Goal: Task Accomplishment & Management: Complete application form

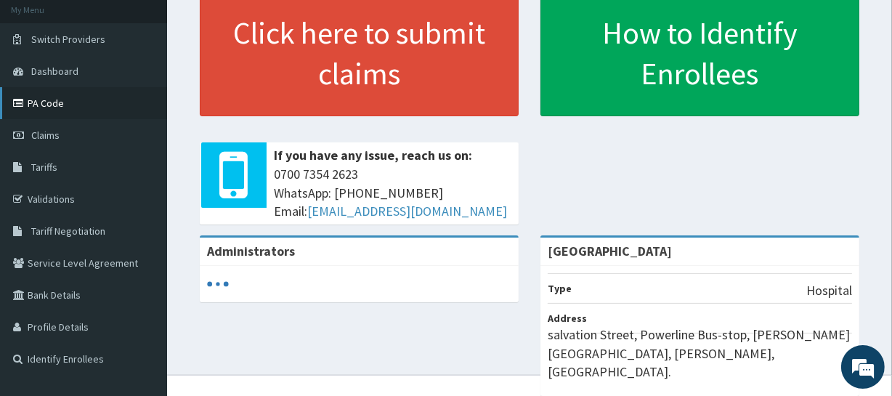
click at [50, 103] on link "PA Code" at bounding box center [83, 103] width 167 height 32
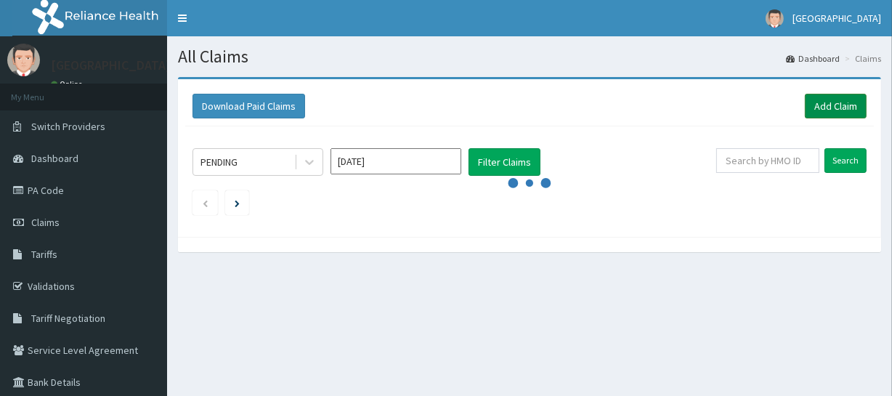
click at [843, 101] on link "Add Claim" at bounding box center [836, 106] width 62 height 25
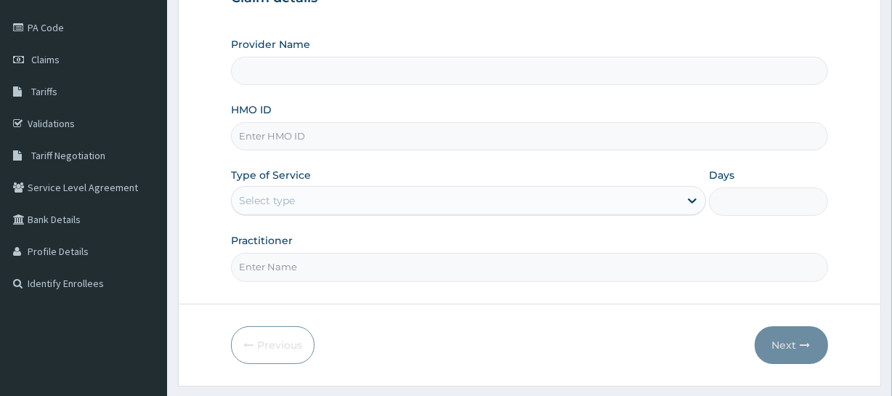
scroll to position [165, 0]
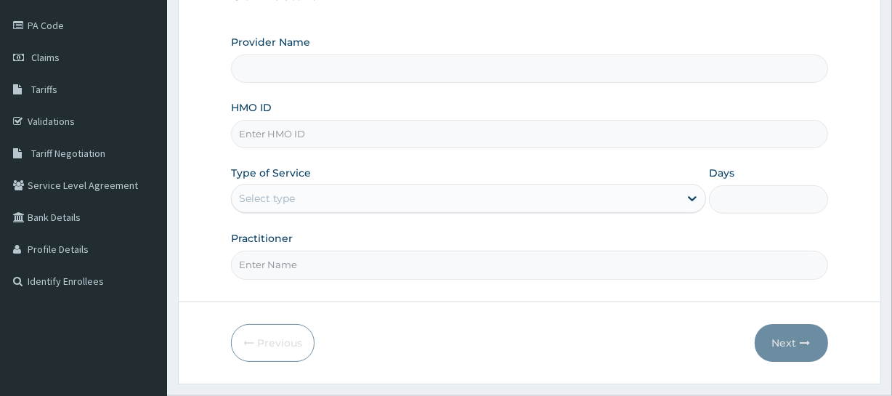
type input "[GEOGRAPHIC_DATA]"
click at [439, 140] on input "HMO ID" at bounding box center [529, 134] width 597 height 28
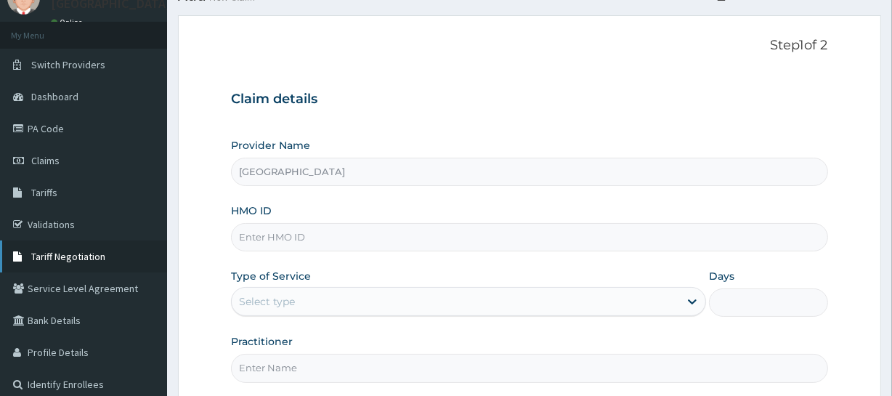
scroll to position [65, 0]
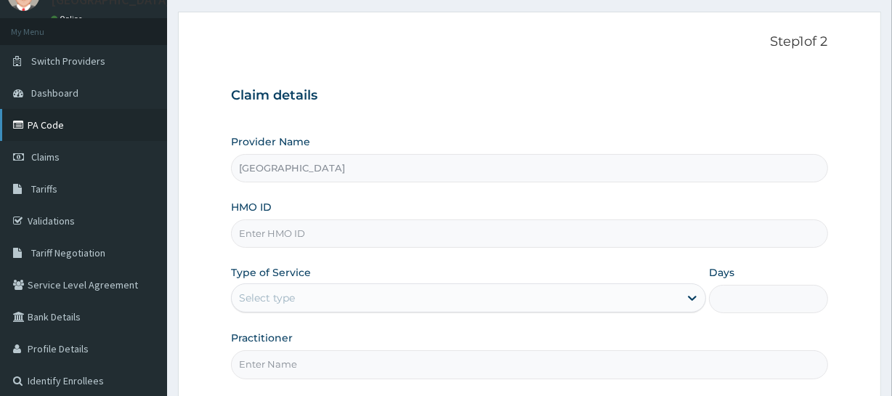
click at [80, 132] on link "PA Code" at bounding box center [83, 125] width 167 height 32
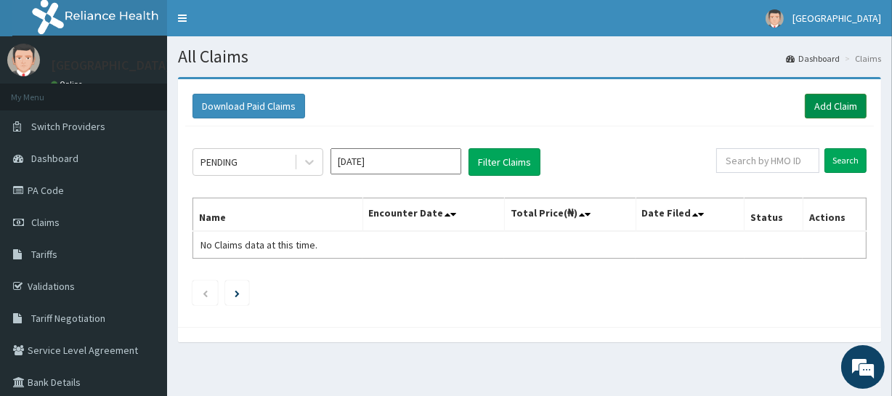
click at [851, 102] on link "Add Claim" at bounding box center [836, 106] width 62 height 25
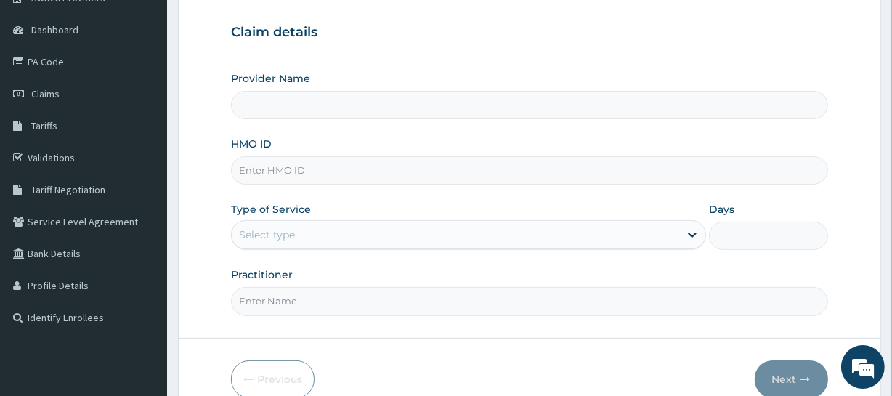
scroll to position [143, 0]
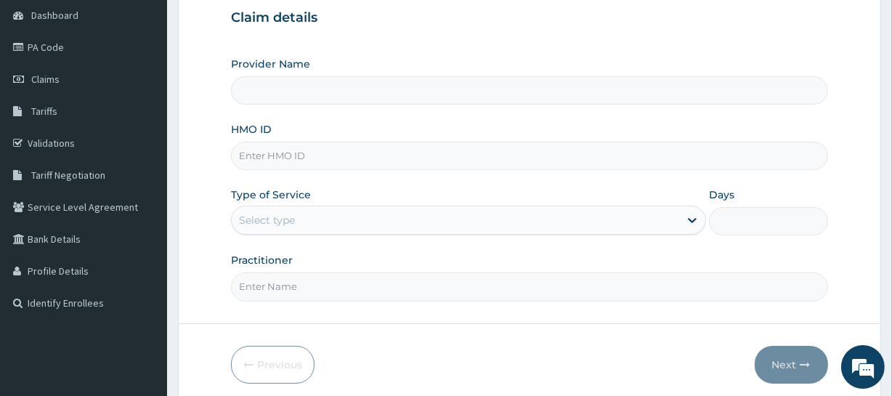
click at [397, 163] on input "HMO ID" at bounding box center [529, 156] width 597 height 28
type input "[GEOGRAPHIC_DATA]"
type input "RMN/10021/D"
click at [488, 214] on div "Select type" at bounding box center [456, 220] width 448 height 23
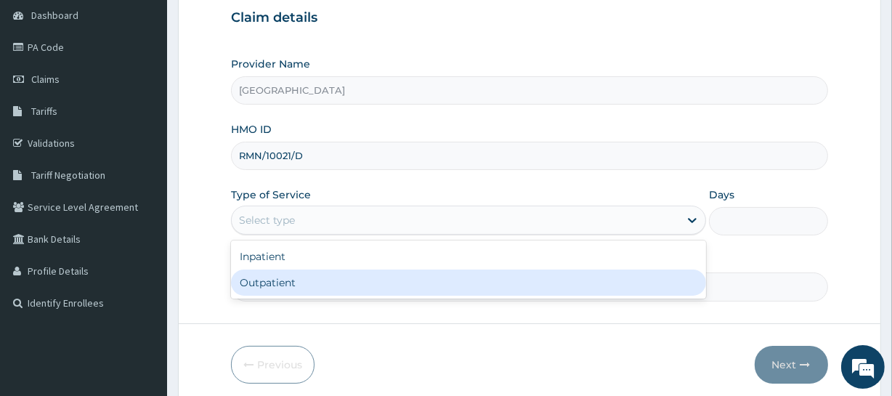
click at [371, 276] on div "Outpatient" at bounding box center [468, 283] width 475 height 26
type input "1"
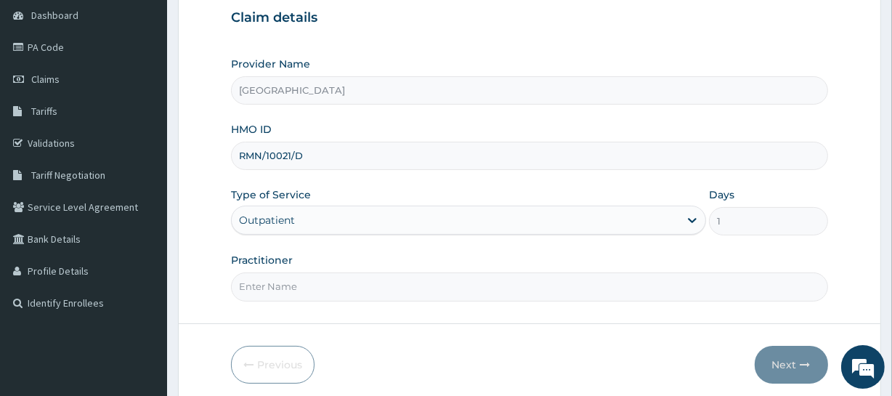
click at [388, 283] on input "Practitioner" at bounding box center [529, 286] width 597 height 28
type input "DR Dike"
click at [783, 364] on button "Next" at bounding box center [791, 365] width 73 height 38
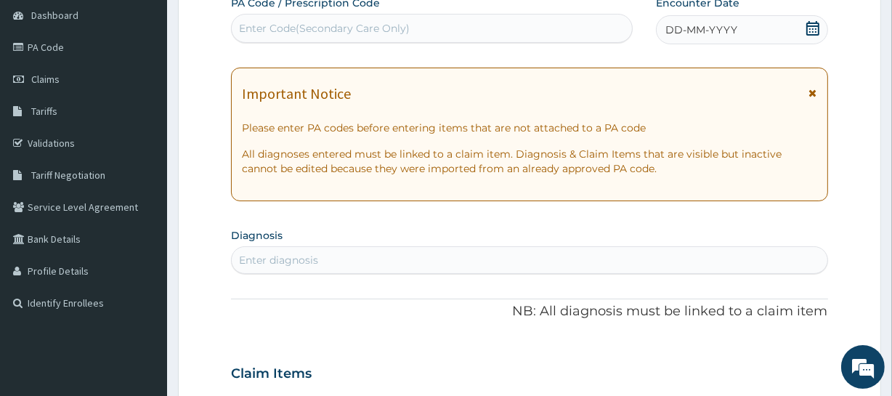
click at [375, 24] on div "Enter Code(Secondary Care Only)" at bounding box center [324, 28] width 171 height 15
click at [276, 33] on div "Enter Code(Secondary Care Only)" at bounding box center [324, 28] width 171 height 15
click at [279, 23] on div "Enter Code(Secondary Care Only)" at bounding box center [324, 28] width 171 height 15
click at [531, 36] on div "Enter Code(Secondary Care Only)" at bounding box center [432, 28] width 400 height 23
click at [455, 19] on div "Enter Code(Secondary Care Only)" at bounding box center [432, 28] width 400 height 23
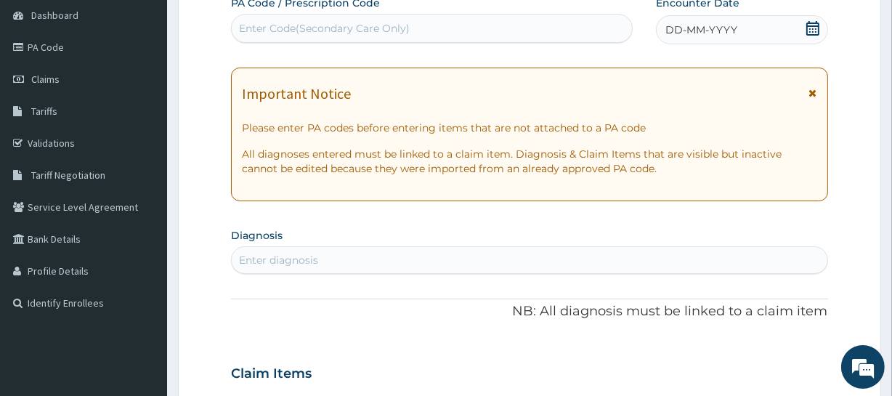
click at [445, 30] on div "Enter Code(Secondary Care Only)" at bounding box center [432, 28] width 400 height 23
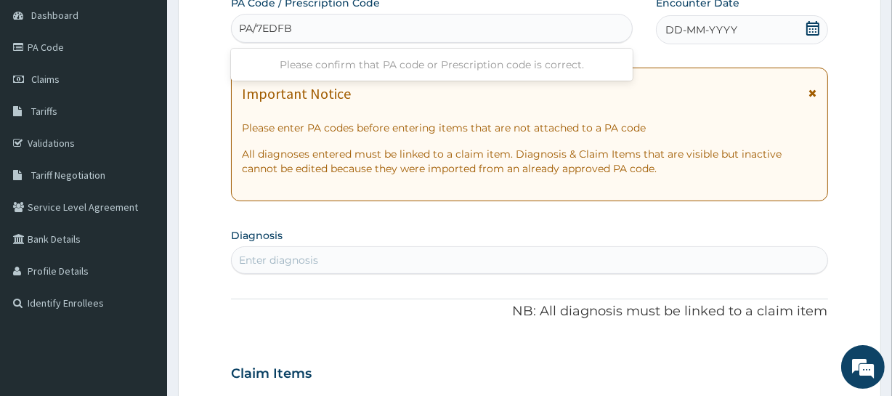
type input "PA/7EDFB8"
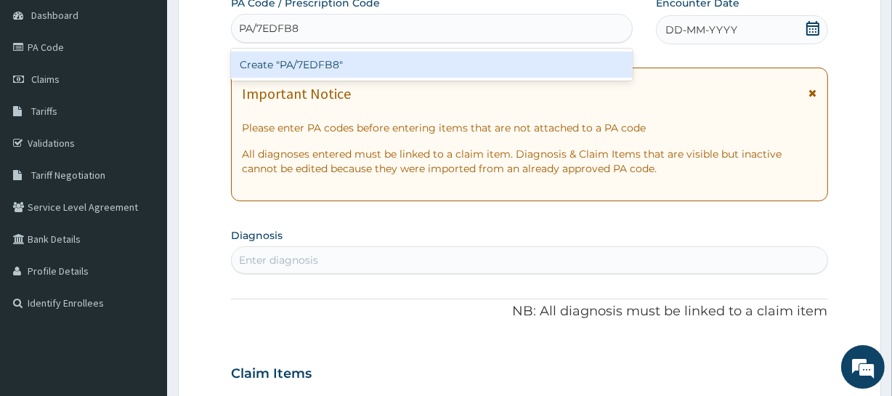
click at [456, 59] on div "Create "PA/7EDFB8"" at bounding box center [431, 65] width 401 height 26
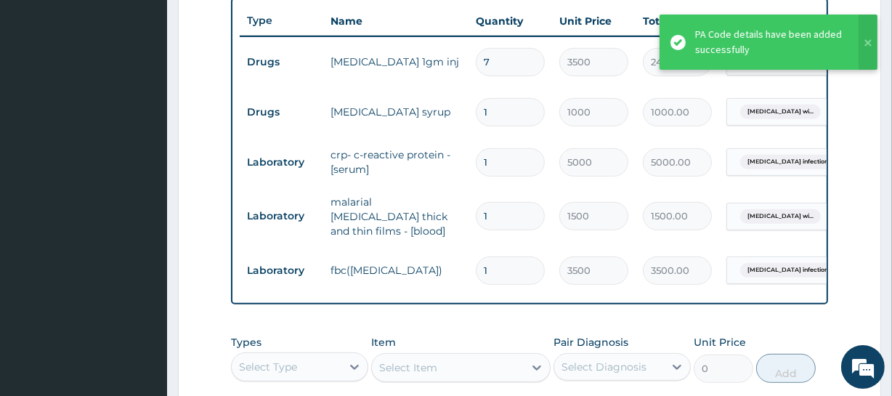
scroll to position [509, 0]
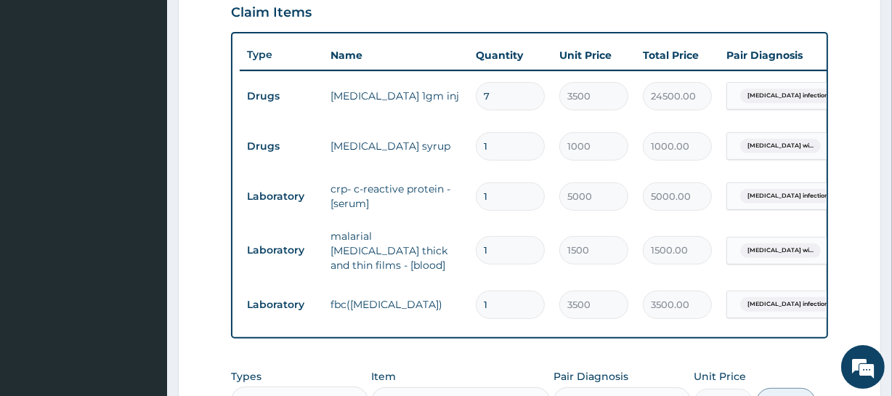
click at [424, 53] on th "Name" at bounding box center [395, 55] width 145 height 29
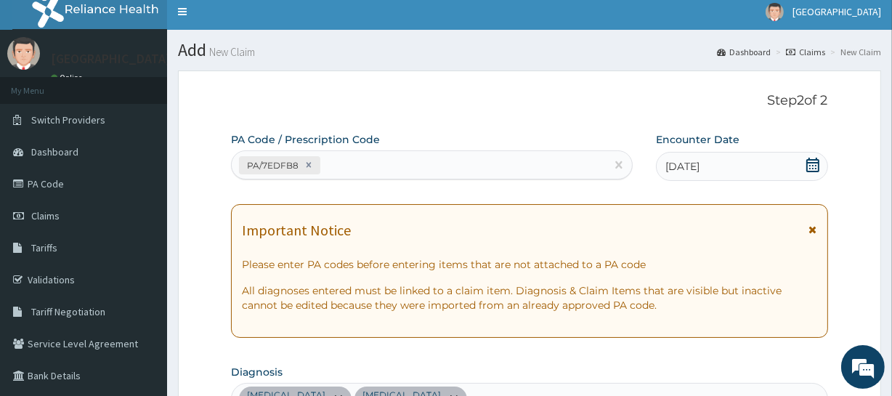
scroll to position [0, 0]
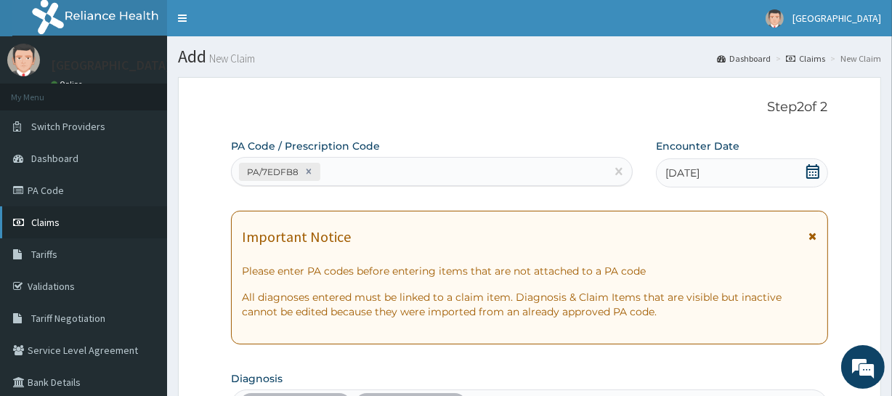
click at [64, 219] on link "Claims" at bounding box center [83, 222] width 167 height 32
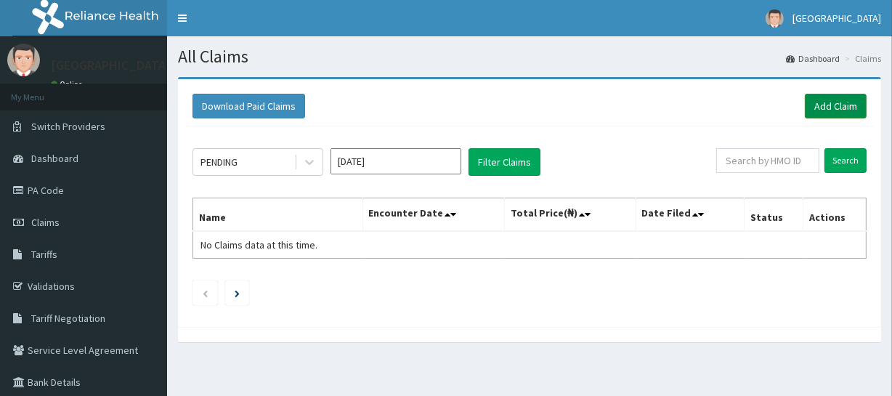
click at [835, 102] on link "Add Claim" at bounding box center [836, 106] width 62 height 25
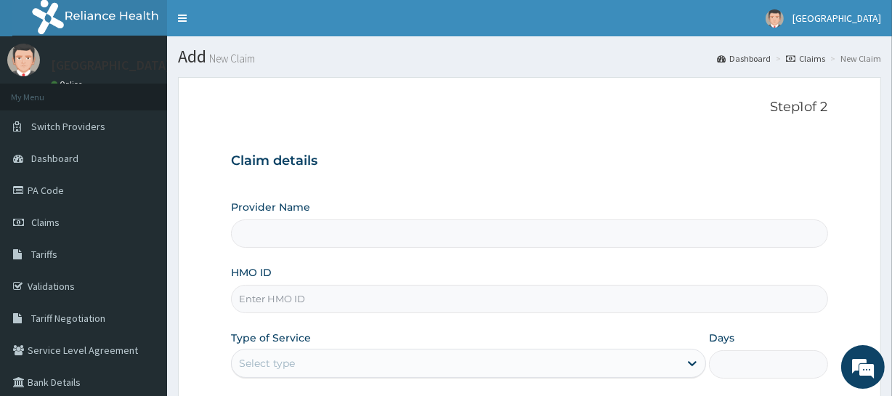
type input "[GEOGRAPHIC_DATA]"
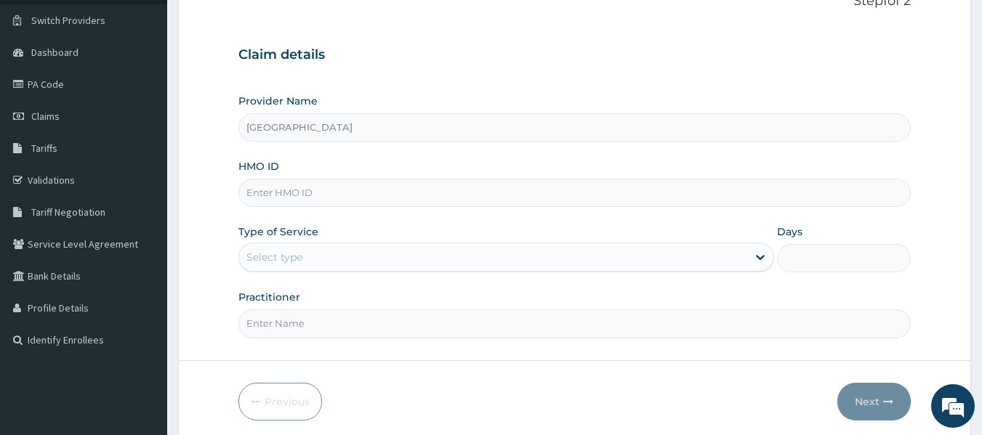
scroll to position [145, 0]
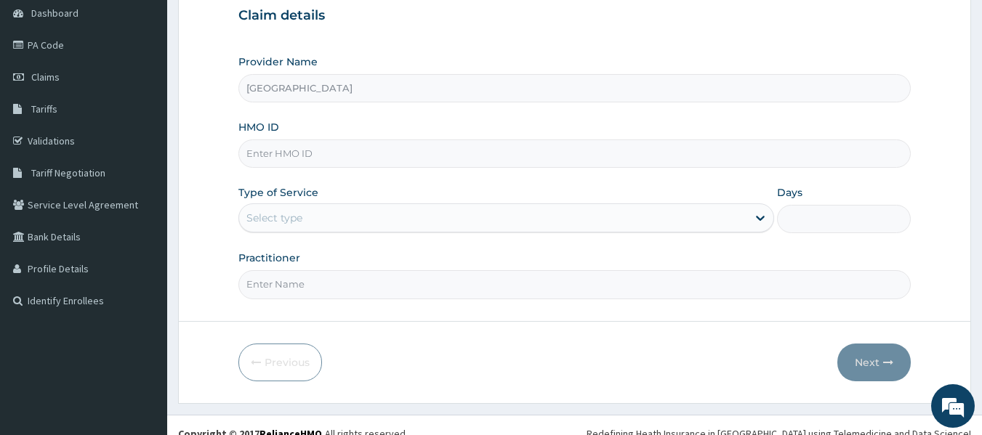
click at [596, 151] on input "HMO ID" at bounding box center [574, 154] width 673 height 28
type input "rss/10006/d"
click at [698, 218] on div "Select type" at bounding box center [493, 217] width 508 height 23
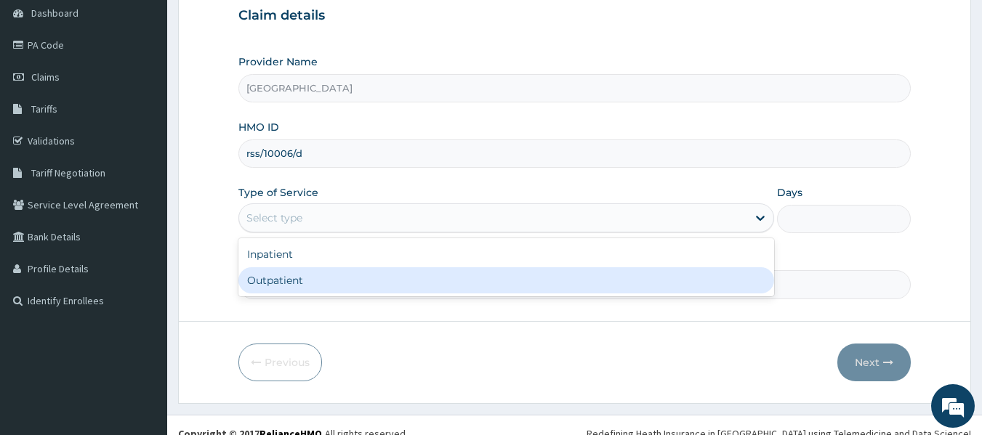
click at [506, 280] on div "Outpatient" at bounding box center [506, 280] width 536 height 26
type input "1"
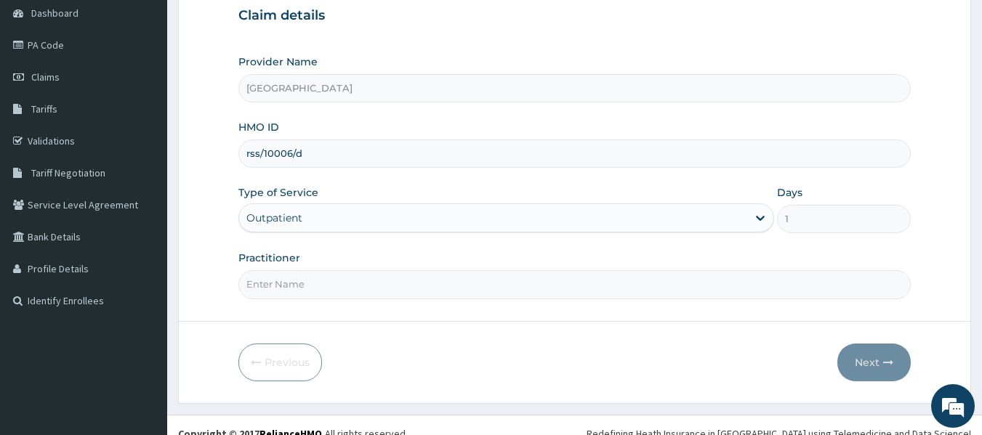
click at [645, 289] on input "Practitioner" at bounding box center [574, 284] width 673 height 28
click at [618, 279] on input "DR Dike" at bounding box center [574, 284] width 673 height 28
click at [304, 278] on input "DR Dike" at bounding box center [574, 284] width 673 height 28
type input "DR ERIYE"
click at [854, 365] on button "Next" at bounding box center [873, 363] width 73 height 38
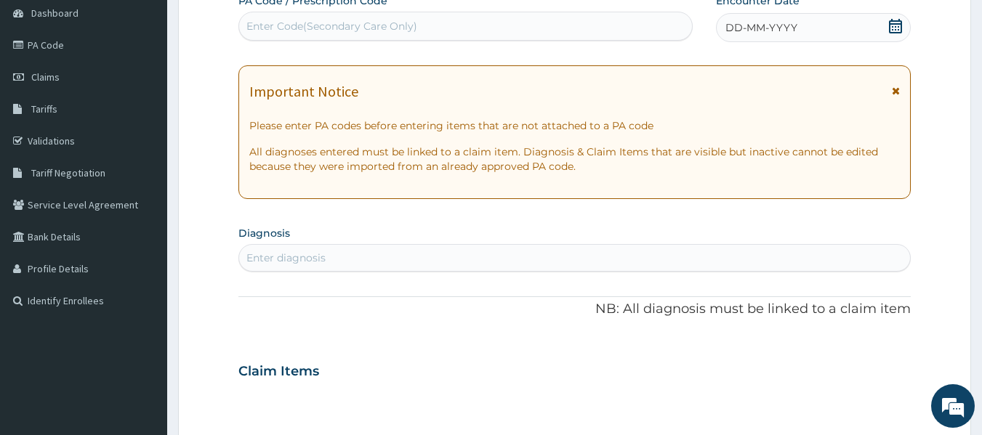
click at [461, 23] on div "Enter Code(Secondary Care Only)" at bounding box center [465, 26] width 453 height 23
type input "PA/10ASD6"
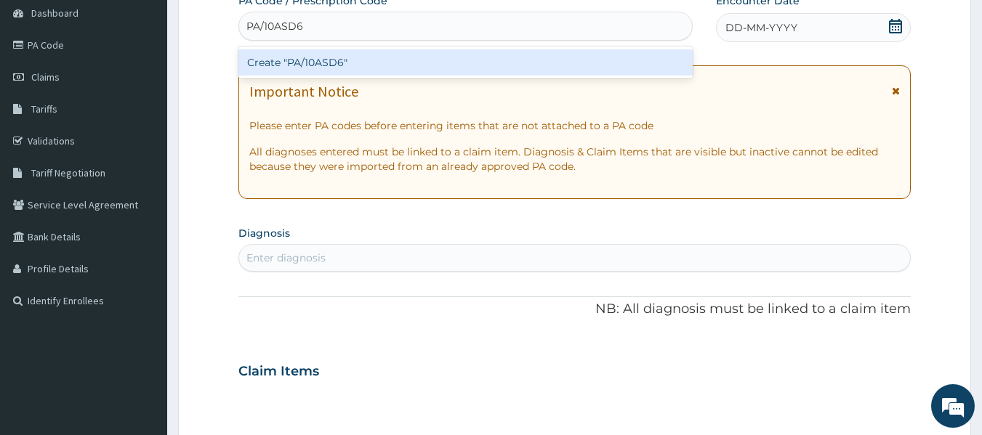
click at [488, 62] on div "Create "PA/10ASD6"" at bounding box center [465, 62] width 455 height 26
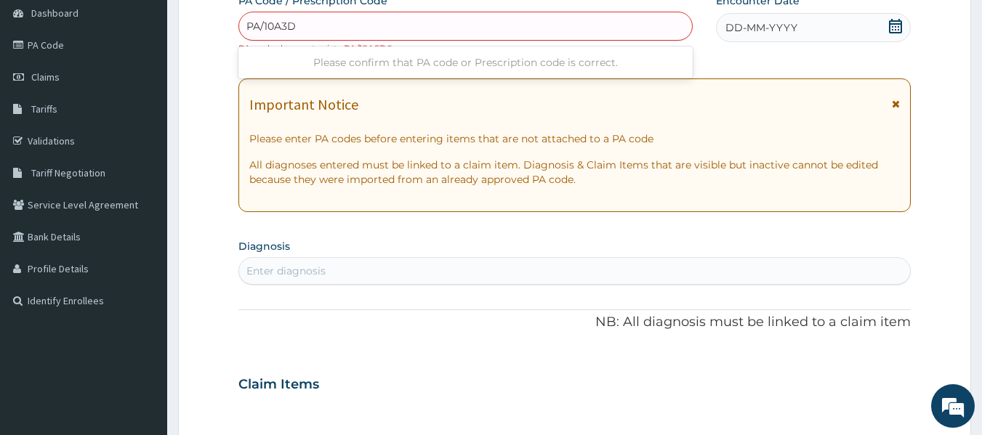
type input "PA/10A3D6"
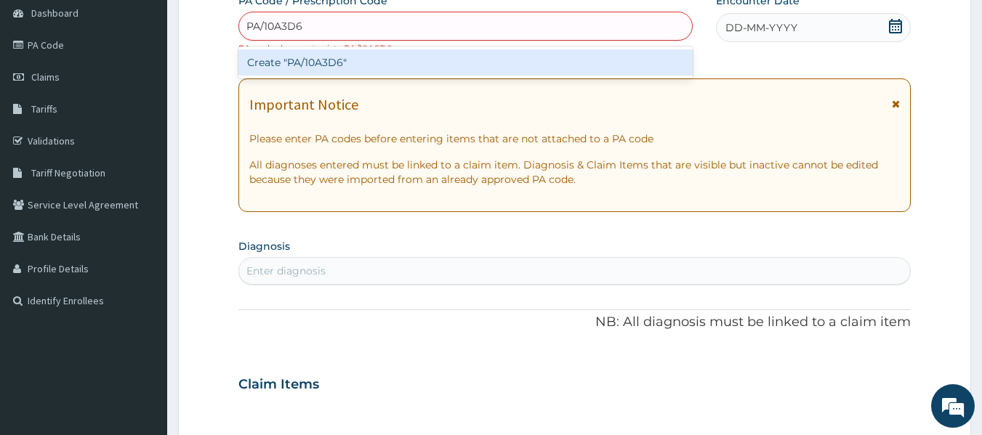
click at [379, 60] on div "Create "PA/10A3D6"" at bounding box center [465, 62] width 455 height 26
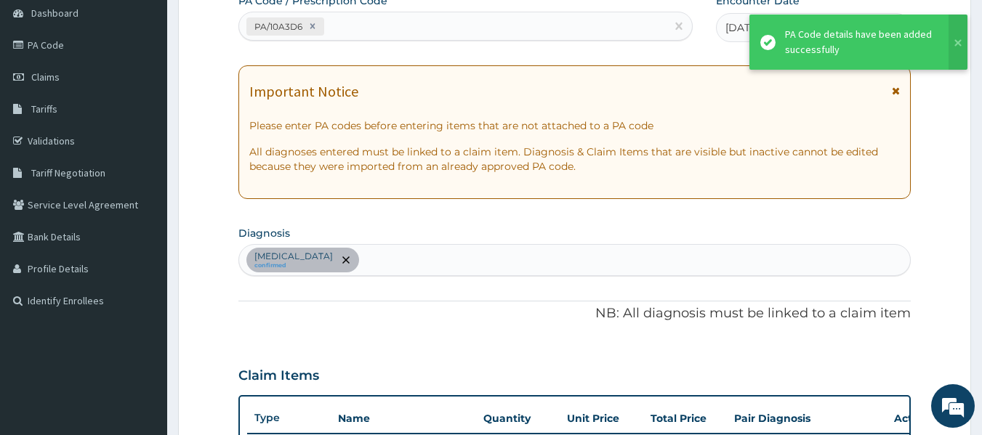
scroll to position [387, 0]
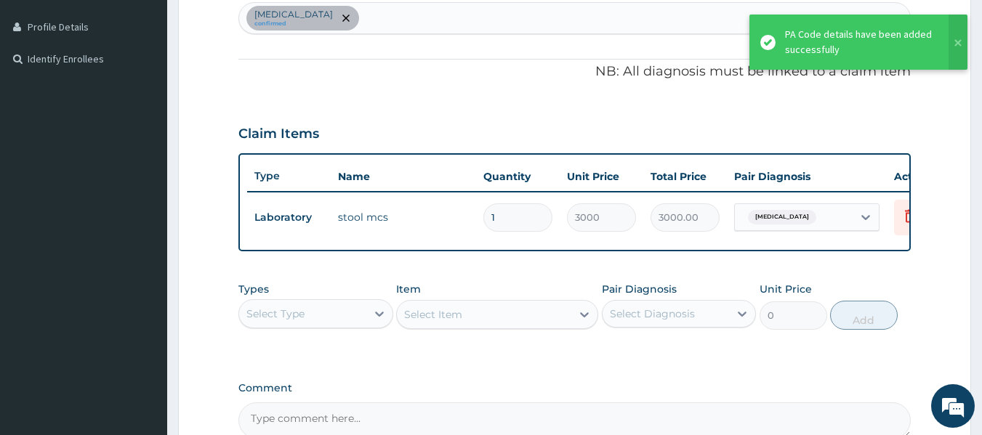
type input "0"
type input "0.00"
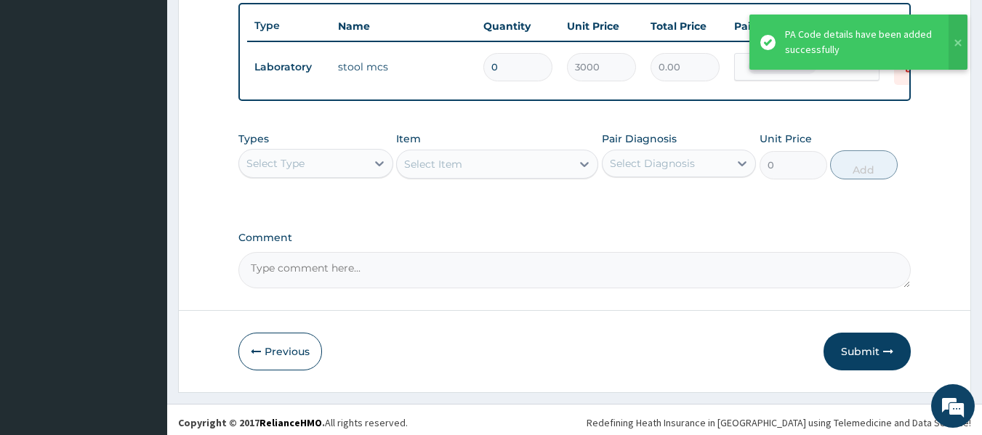
scroll to position [554, 0]
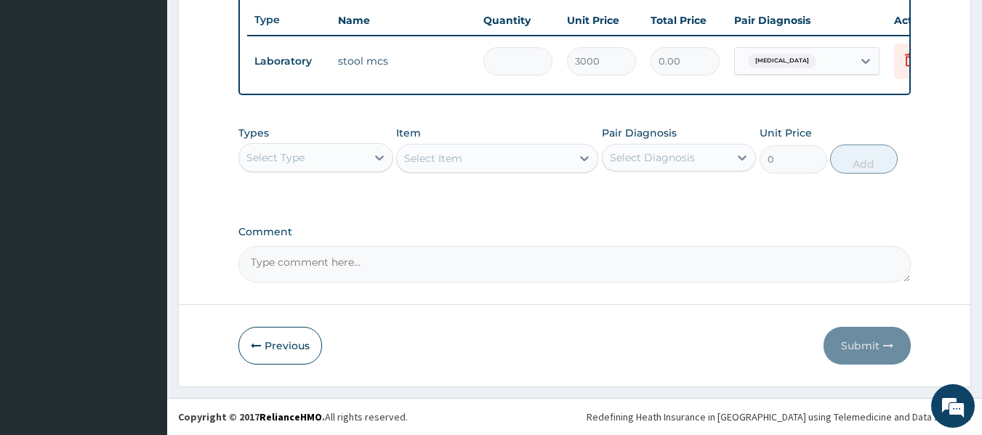
type input "2"
type input "6000.00"
type input "0.00"
type input "1"
type input "3000.00"
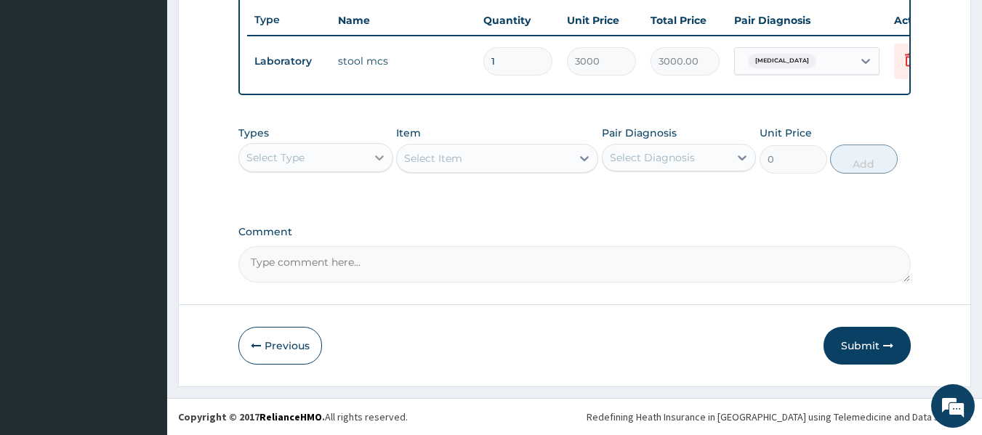
click at [367, 158] on div at bounding box center [379, 158] width 26 height 26
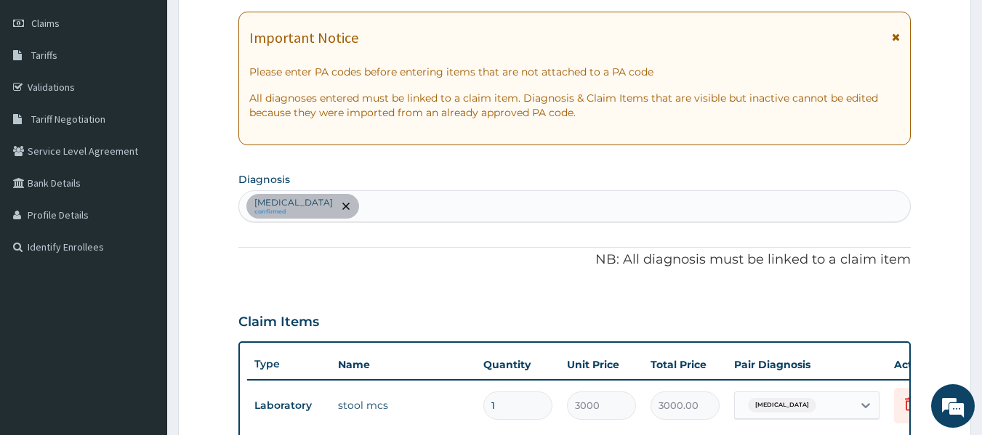
scroll to position [191, 0]
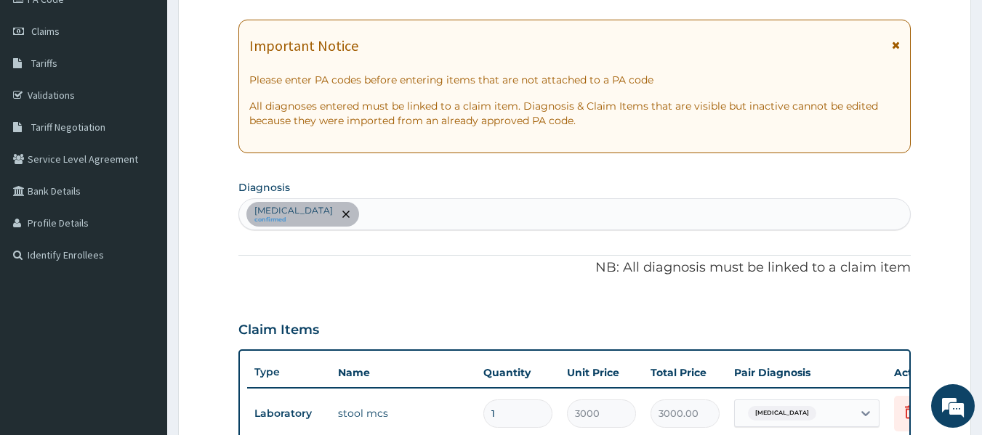
click at [429, 206] on div "Salmonella enteritis confirmed" at bounding box center [574, 214] width 671 height 31
type input "MALARIA"
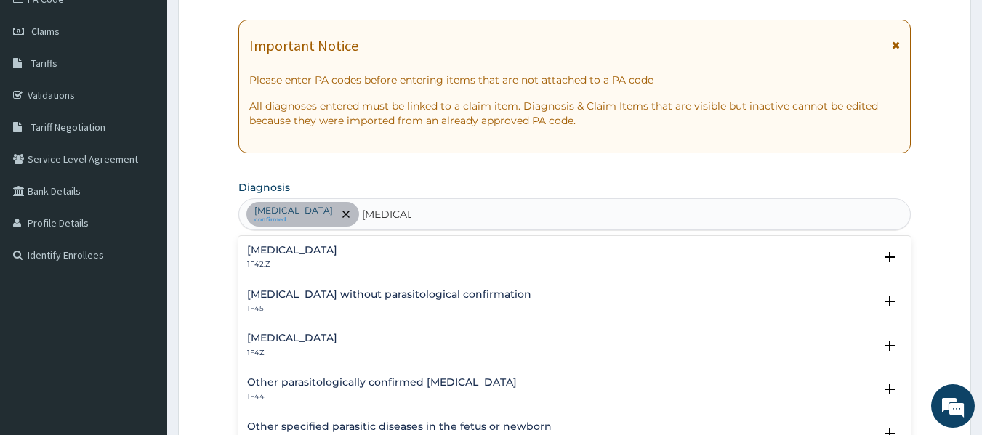
click at [337, 340] on h4 "Malaria, unspecified" at bounding box center [292, 338] width 90 height 11
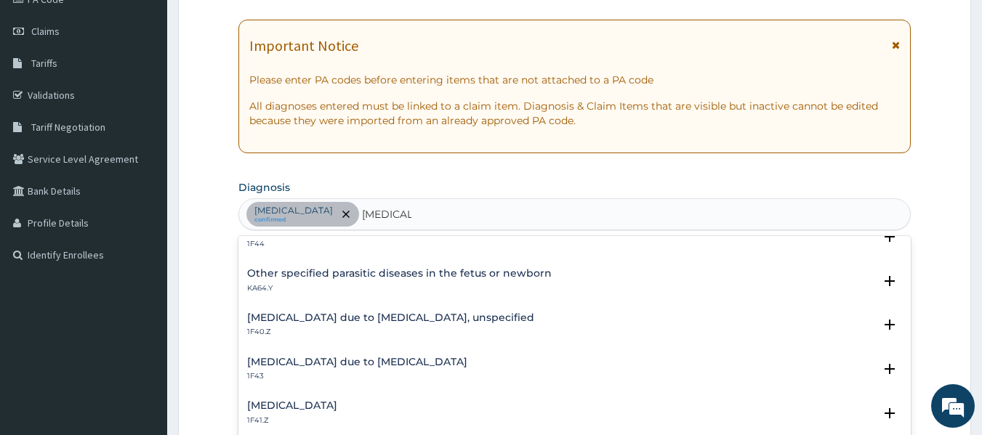
scroll to position [254, 0]
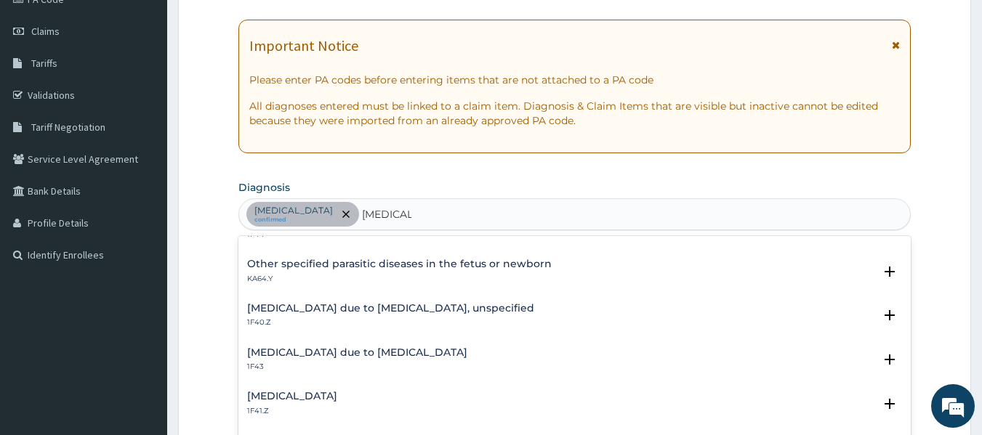
click at [480, 300] on div "Malaria due to Plasmodium falciparum, unspecified 1F40.Z Select Status Query Qu…" at bounding box center [574, 319] width 673 height 44
click at [484, 304] on h4 "Malaria due to Plasmodium falciparum, unspecified" at bounding box center [390, 308] width 287 height 11
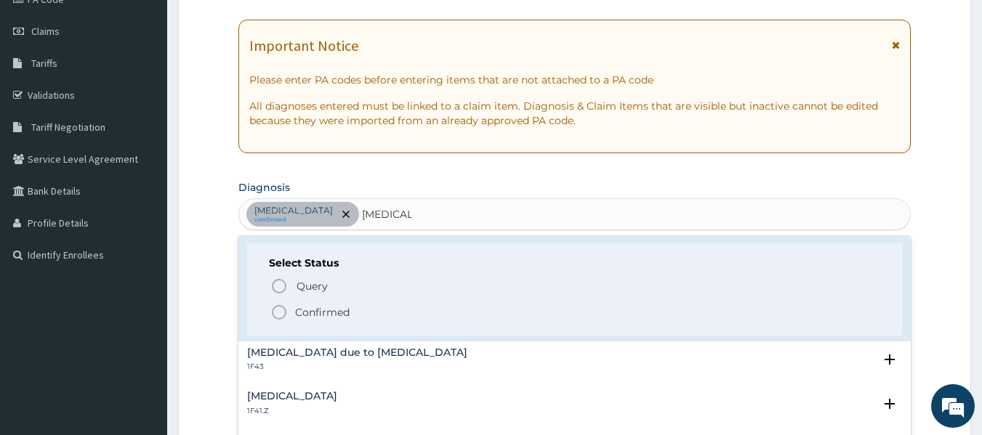
click at [280, 312] on icon "status option filled" at bounding box center [278, 312] width 17 height 17
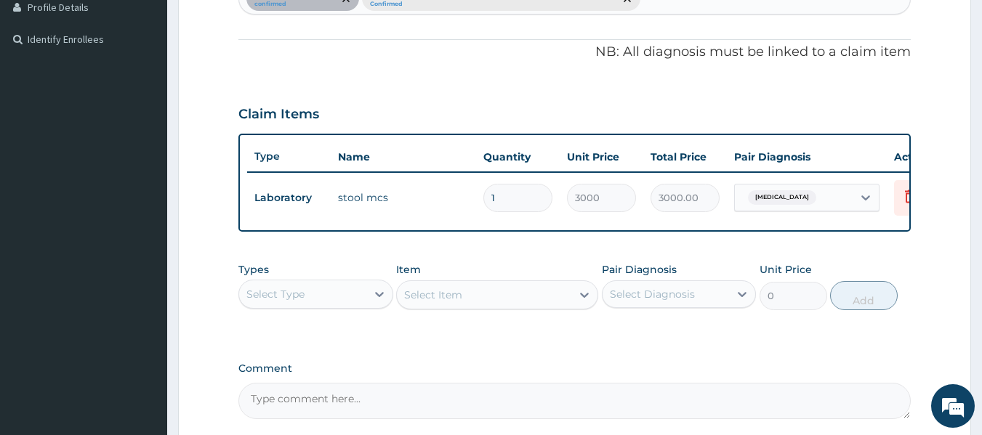
scroll to position [409, 0]
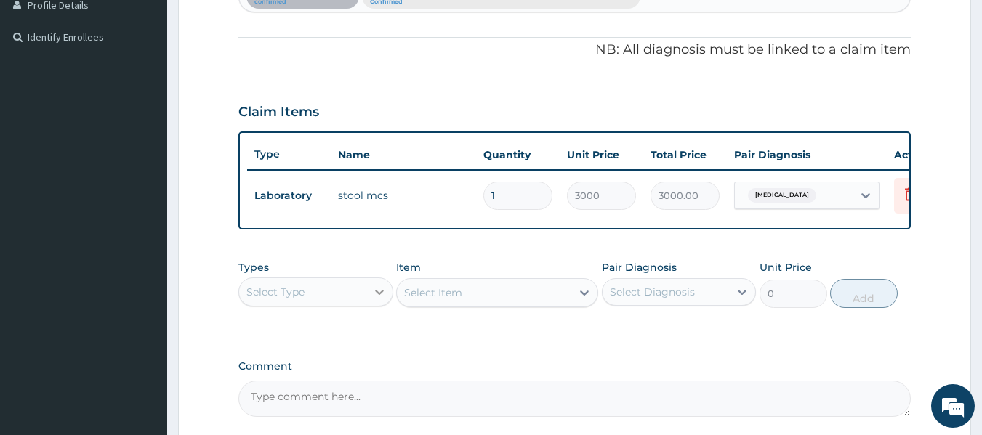
click at [376, 299] on icon at bounding box center [379, 292] width 15 height 15
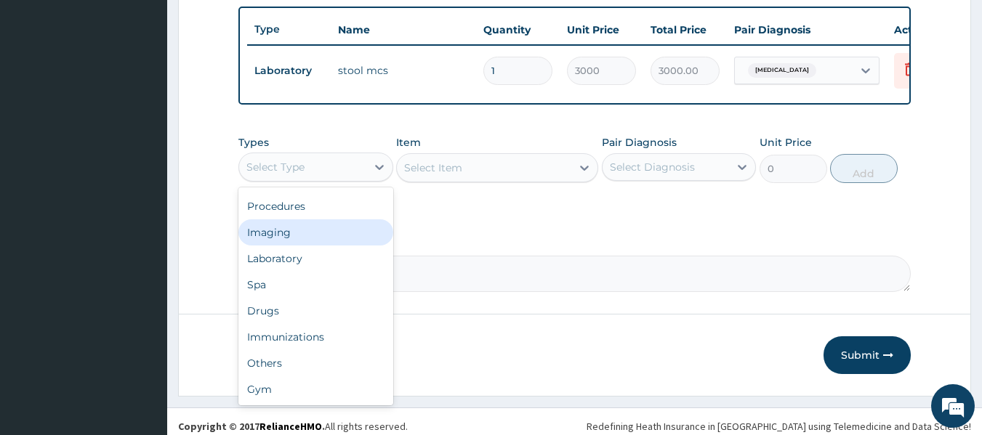
scroll to position [554, 0]
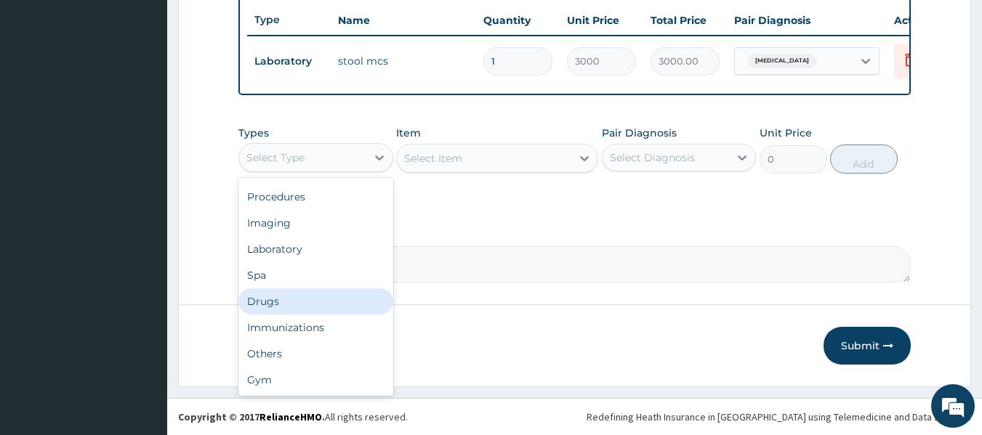
click at [309, 308] on div "Drugs" at bounding box center [315, 301] width 155 height 26
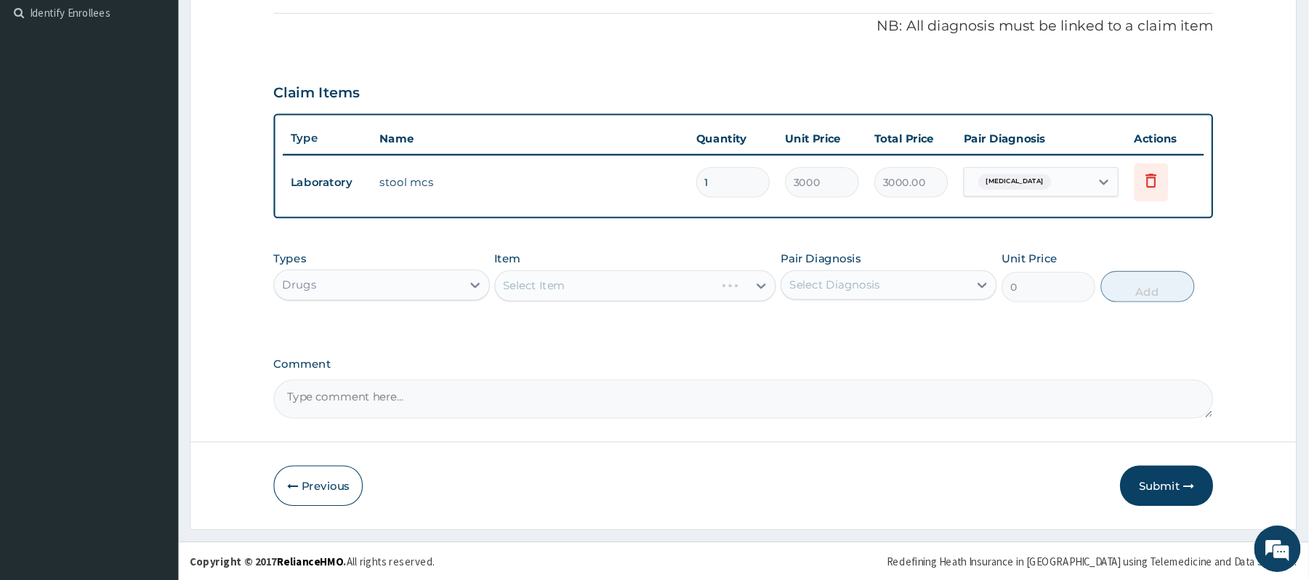
scroll to position [399, 0]
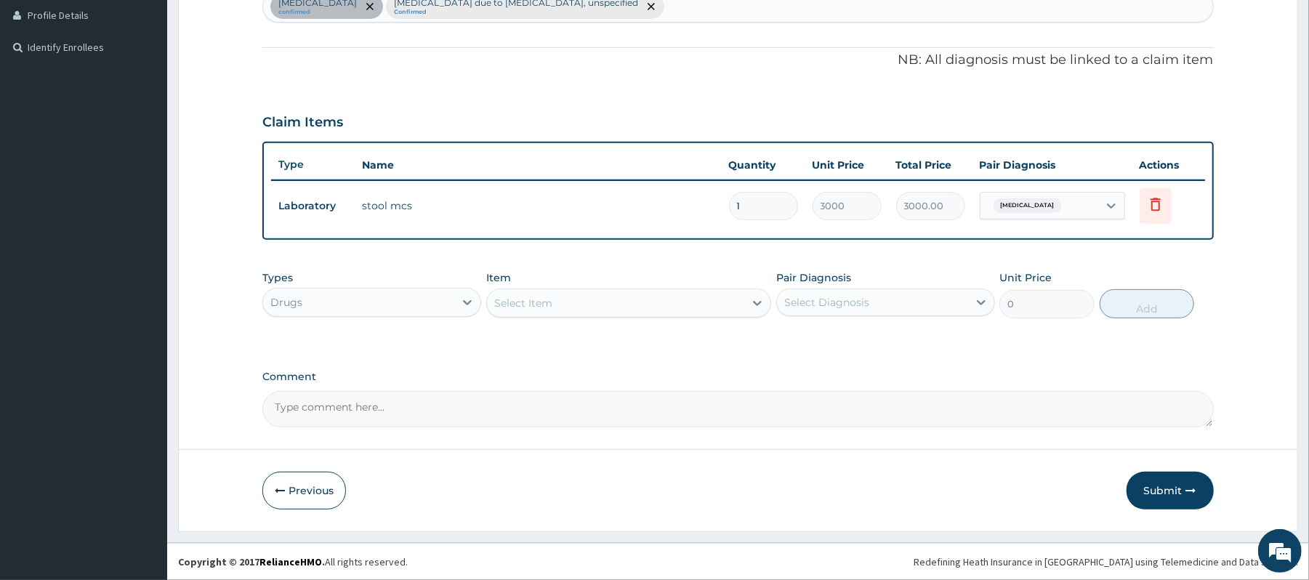
click at [562, 303] on div "Select Item" at bounding box center [615, 302] width 257 height 23
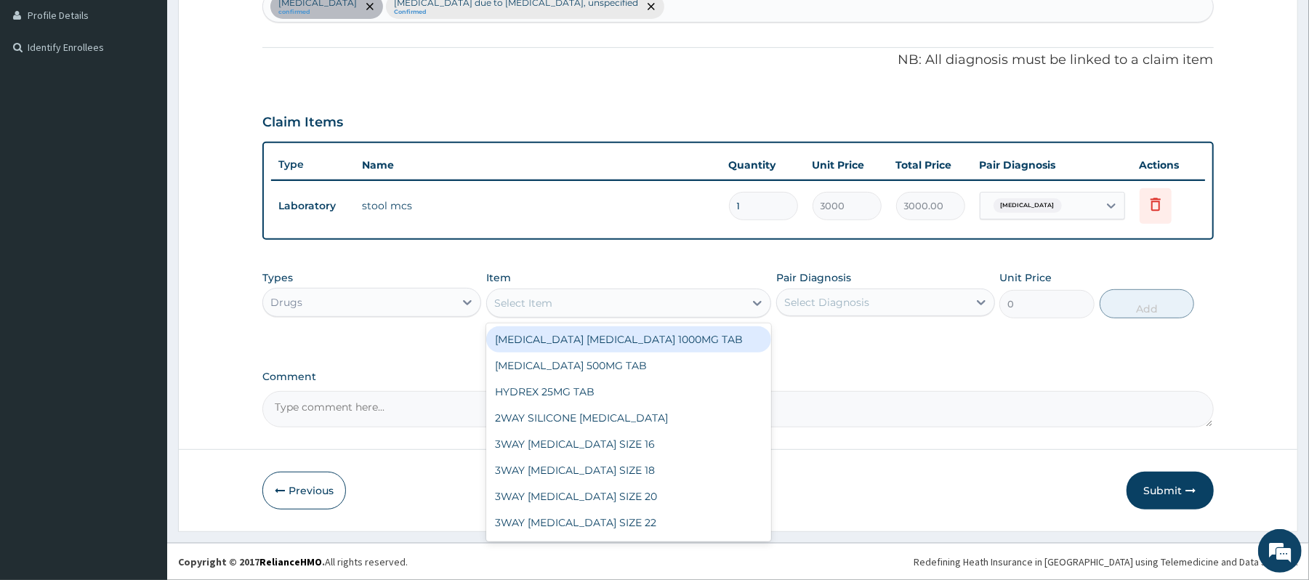
type input "S"
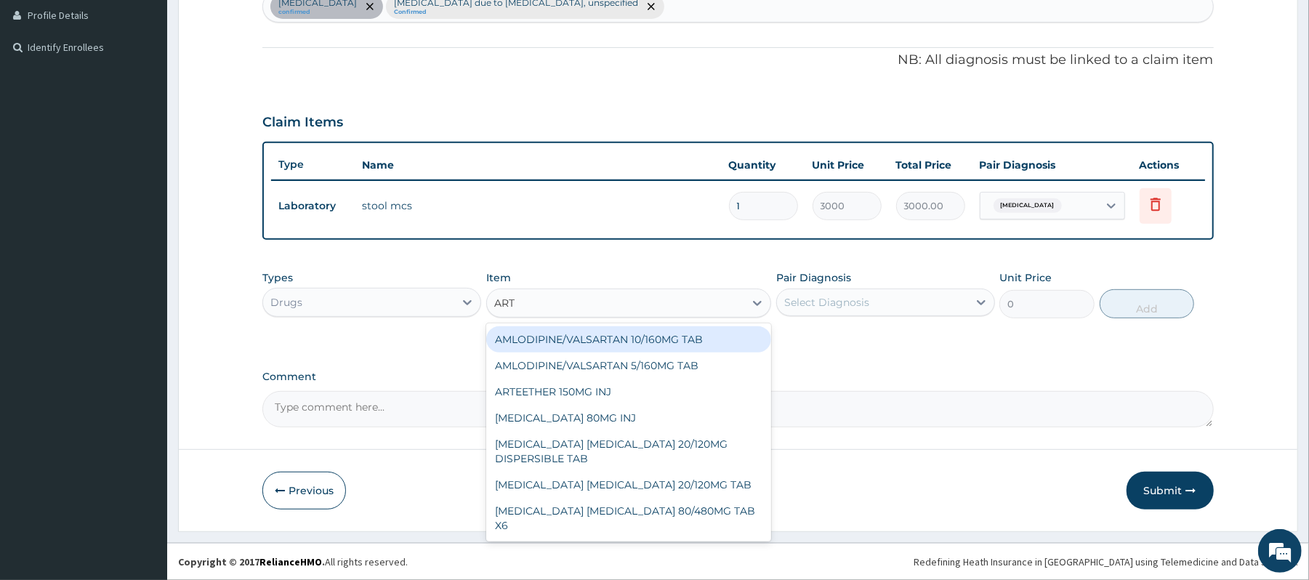
type input "ARTE"
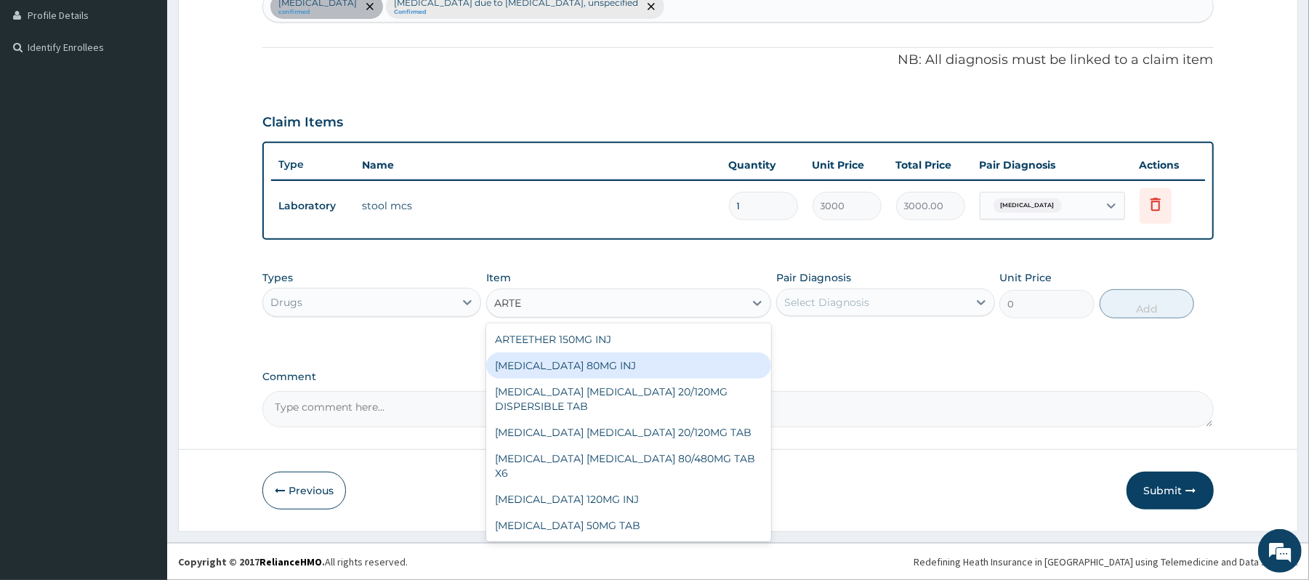
click at [599, 366] on div "ARTEMETHER 80MG INJ" at bounding box center [628, 365] width 285 height 26
type input "1400"
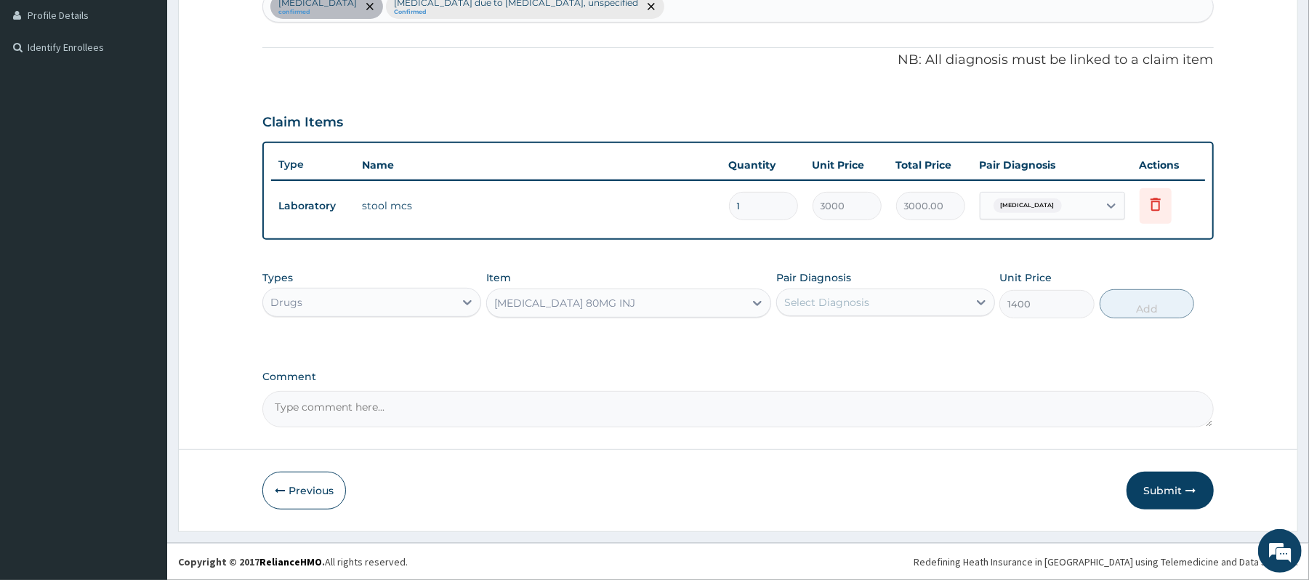
click at [892, 298] on div "Select Diagnosis" at bounding box center [872, 302] width 191 height 23
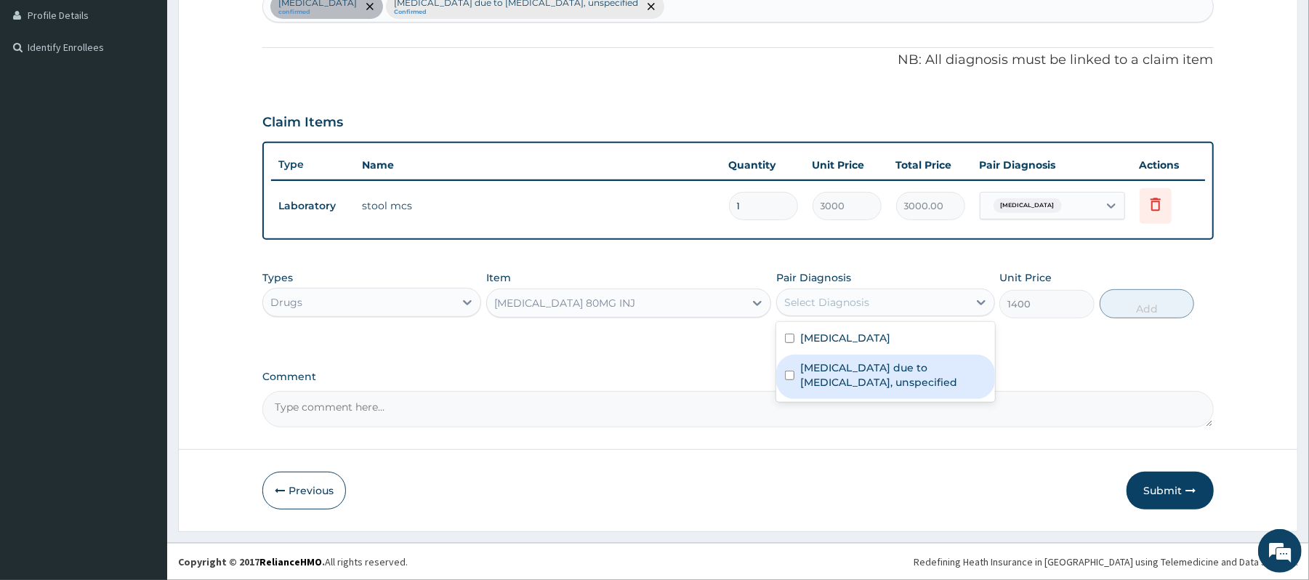
click at [888, 369] on label "Malaria due to Plasmodium falciparum, unspecified" at bounding box center [893, 374] width 186 height 29
checkbox input "true"
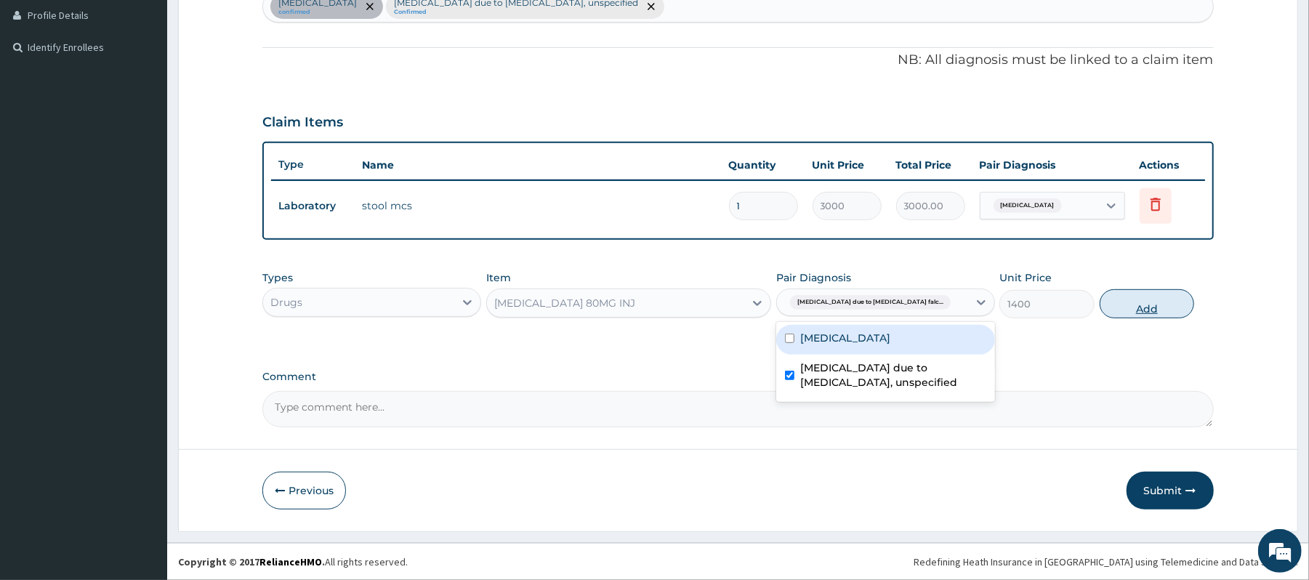
click at [892, 309] on button "Add" at bounding box center [1146, 303] width 95 height 29
type input "0"
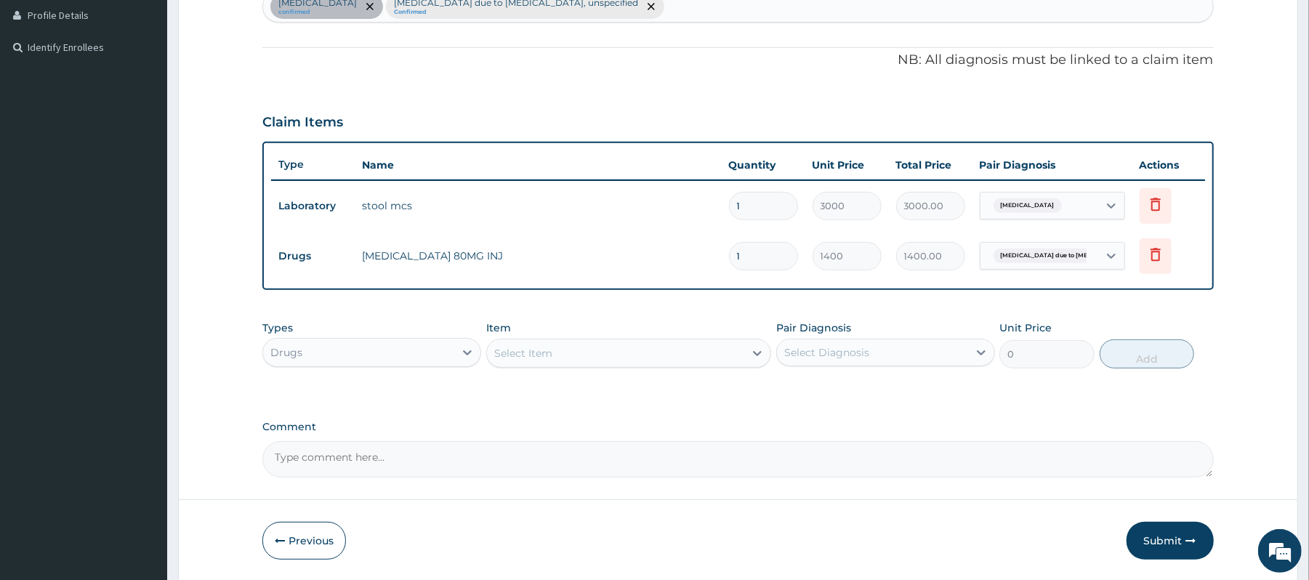
type input "0.00"
type input "2"
type input "2800.00"
type input "2"
click at [625, 356] on div "Select Item" at bounding box center [615, 353] width 257 height 23
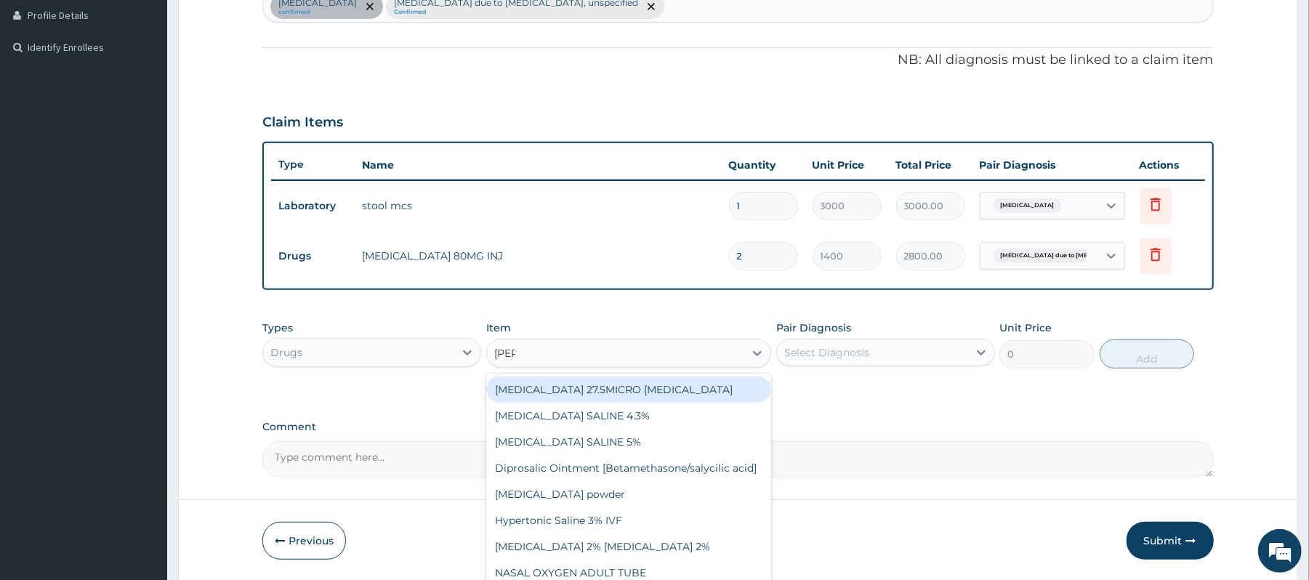
type input "SALT"
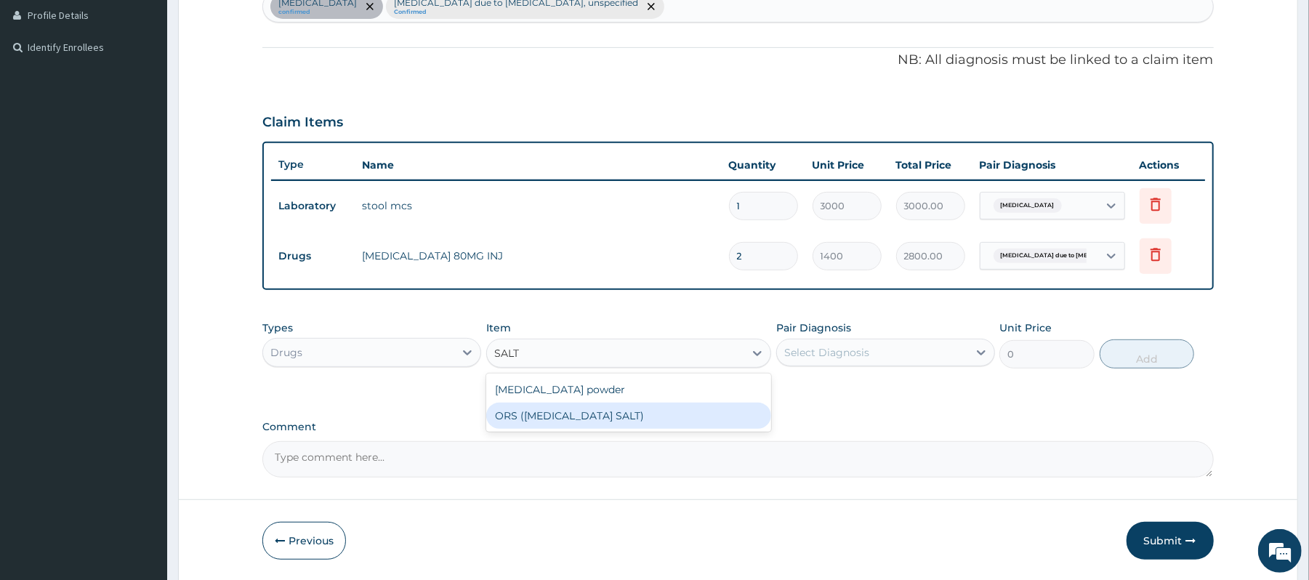
click at [637, 395] on div "ORS (ORAL REHYDRATION SALT)" at bounding box center [628, 416] width 285 height 26
type input "210"
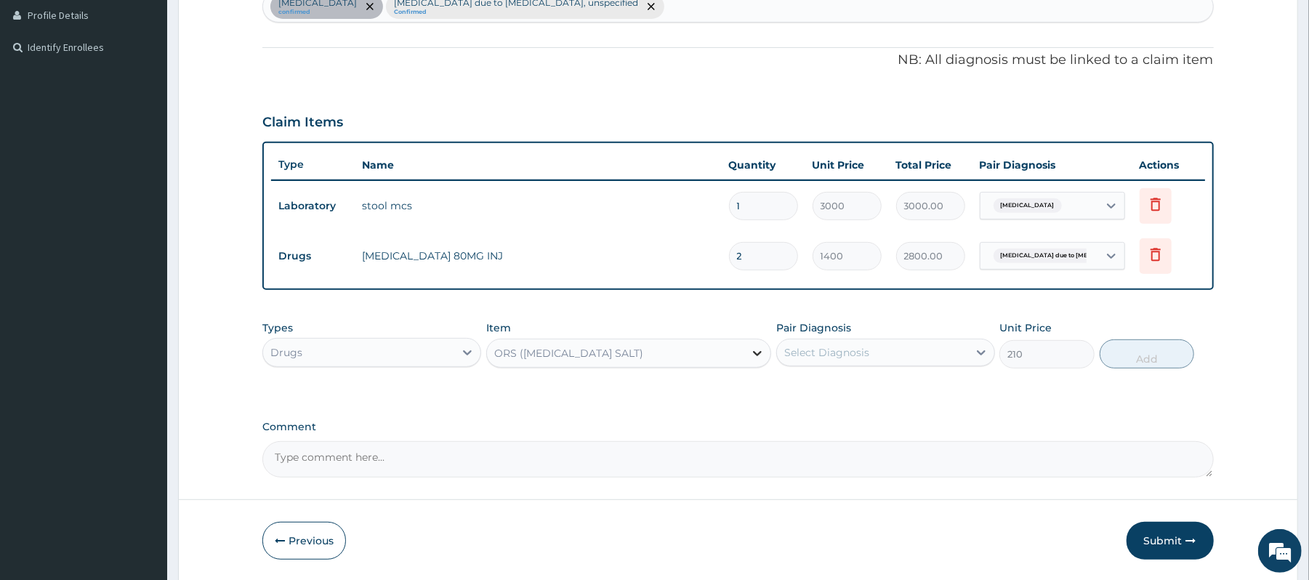
click at [753, 352] on icon at bounding box center [757, 353] width 15 height 15
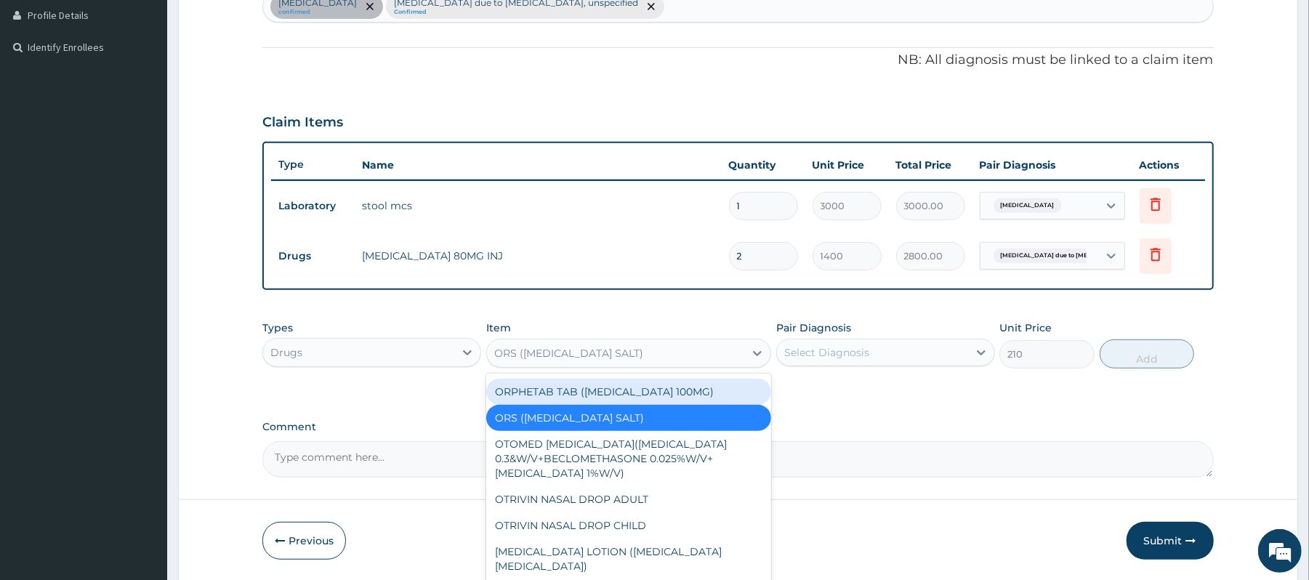
scroll to position [16853, 0]
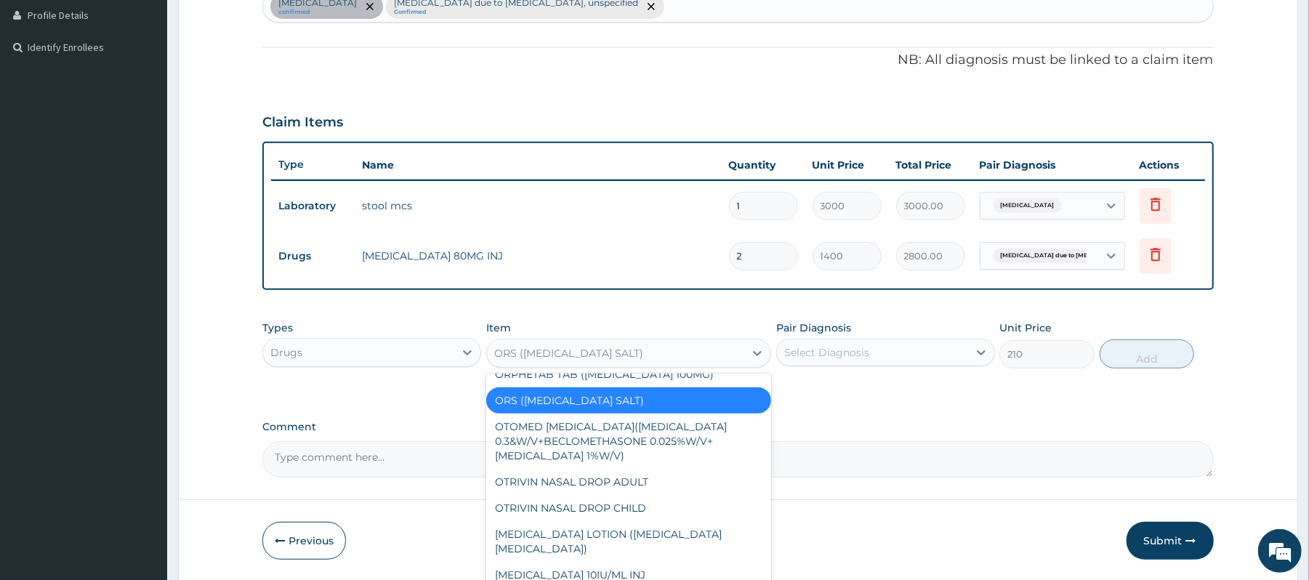
click at [892, 355] on div "Select Diagnosis" at bounding box center [872, 352] width 191 height 23
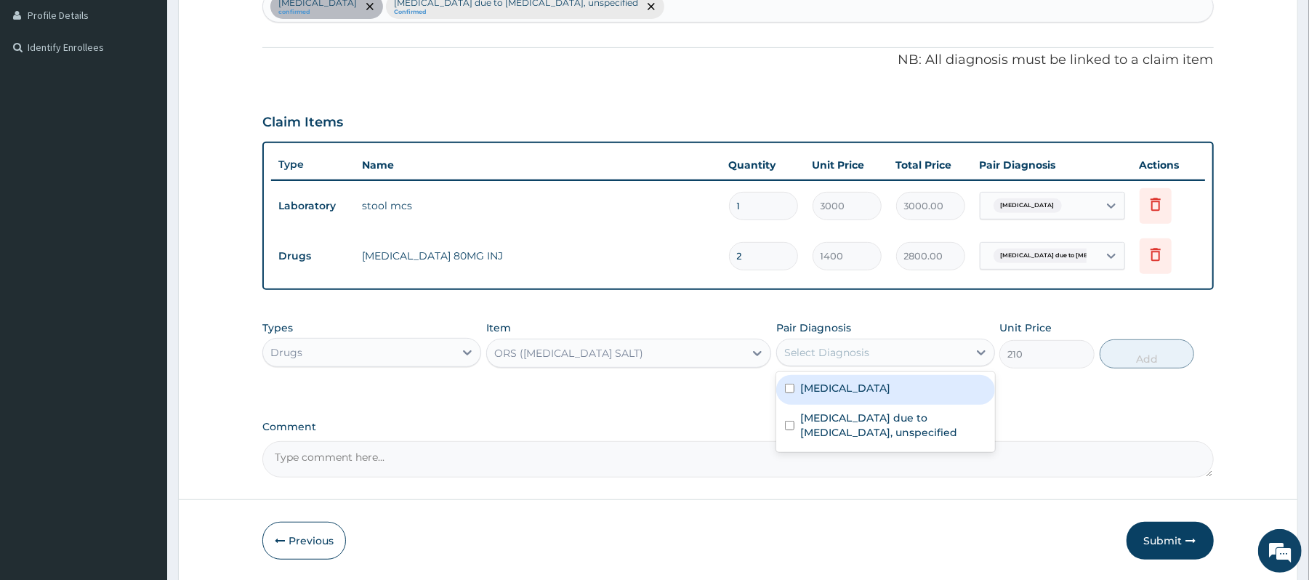
click at [850, 395] on div "Salmonella enteritis" at bounding box center [885, 390] width 219 height 30
checkbox input "true"
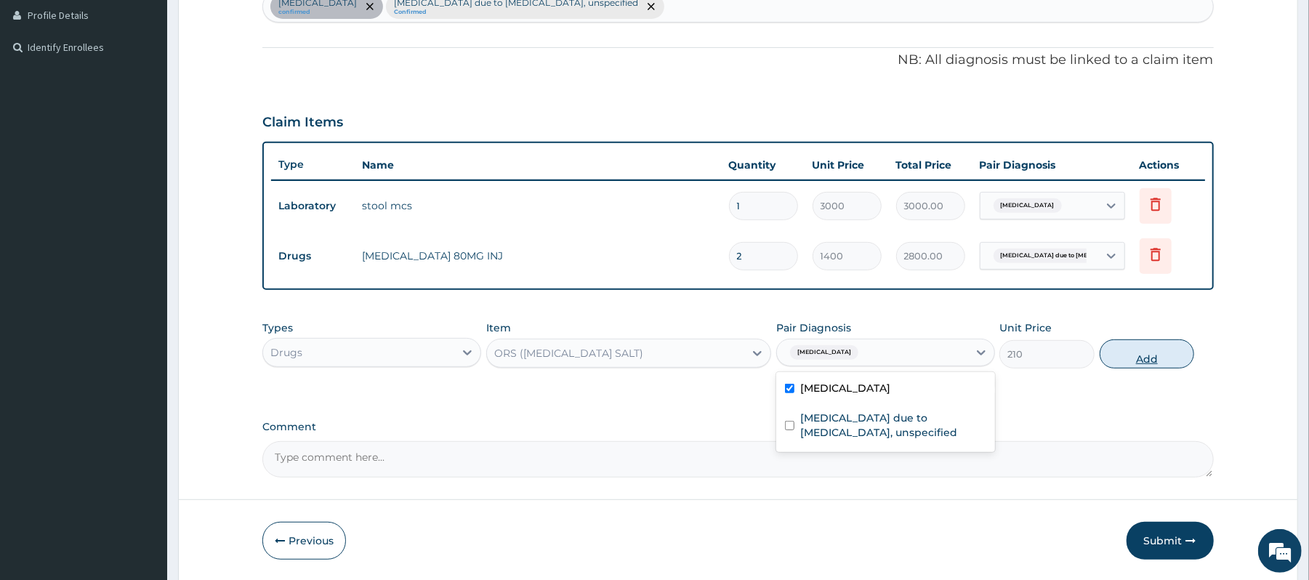
click at [892, 352] on button "Add" at bounding box center [1146, 353] width 95 height 29
type input "0"
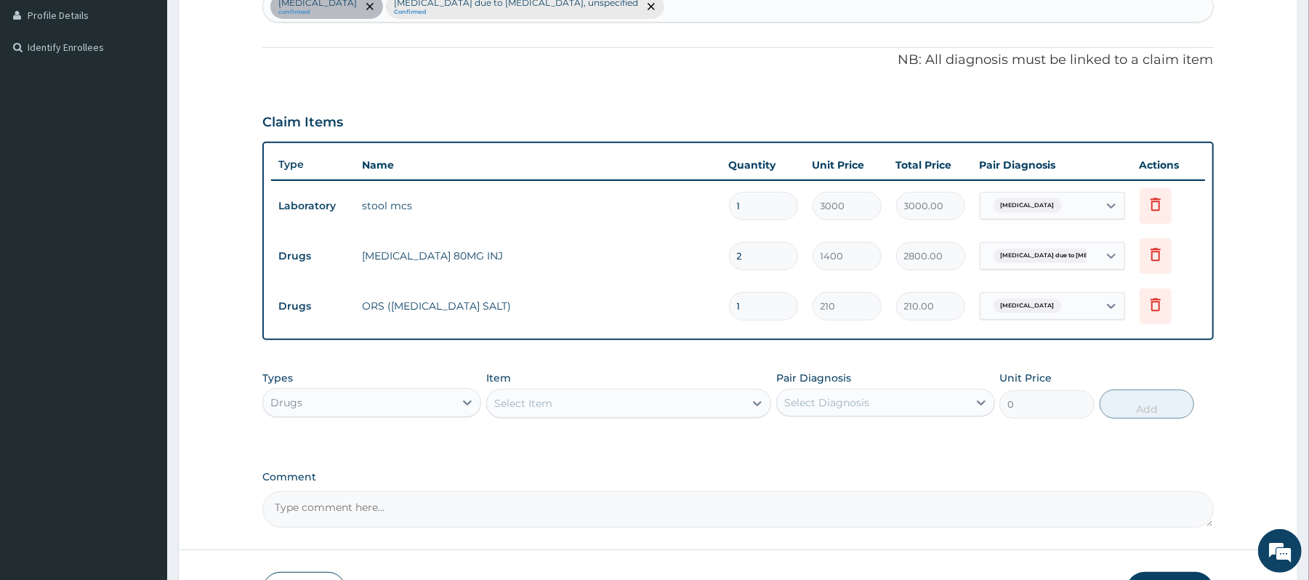
type input "0.00"
type input "2"
type input "420.00"
type input "2"
click at [593, 395] on div "Select Item" at bounding box center [615, 403] width 257 height 23
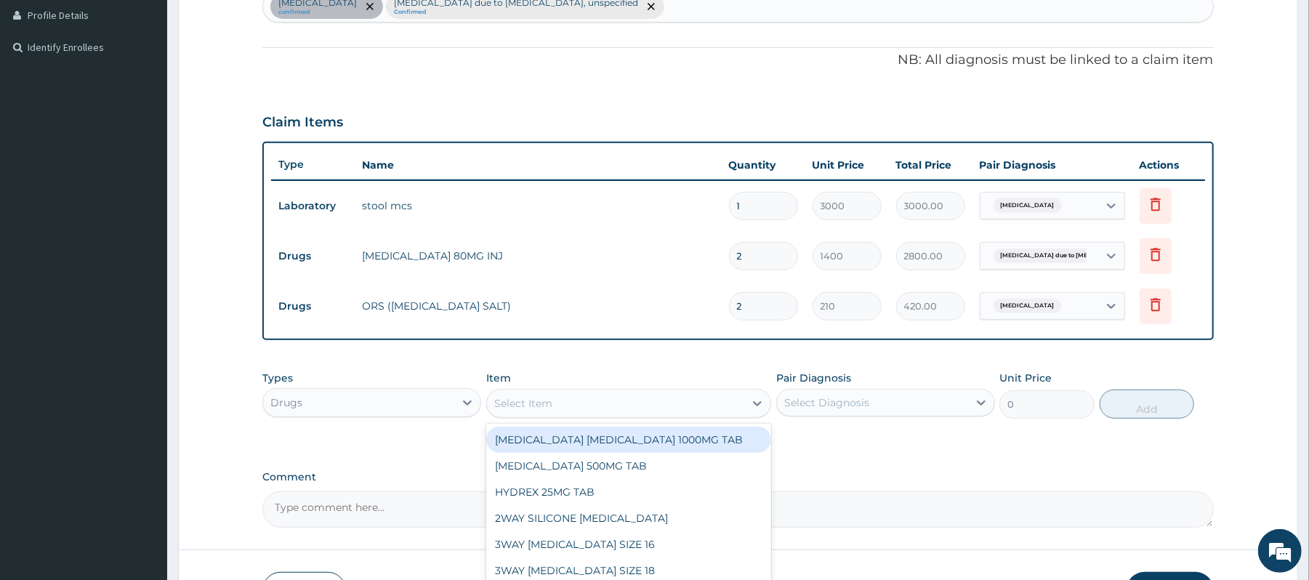
click at [593, 395] on div "Select Item" at bounding box center [615, 403] width 257 height 23
type input "LOR"
type input "LORAT"
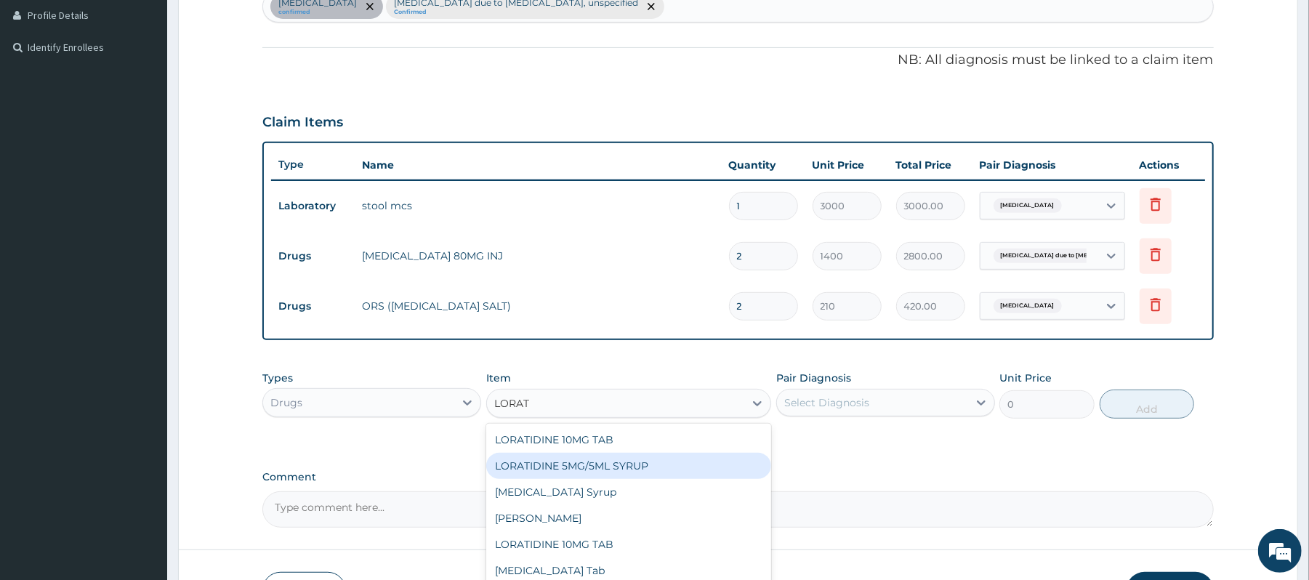
click at [661, 395] on div "LORATIDINE 5MG/5ML SYRUP" at bounding box center [628, 466] width 285 height 26
type input "630"
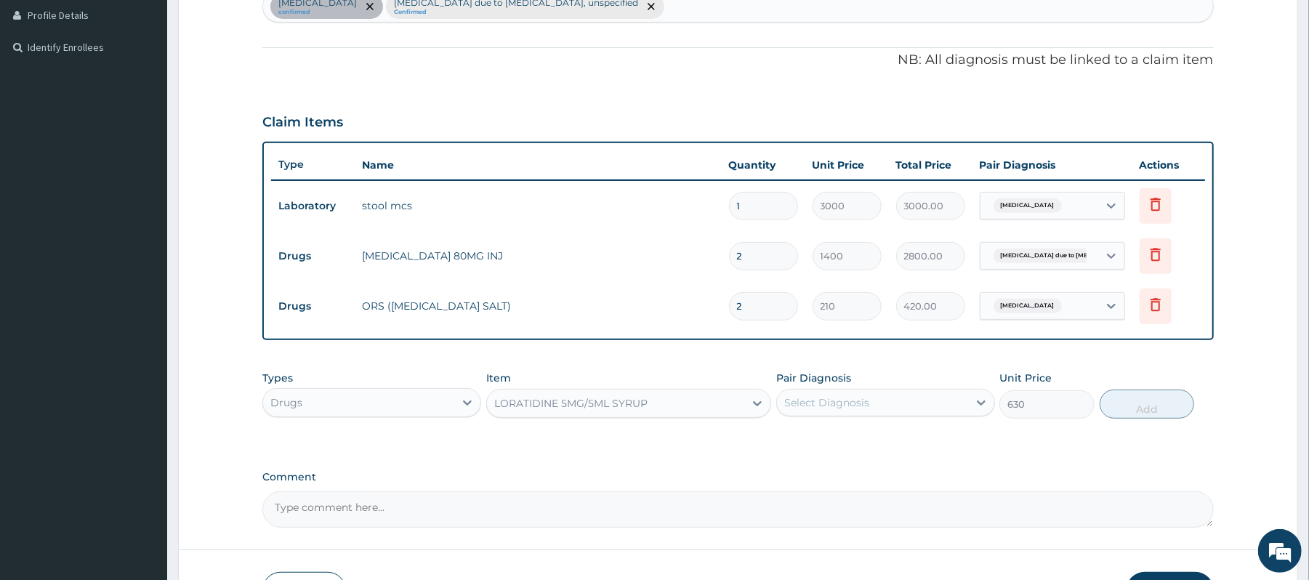
click at [700, 395] on div "LORATIDINE 5MG/5ML SYRUP" at bounding box center [615, 403] width 257 height 23
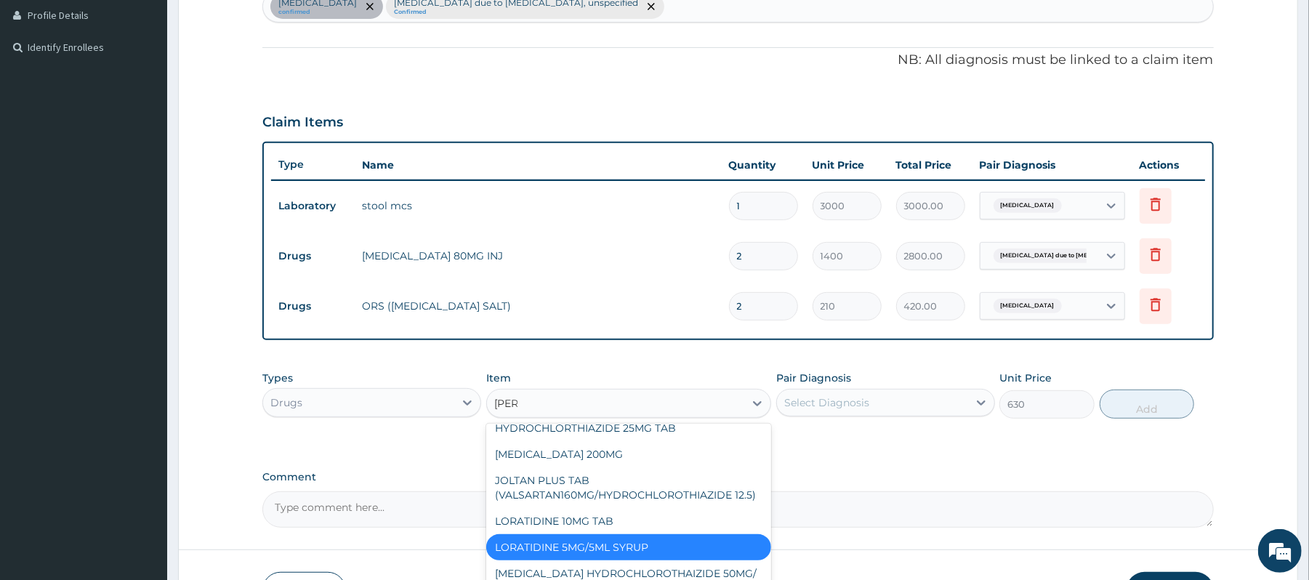
scroll to position [0, 0]
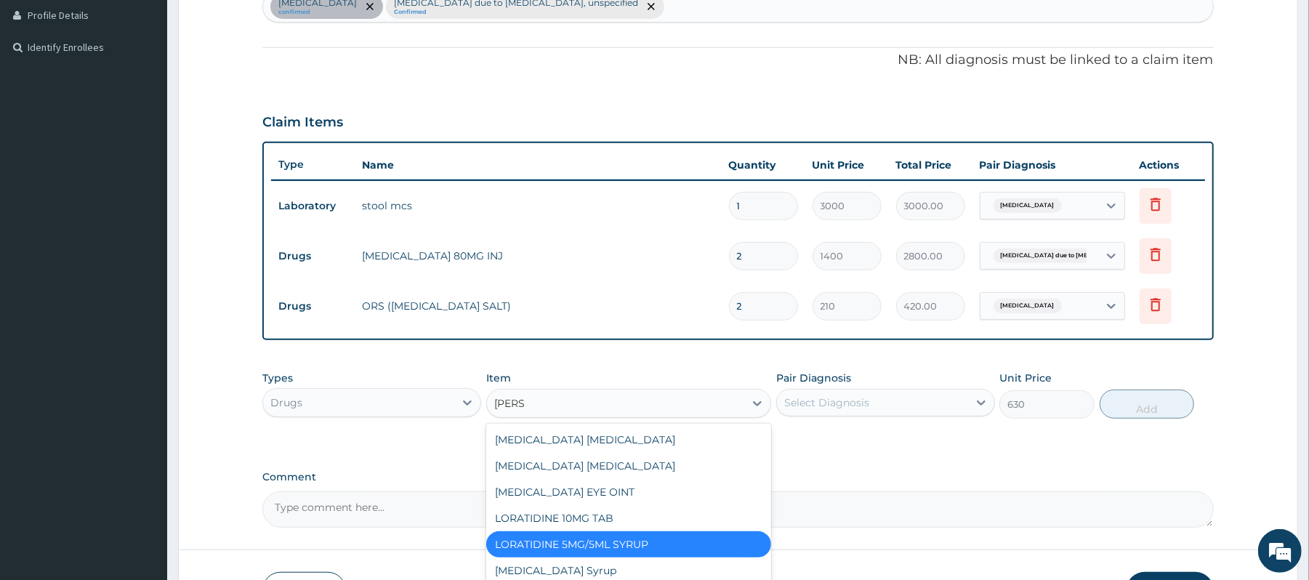
type input "LORAT"
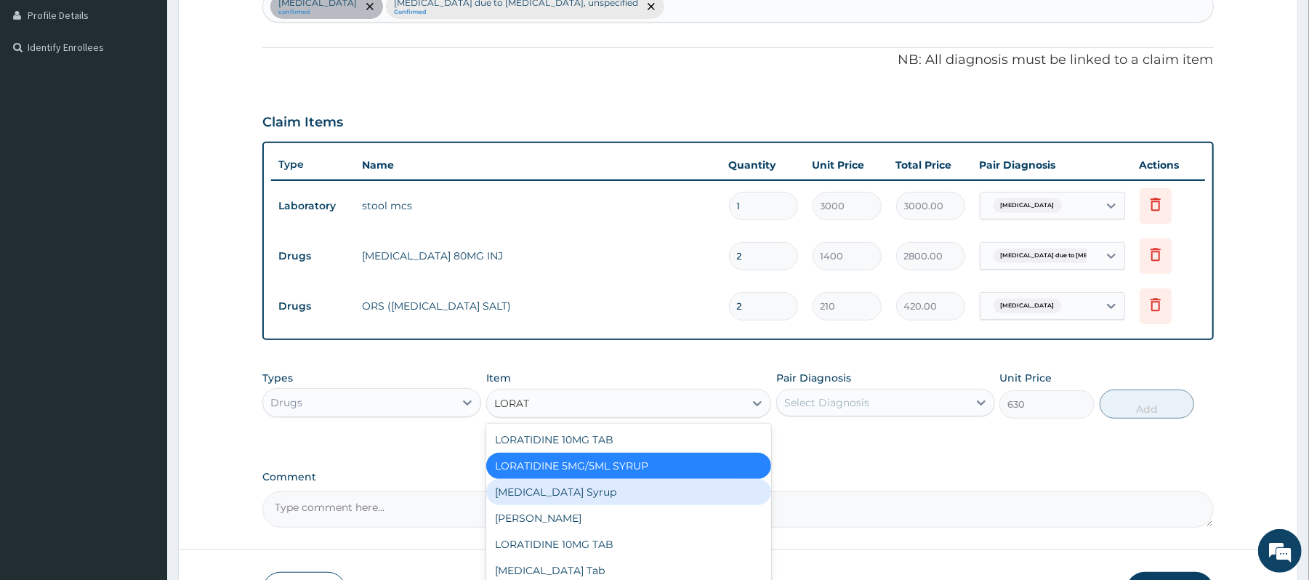
click at [663, 395] on div "Loratadine Syrup" at bounding box center [628, 492] width 285 height 26
type input "1700"
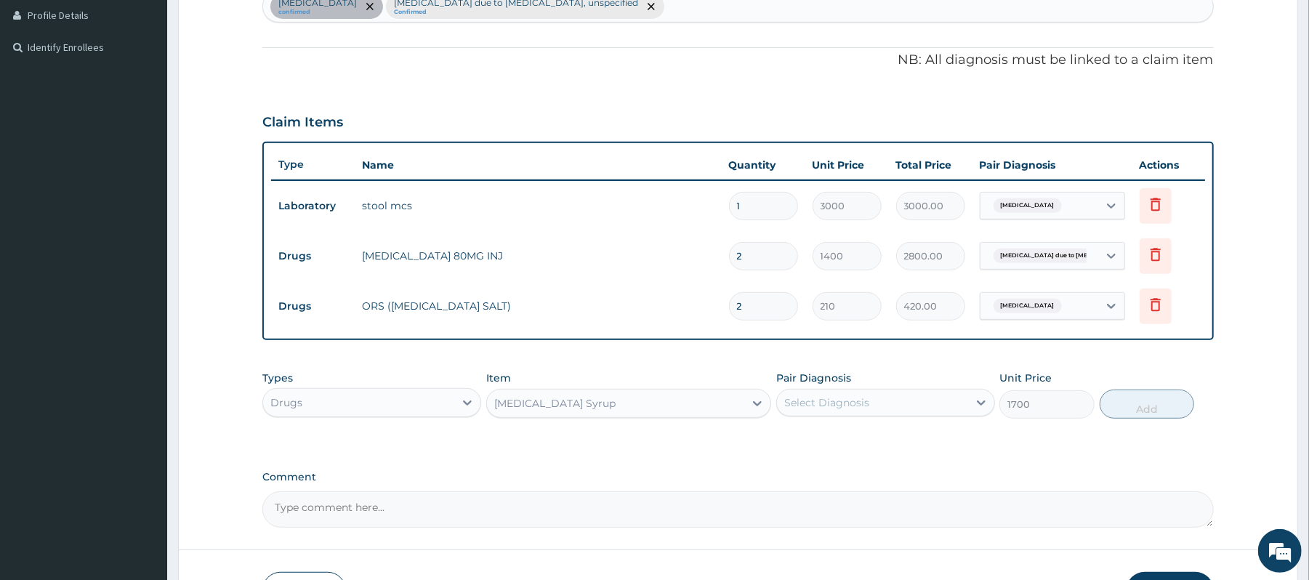
drag, startPoint x: 698, startPoint y: 419, endPoint x: 706, endPoint y: 401, distance: 19.2
click at [706, 395] on div "Item option Loratadine Syrup , selected. Select is focused ,type to refine list…" at bounding box center [628, 395] width 285 height 48
click at [706, 395] on div "Loratadine Syrup" at bounding box center [615, 403] width 257 height 23
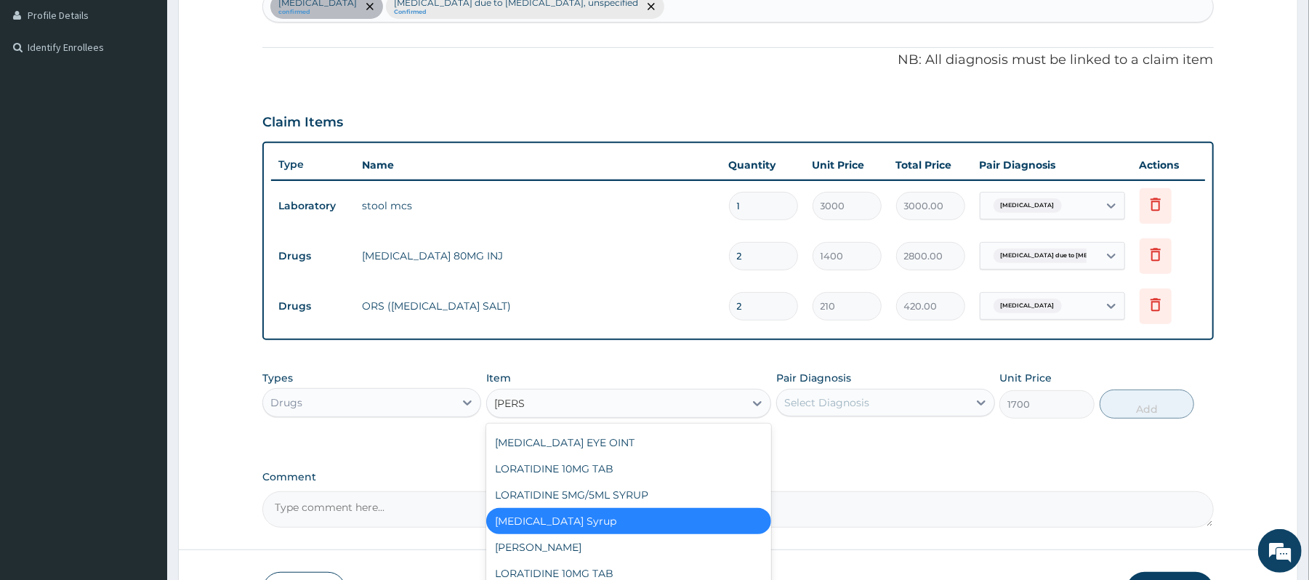
scroll to position [49, 0]
type input "LORAT"
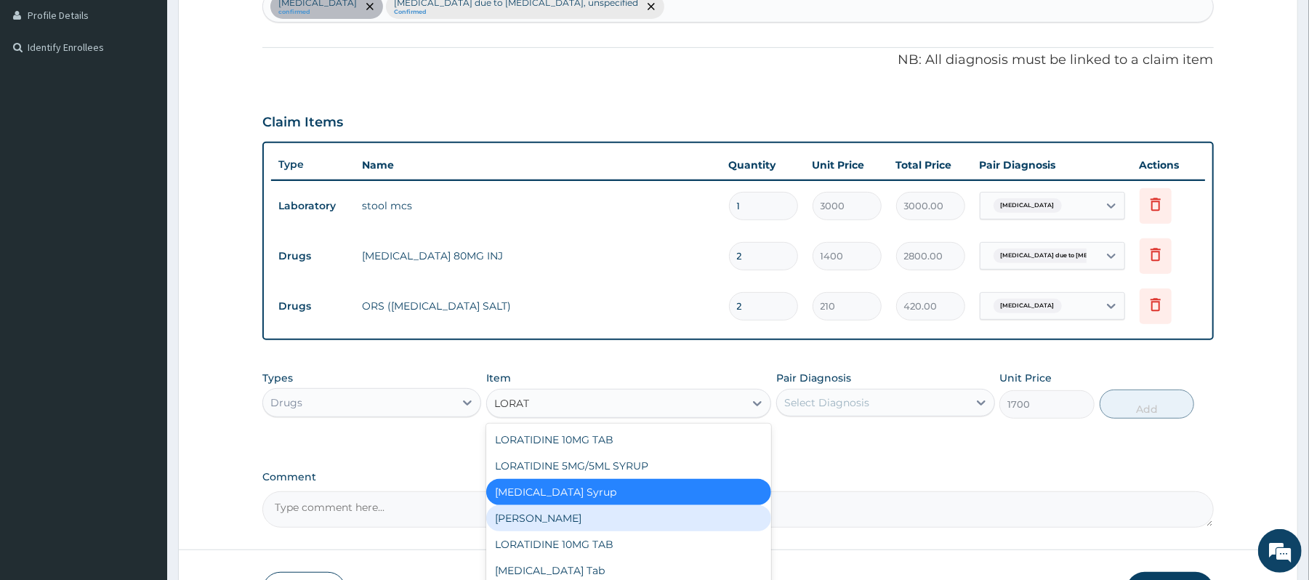
click at [644, 395] on div "SYR LORATADIN" at bounding box center [628, 518] width 285 height 26
type input "2500"
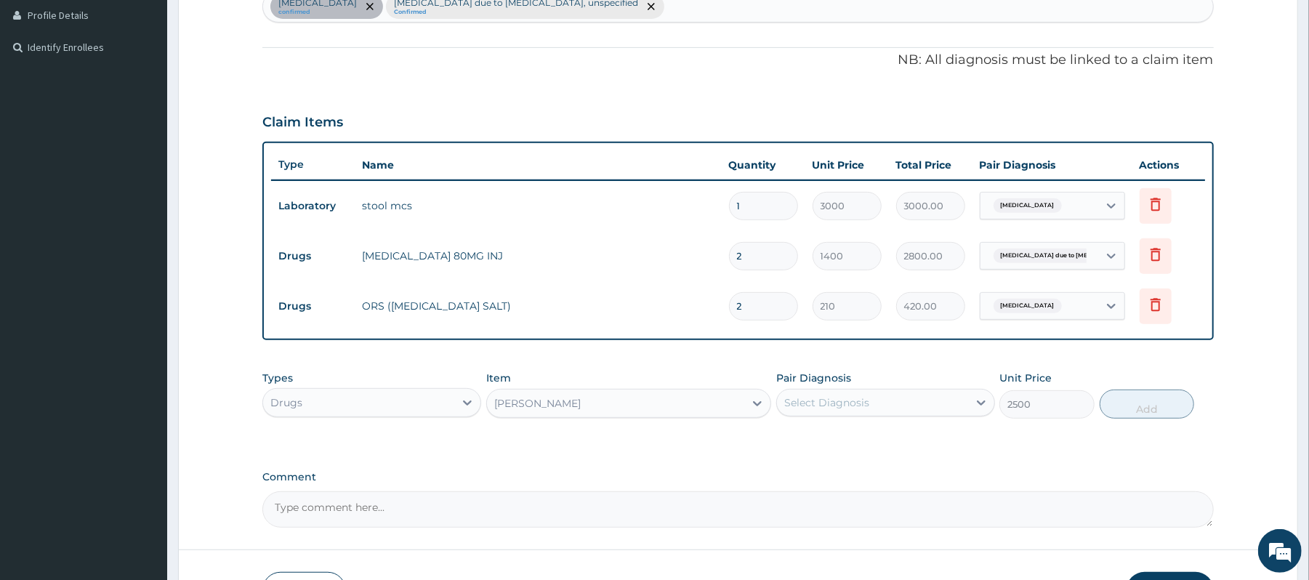
click at [892, 395] on div "Select Diagnosis" at bounding box center [872, 402] width 191 height 23
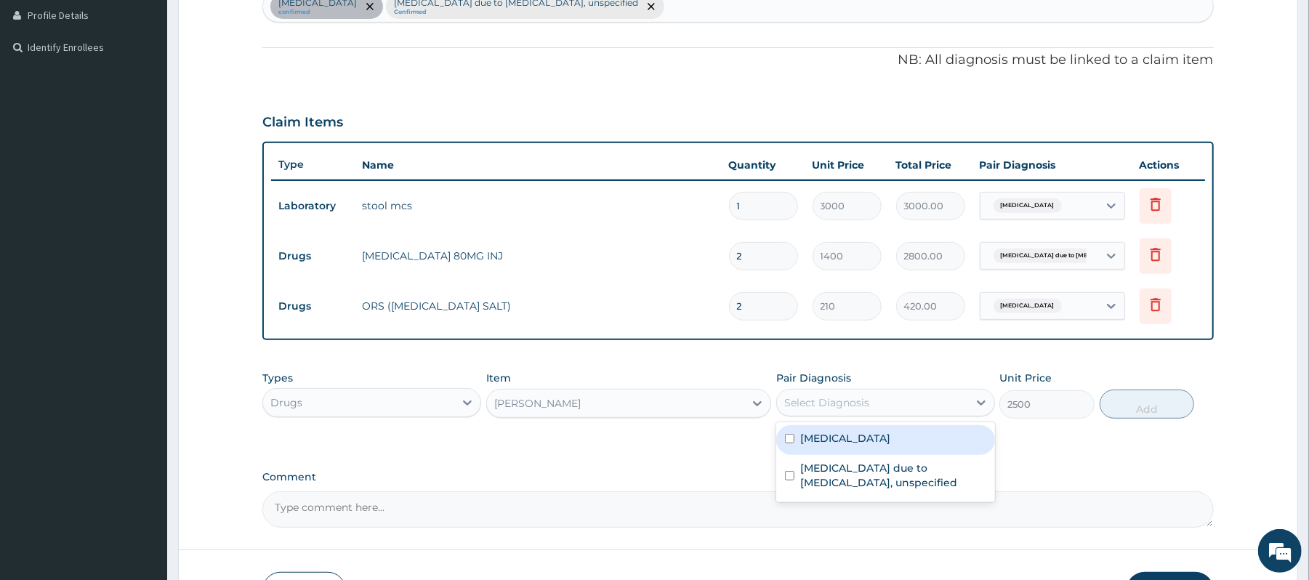
click at [890, 395] on label "Salmonella enteritis" at bounding box center [845, 438] width 90 height 15
checkbox input "true"
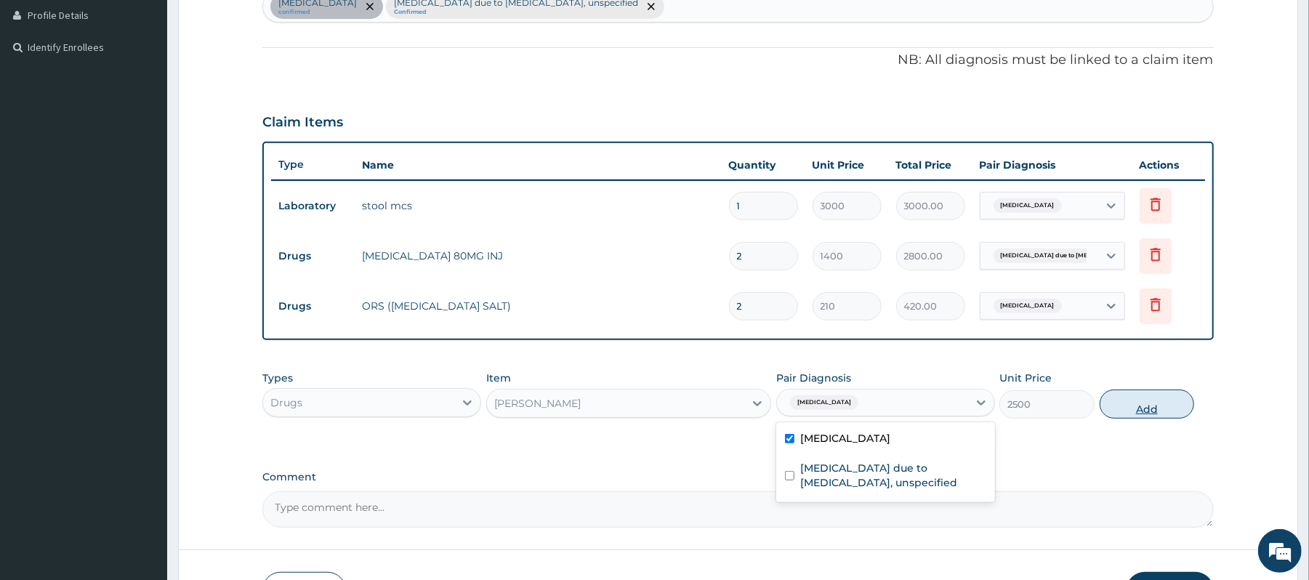
click at [892, 395] on button "Add" at bounding box center [1146, 403] width 95 height 29
type input "0"
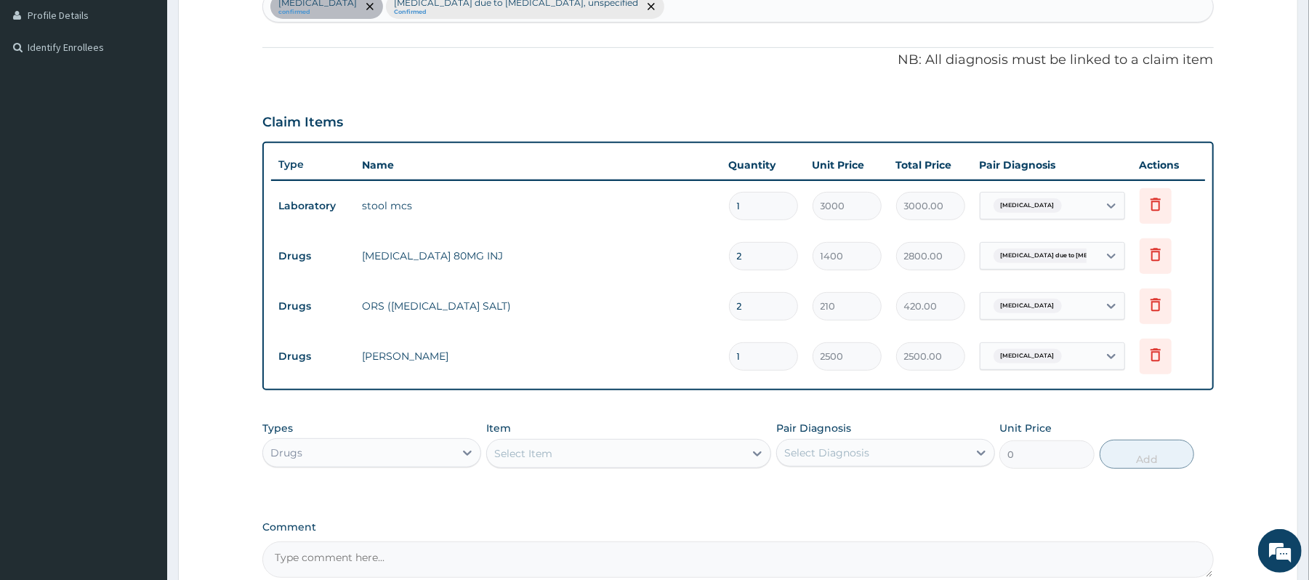
click at [575, 395] on div "Select Item" at bounding box center [615, 453] width 257 height 23
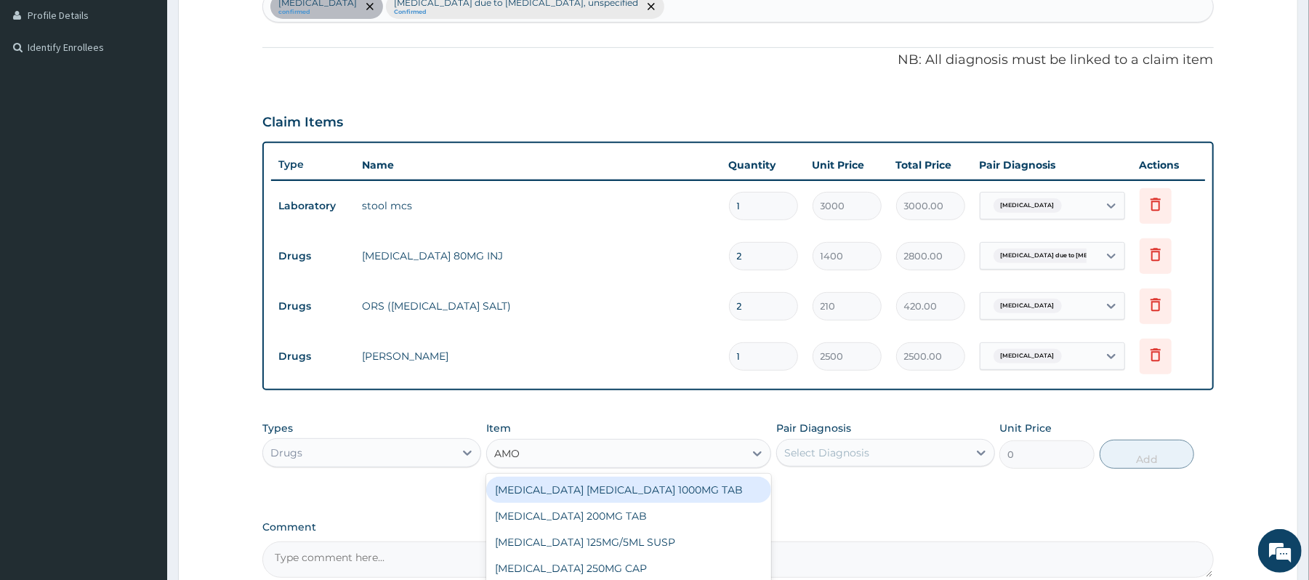
type input "AMOX"
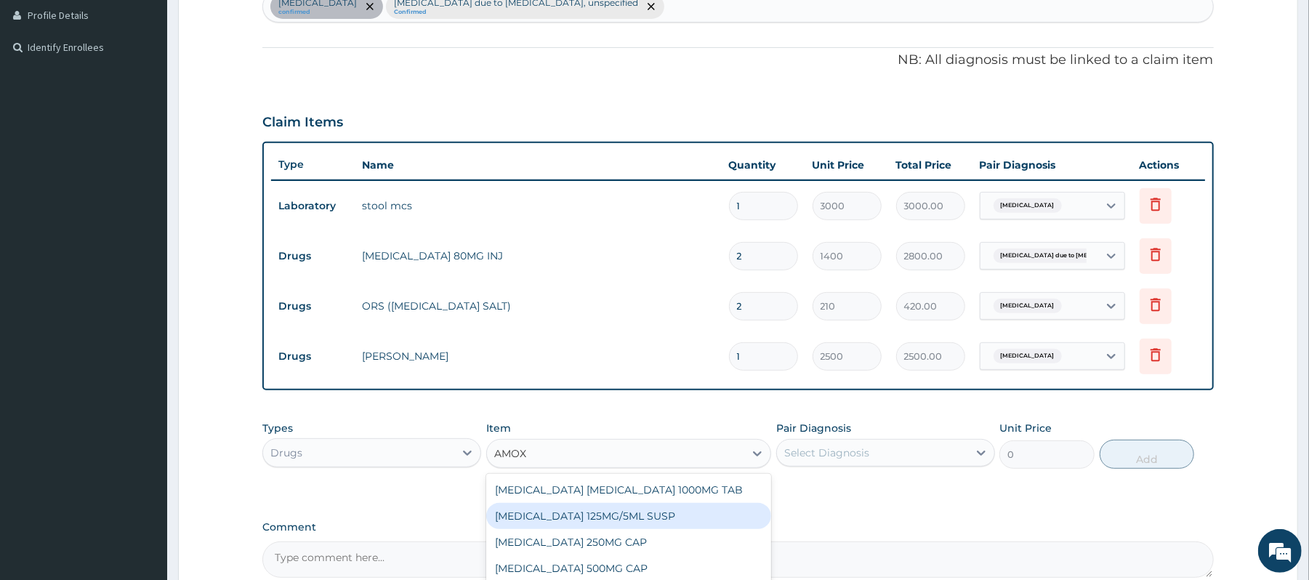
click at [629, 395] on div "AMOXICILLIN 125MG/5ML SUSP" at bounding box center [628, 516] width 285 height 26
type input "840"
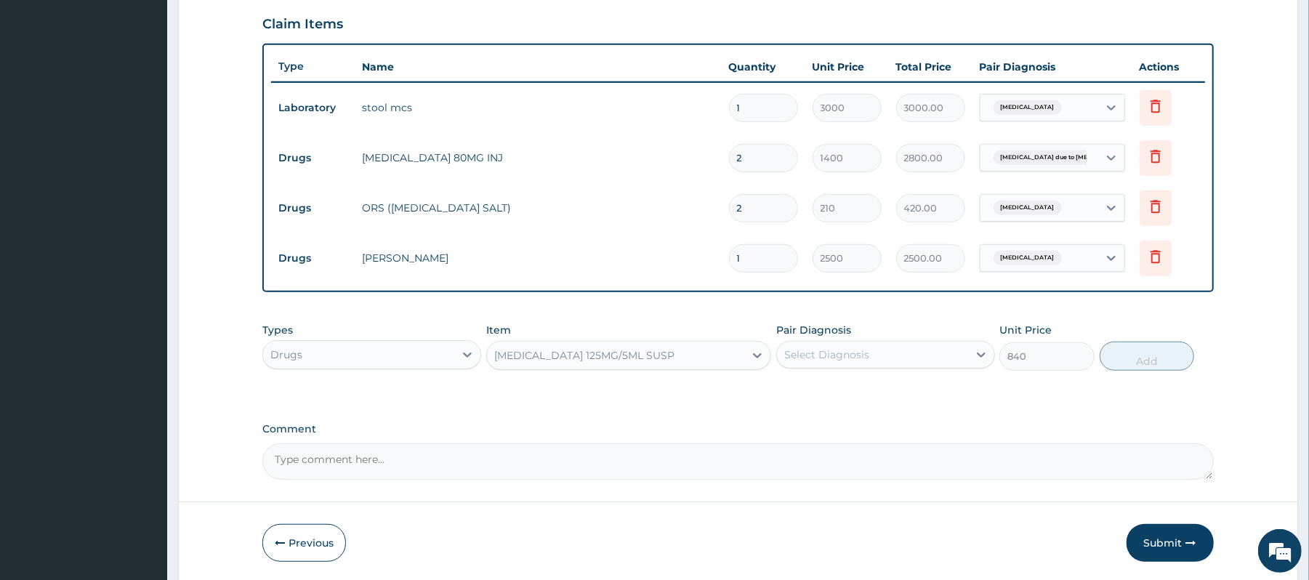
scroll to position [550, 0]
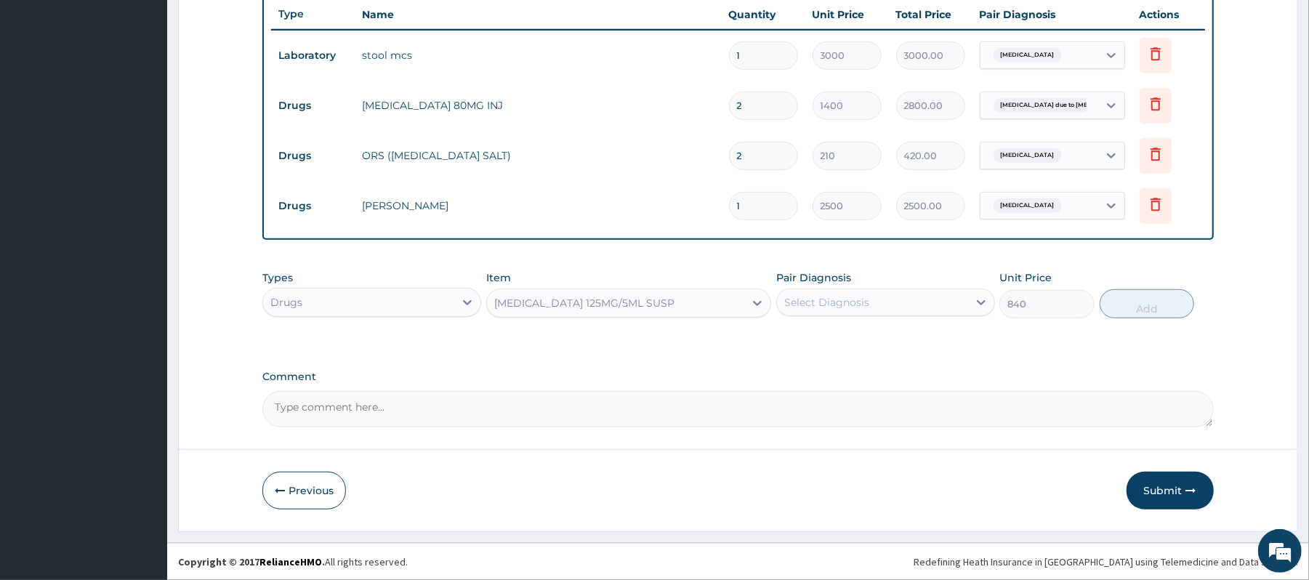
click at [703, 299] on div "AMOXICILLIN 125MG/5ML SUSP" at bounding box center [615, 302] width 257 height 23
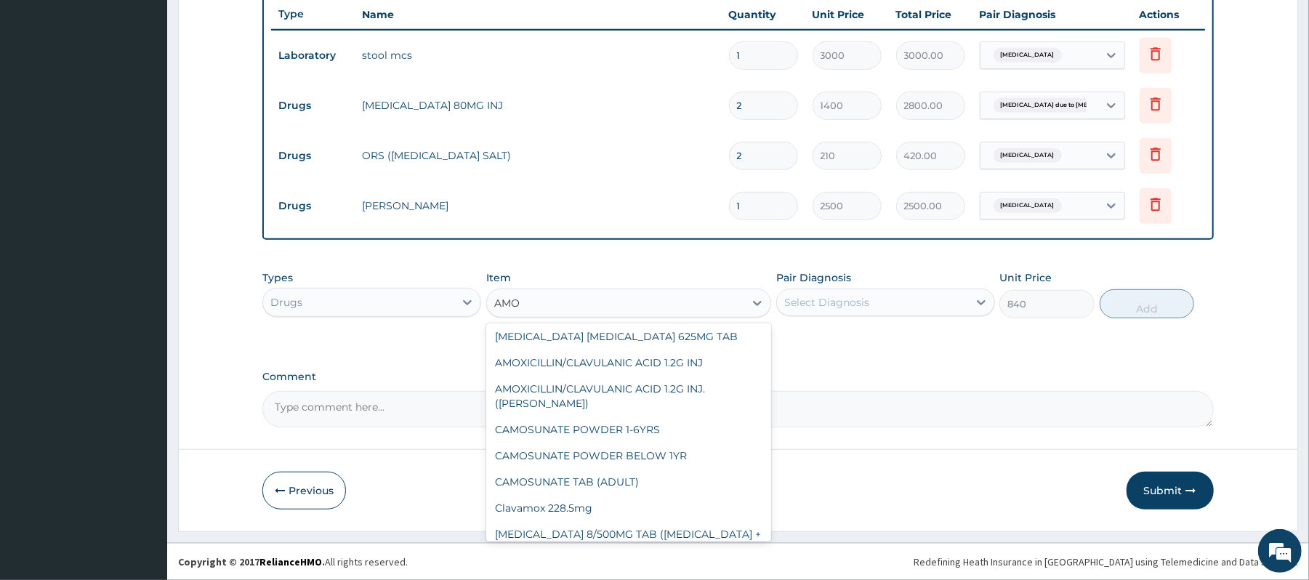
scroll to position [0, 0]
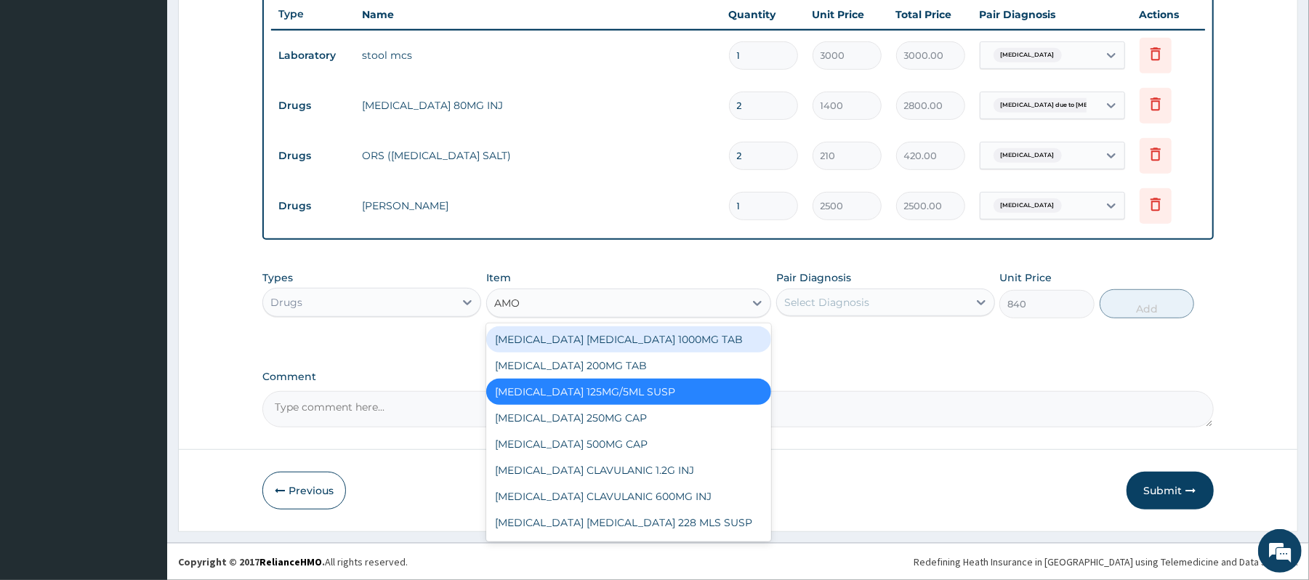
type input "AMOX"
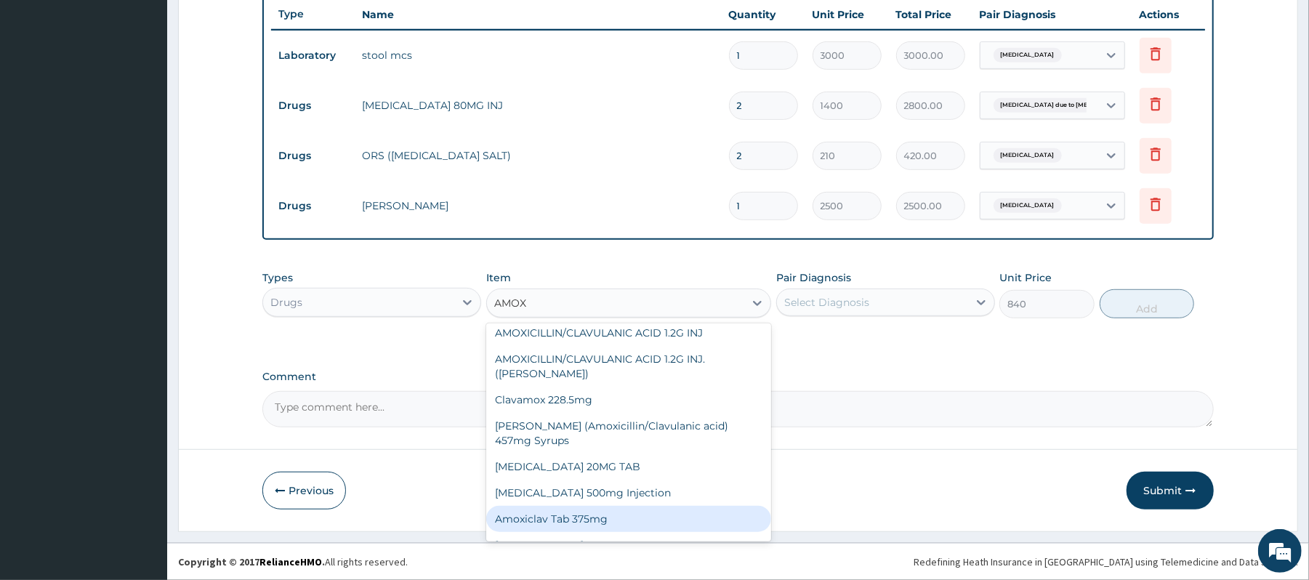
scroll to position [392, 0]
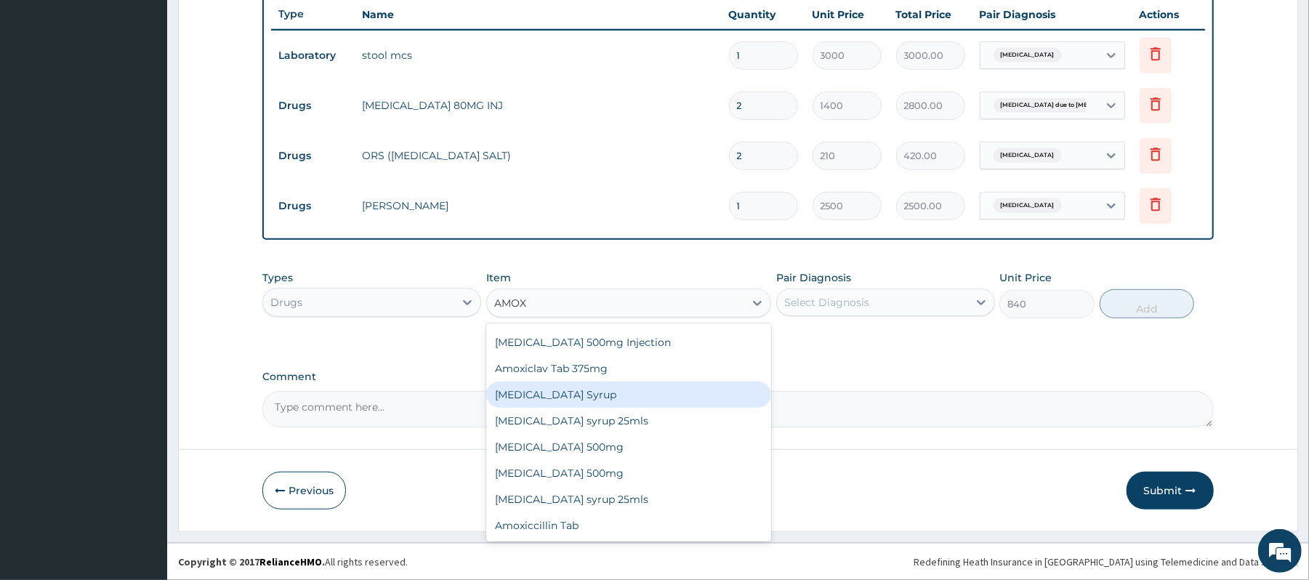
click at [588, 395] on div "Amoxil Syrup" at bounding box center [628, 394] width 285 height 26
type input "2000"
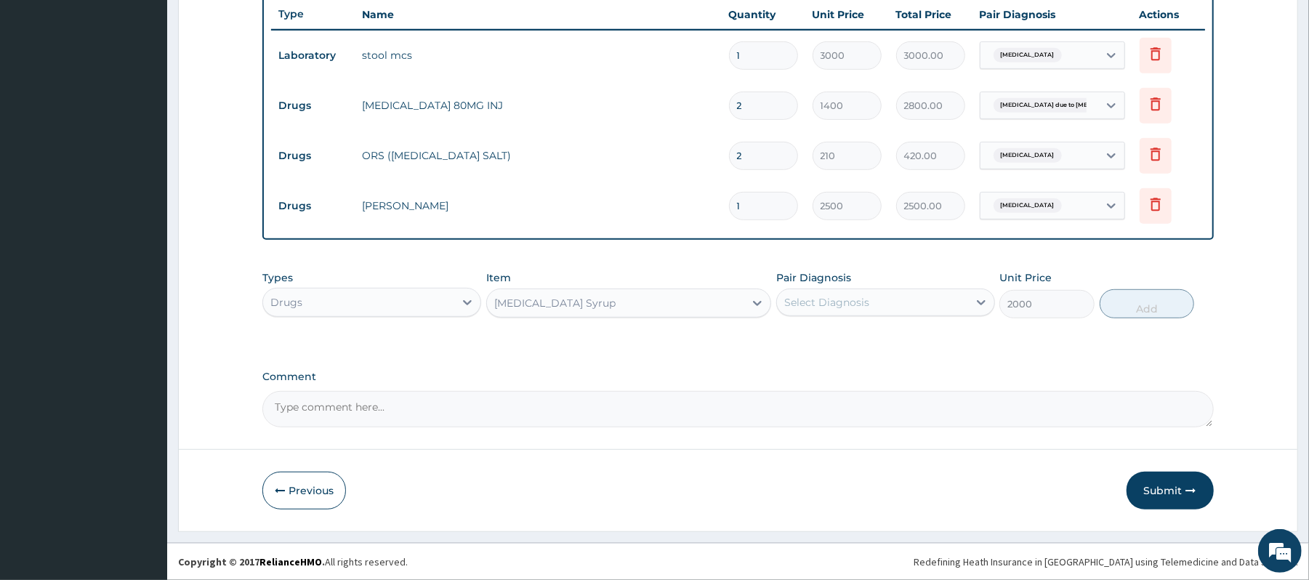
click at [692, 304] on div "Amoxil Syrup" at bounding box center [615, 302] width 257 height 23
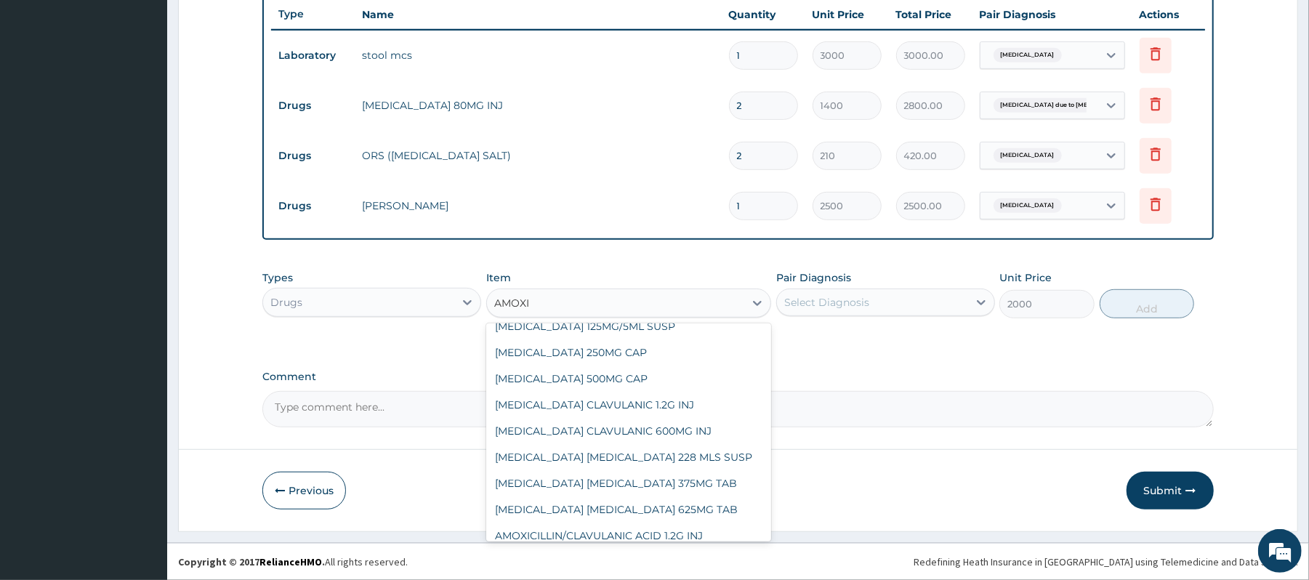
scroll to position [0, 0]
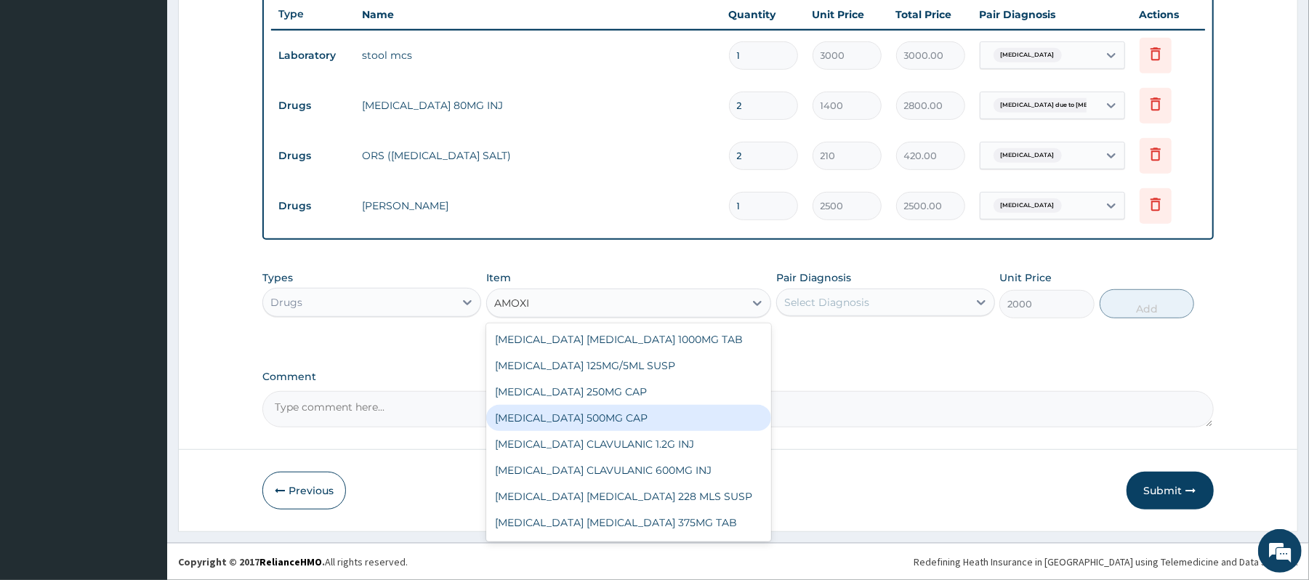
type input "AMOXI"
click at [868, 326] on div "Types Drugs Item option Amoxil Syrup , selected. option AMOXICILLIN 500MG CAP f…" at bounding box center [737, 305] width 950 height 84
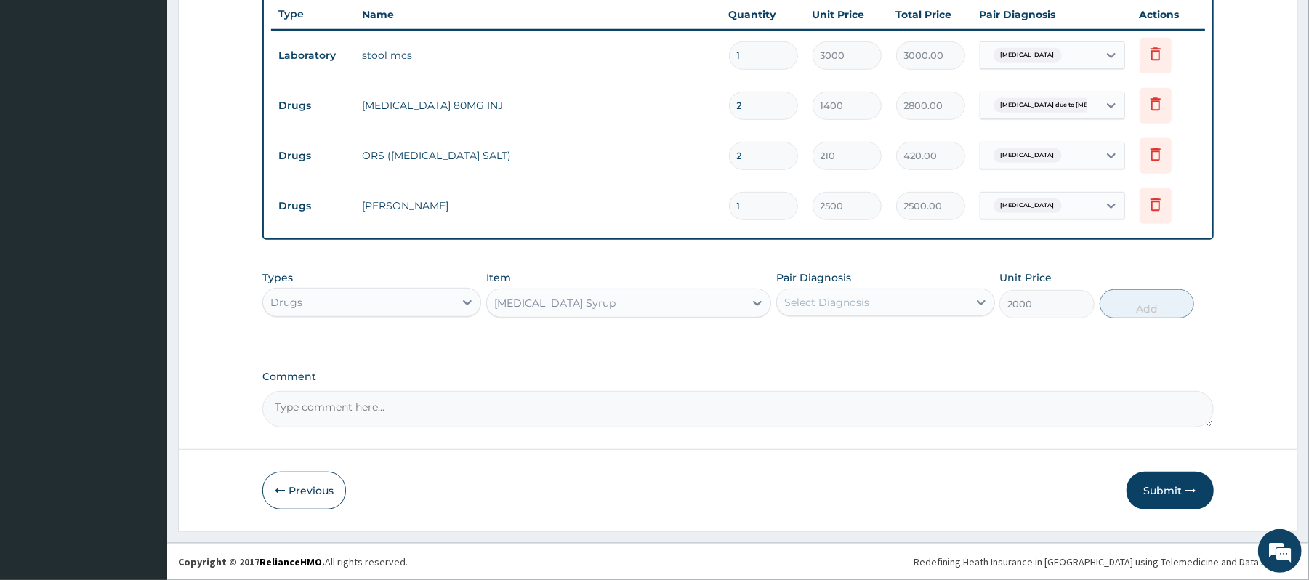
click at [892, 305] on div "Select Diagnosis" at bounding box center [872, 302] width 191 height 23
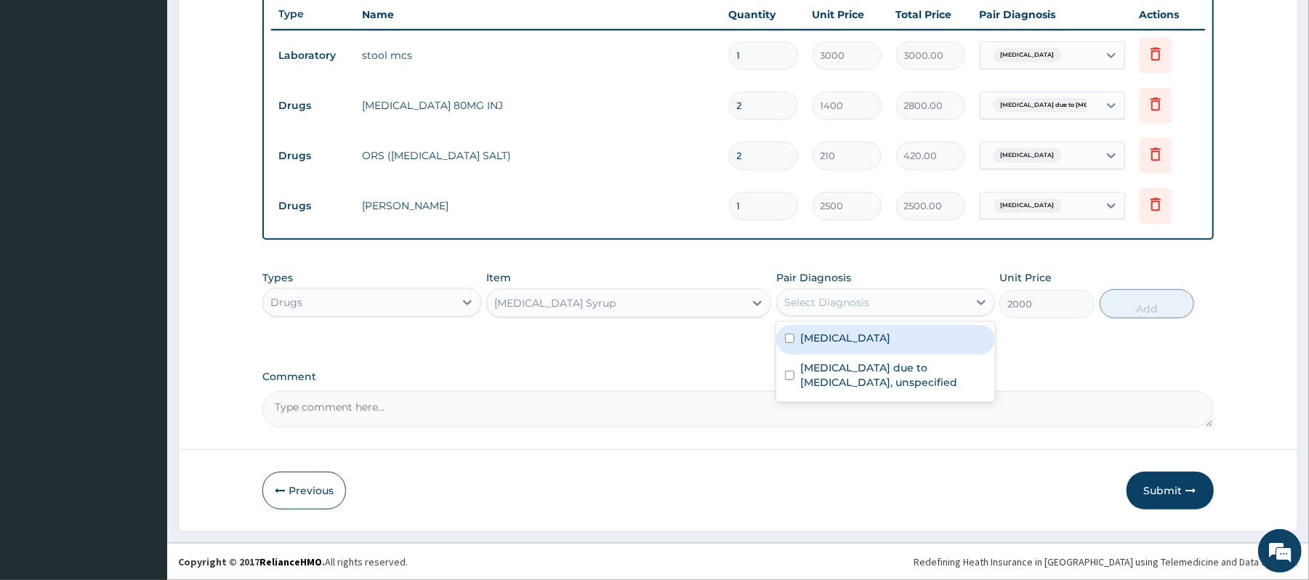
click at [866, 342] on label "Salmonella enteritis" at bounding box center [845, 338] width 90 height 15
checkbox input "true"
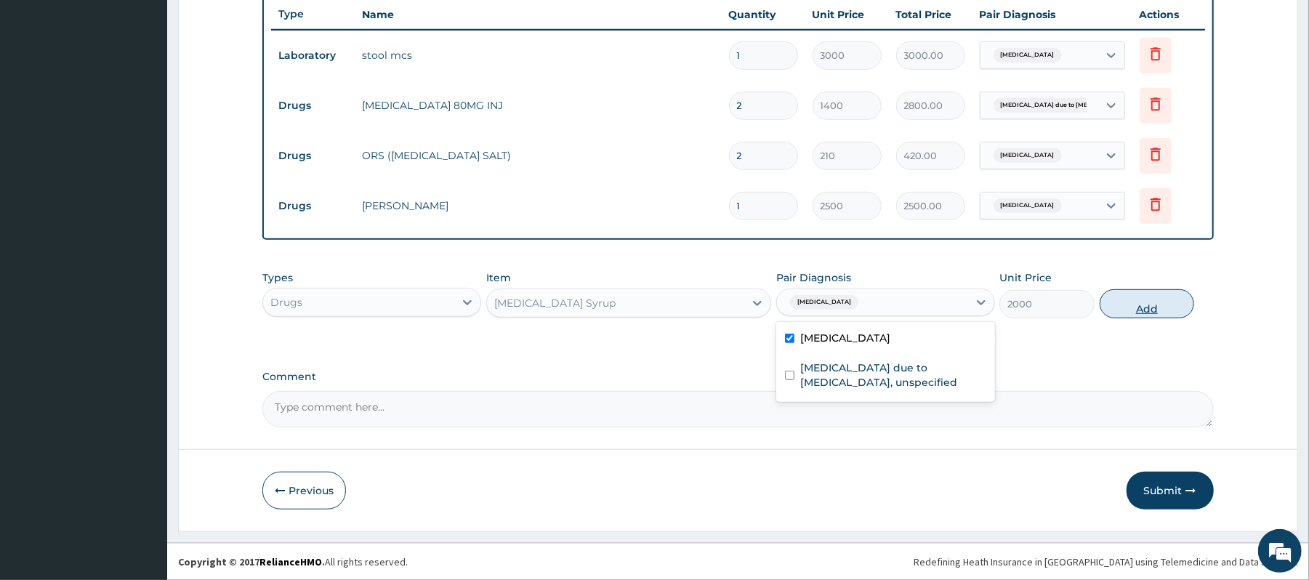
click at [892, 305] on button "Add" at bounding box center [1146, 303] width 95 height 29
type input "0"
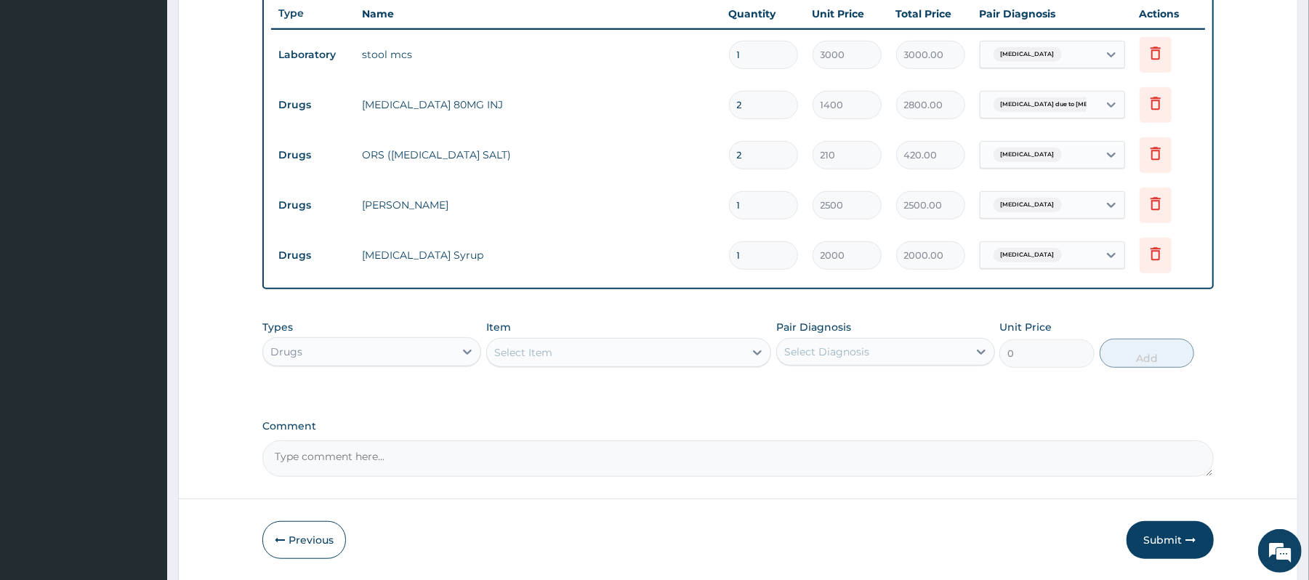
click at [561, 350] on div "Select Item" at bounding box center [615, 352] width 257 height 23
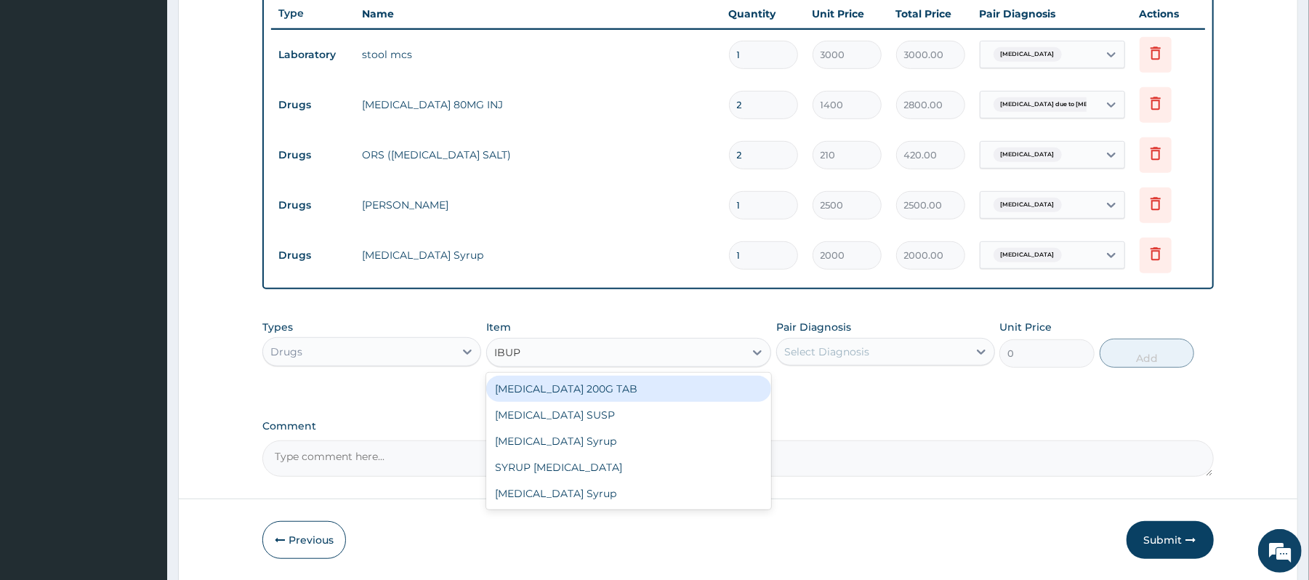
type input "IBUPR"
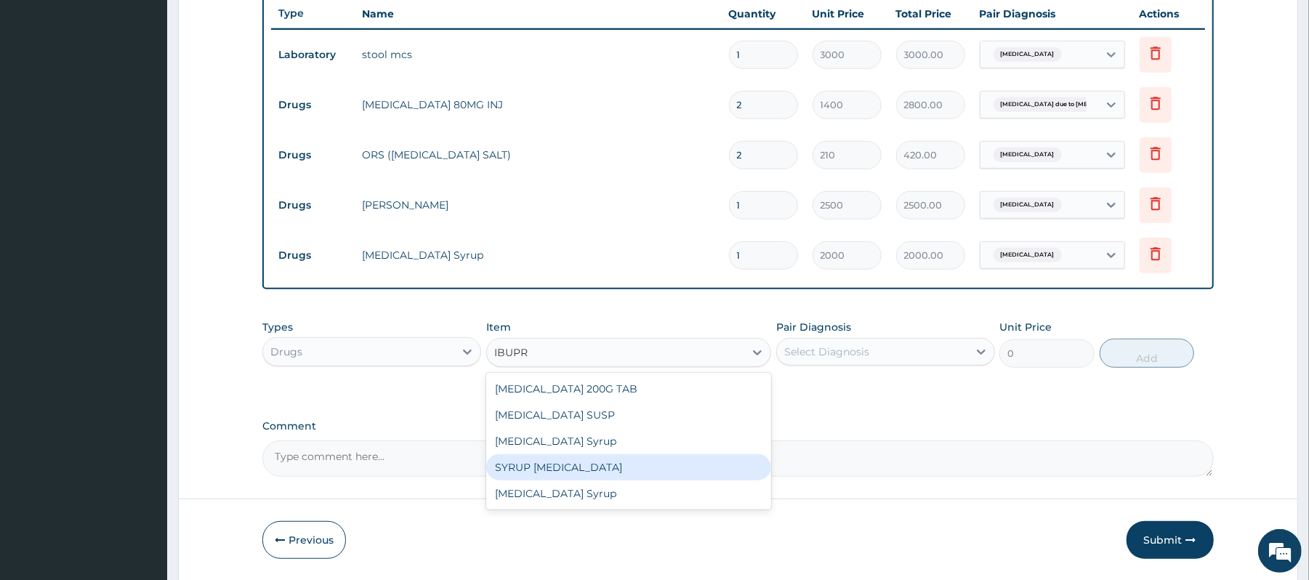
click at [602, 395] on div "SYRUP IBUPROFEN" at bounding box center [628, 467] width 285 height 26
type input "2000"
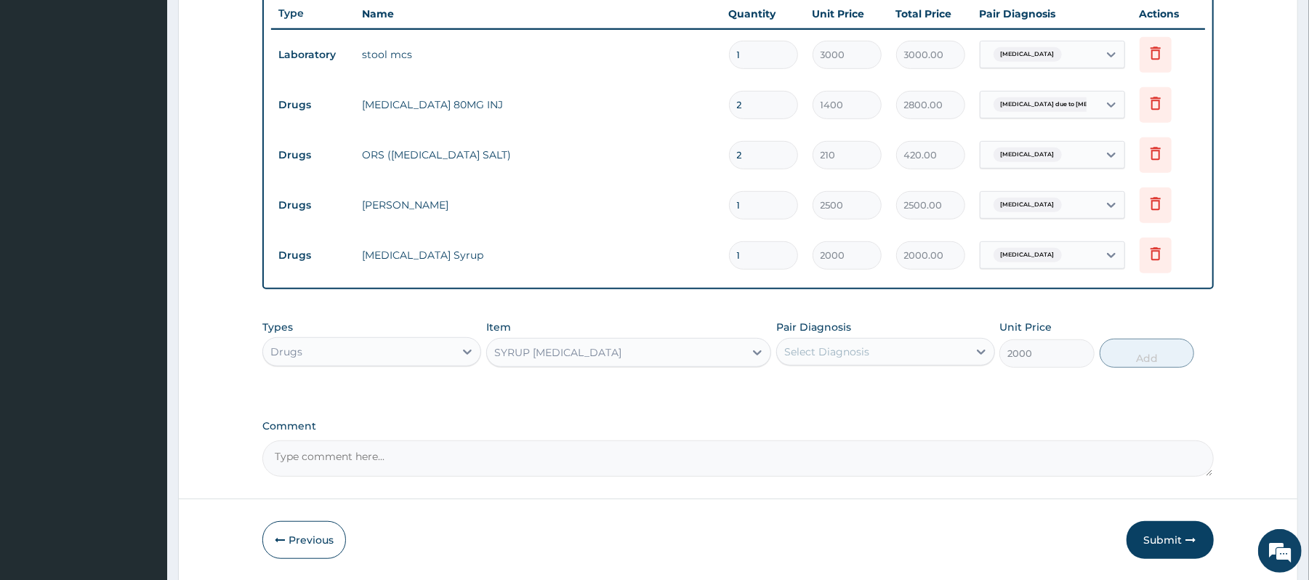
click at [892, 350] on div "Select Diagnosis" at bounding box center [872, 351] width 191 height 23
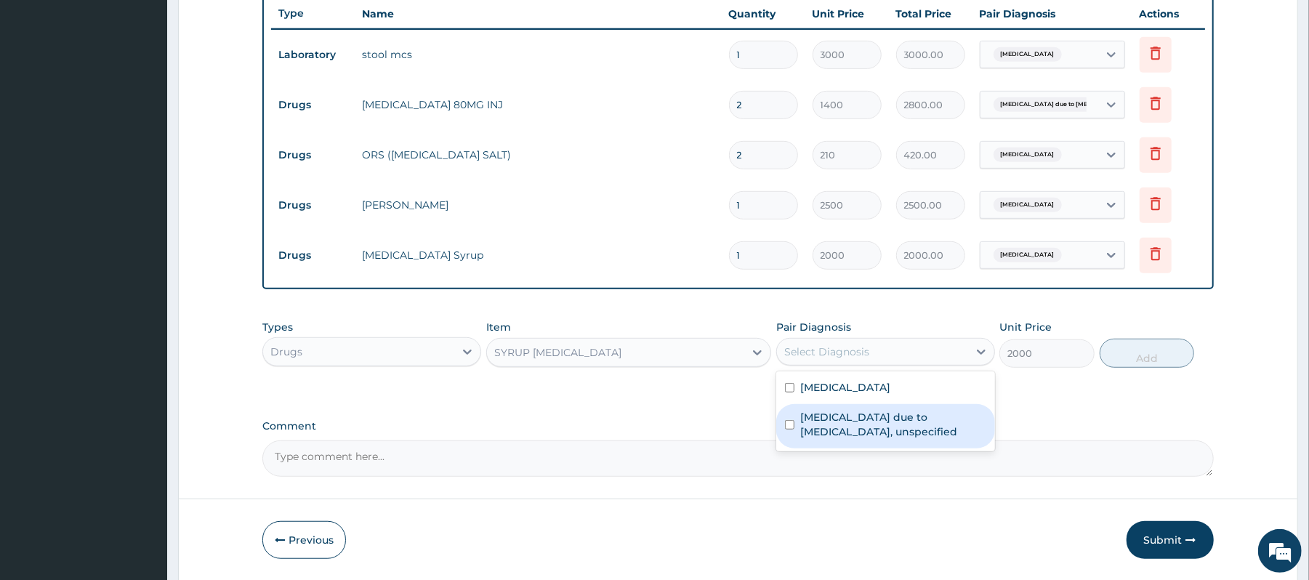
click at [864, 395] on label "Malaria due to Plasmodium falciparum, unspecified" at bounding box center [893, 424] width 186 height 29
checkbox input "true"
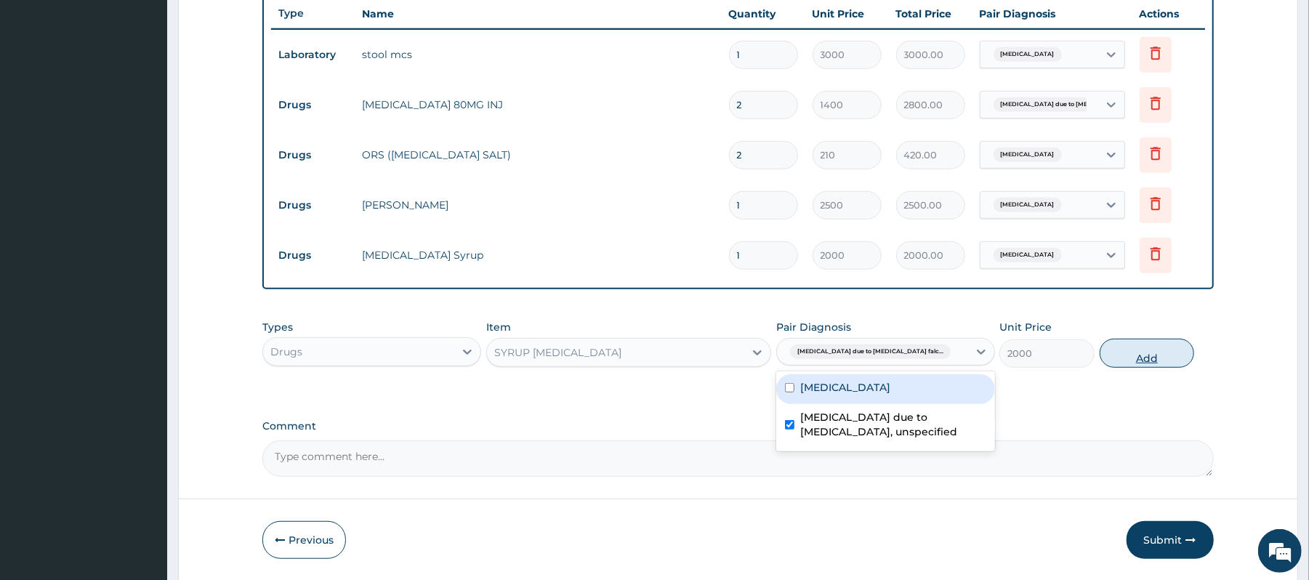
click at [892, 360] on button "Add" at bounding box center [1146, 353] width 95 height 29
type input "0"
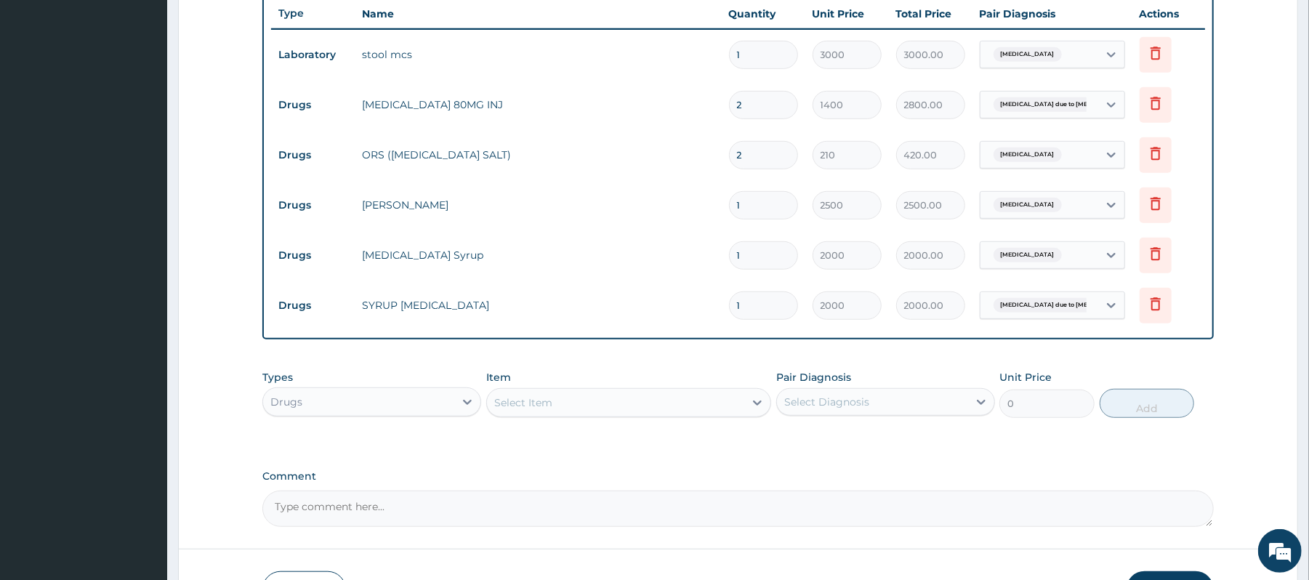
click at [698, 395] on div "Select Item" at bounding box center [615, 402] width 257 height 23
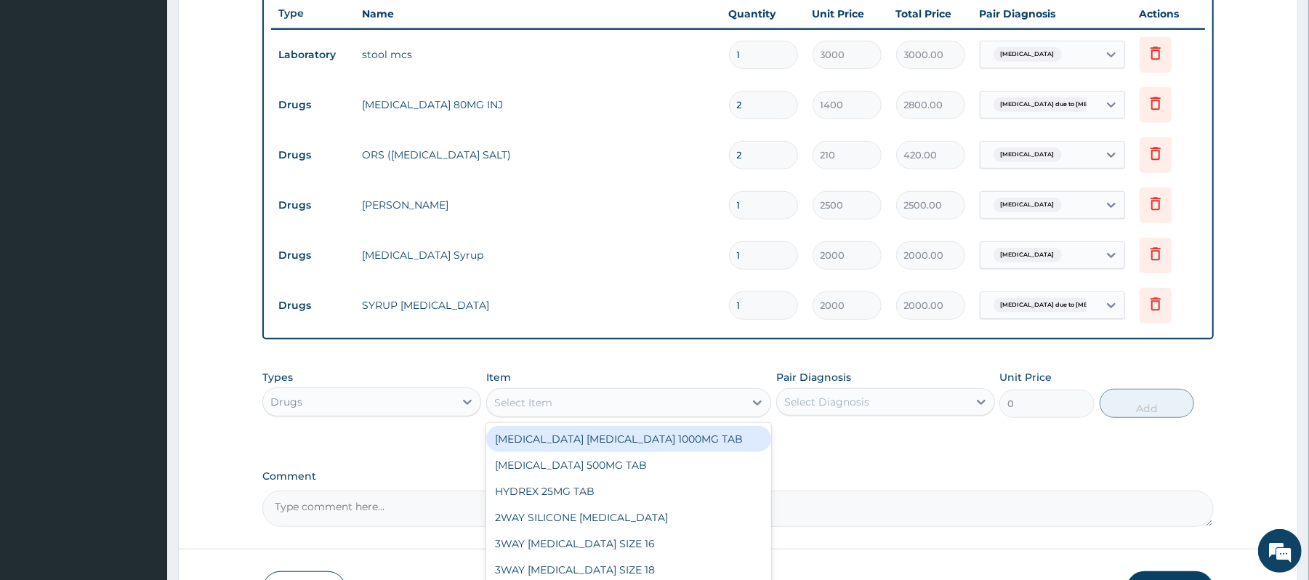
click at [440, 395] on div "Drugs" at bounding box center [358, 401] width 191 height 23
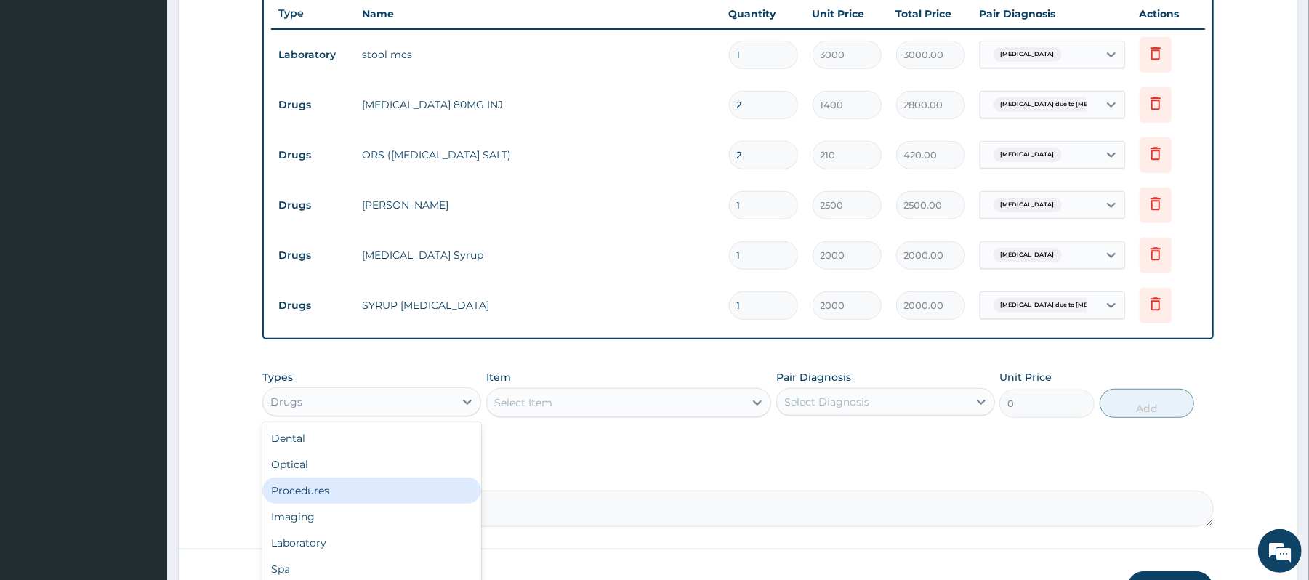
click at [356, 395] on div "Procedures" at bounding box center [371, 490] width 219 height 26
click at [632, 395] on div "Select Item" at bounding box center [628, 402] width 285 height 29
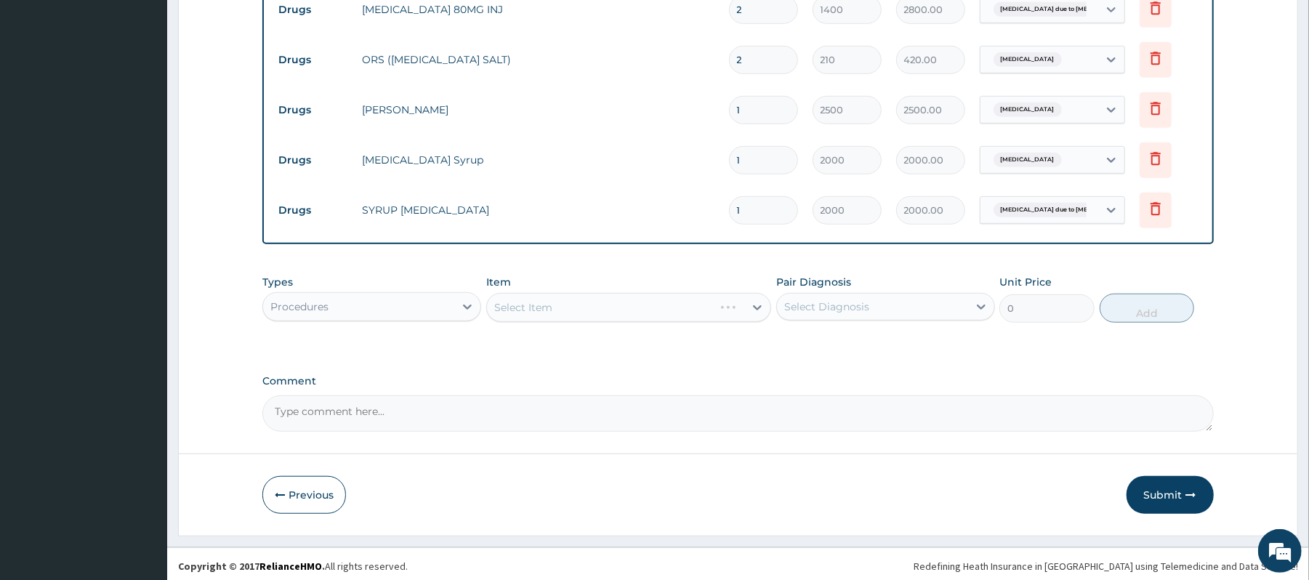
scroll to position [651, 0]
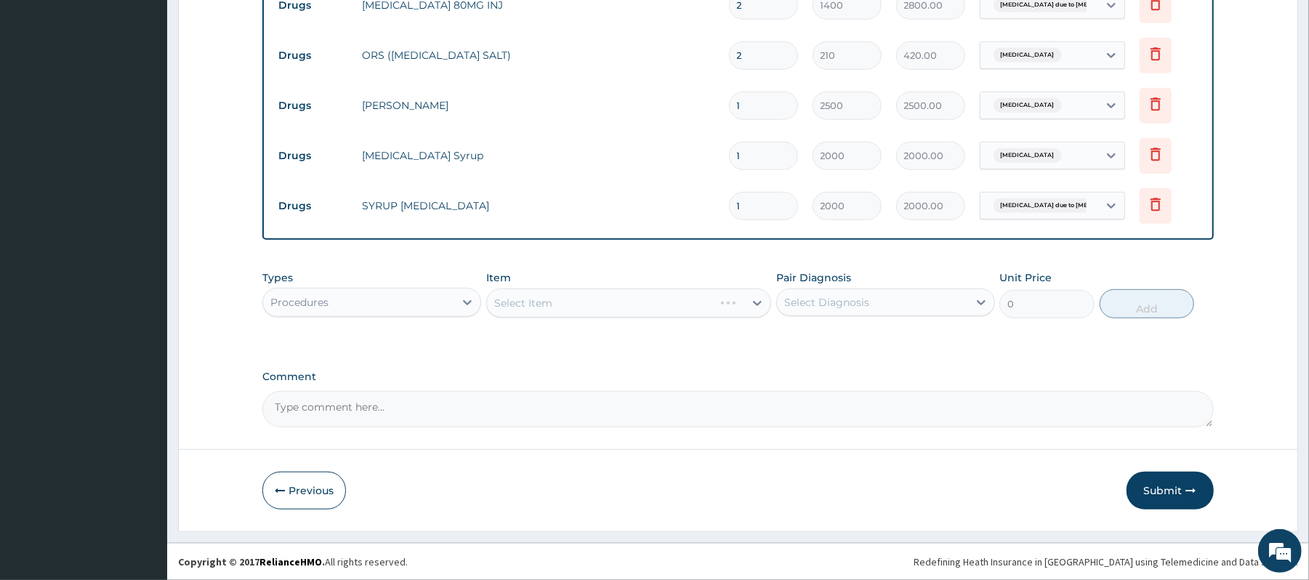
click at [744, 301] on div "Select Item" at bounding box center [628, 302] width 285 height 29
click at [464, 309] on icon at bounding box center [467, 302] width 15 height 15
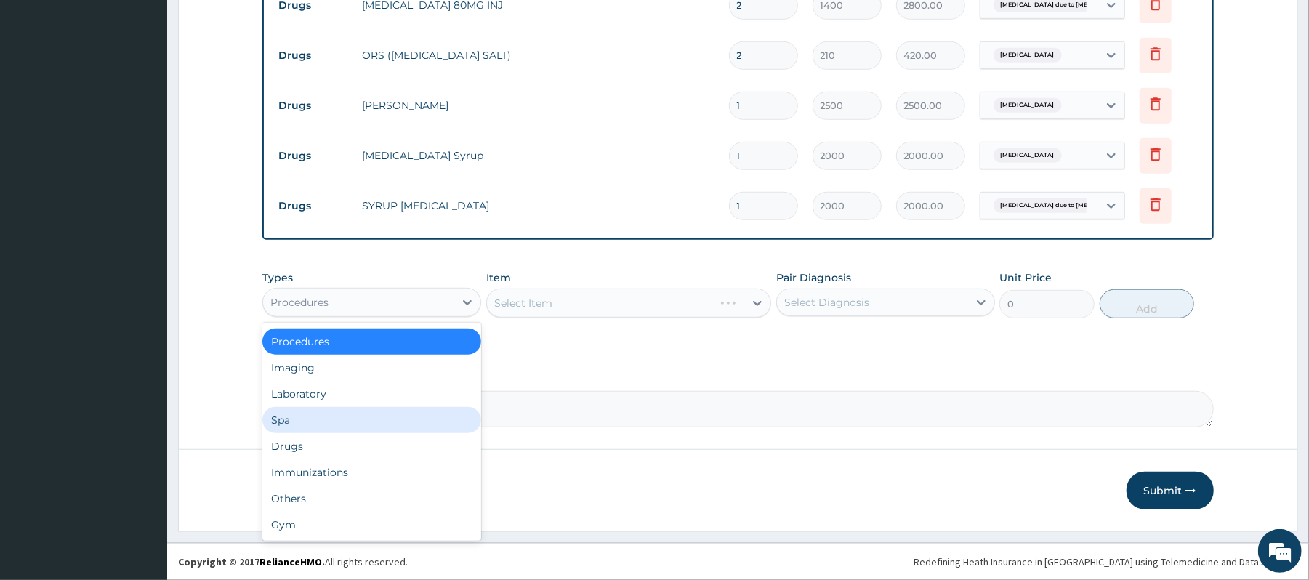
scroll to position [0, 0]
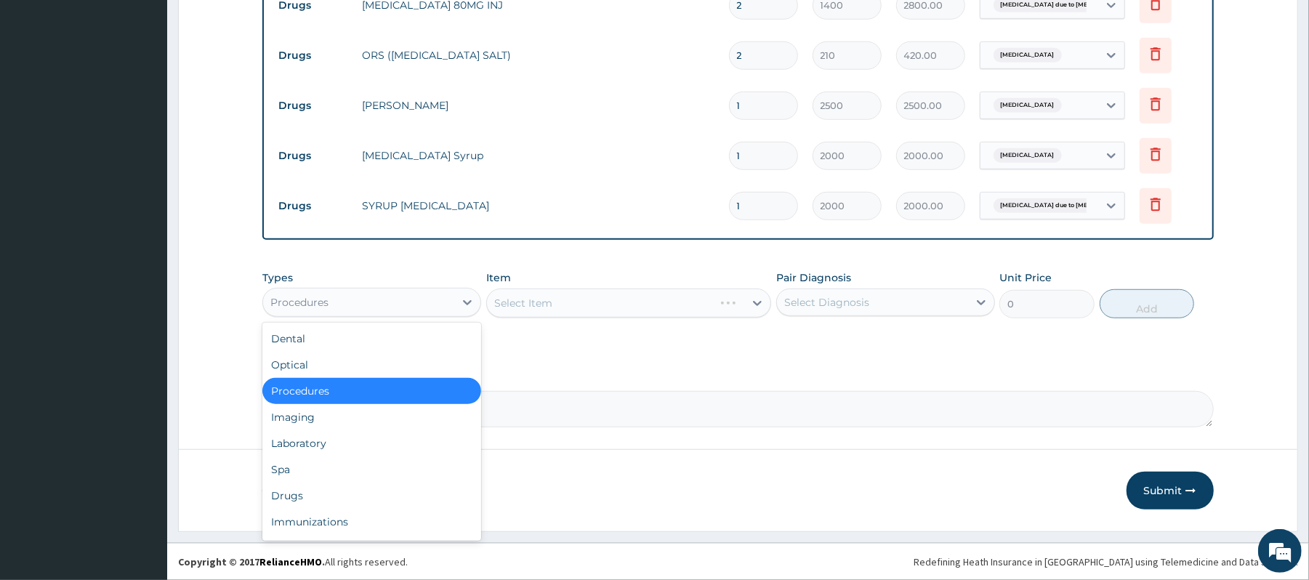
click at [371, 387] on div "Procedures" at bounding box center [371, 391] width 219 height 26
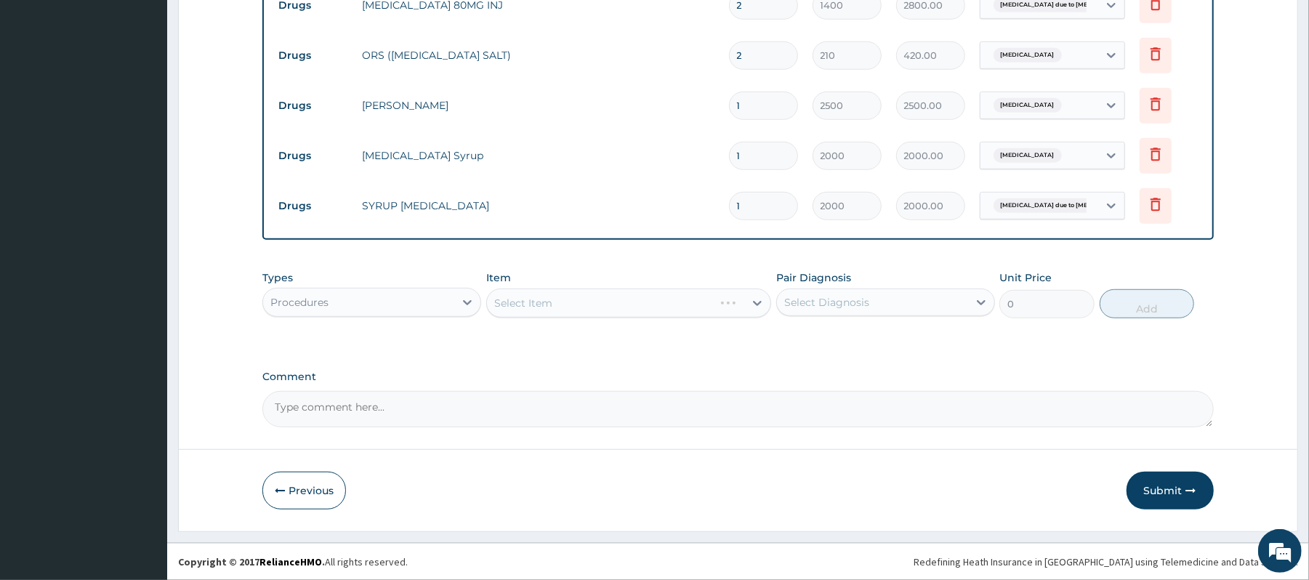
click at [414, 301] on div "Procedures" at bounding box center [358, 302] width 191 height 23
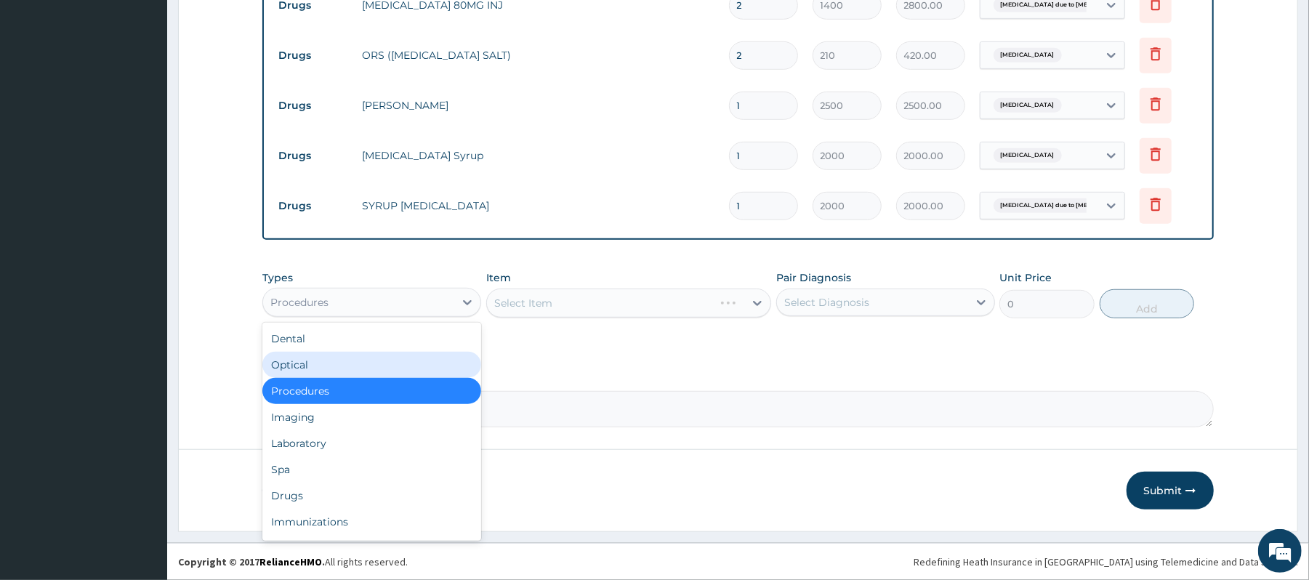
click at [373, 355] on div "Optical" at bounding box center [371, 365] width 219 height 26
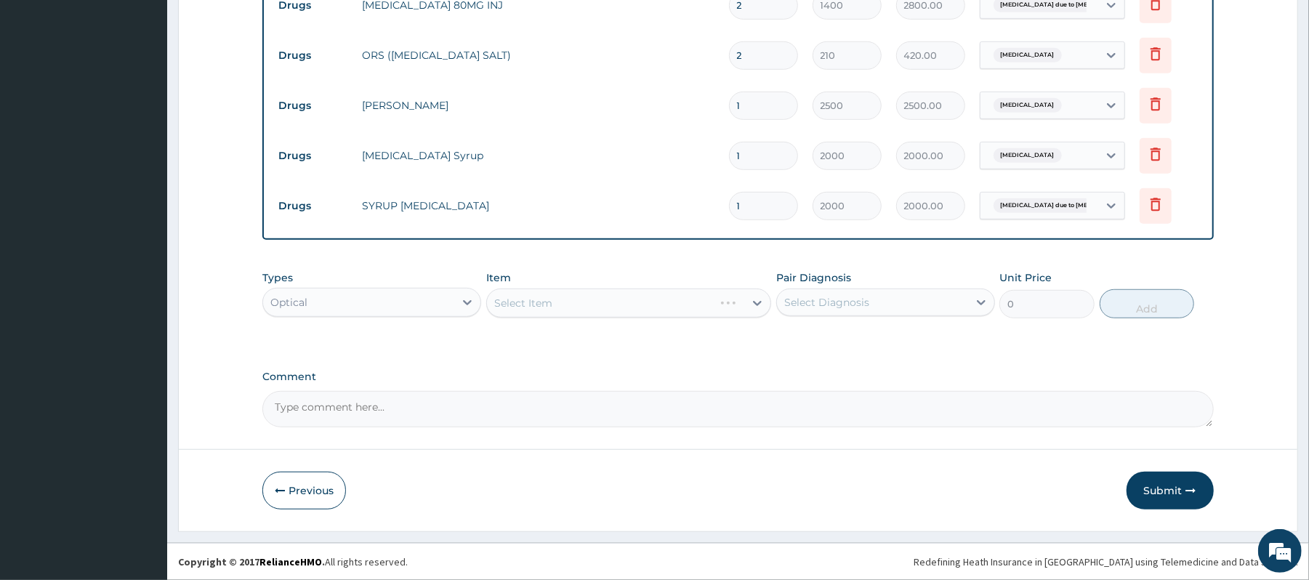
click at [426, 310] on div "Optical" at bounding box center [358, 302] width 191 height 23
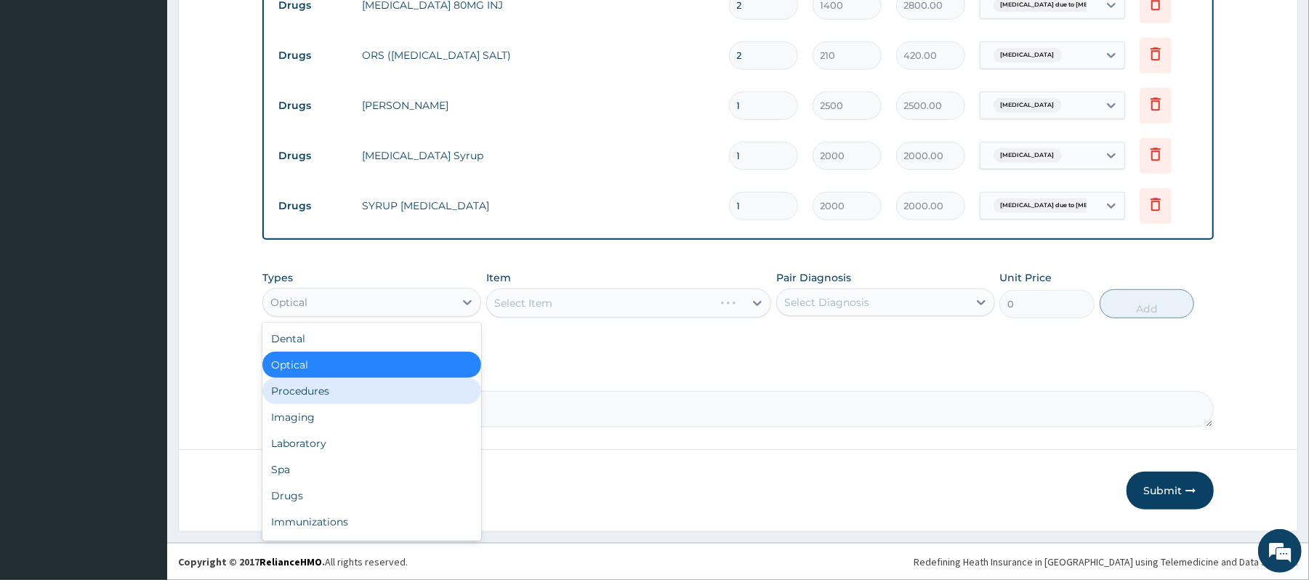
click at [384, 390] on div "Procedures" at bounding box center [371, 391] width 219 height 26
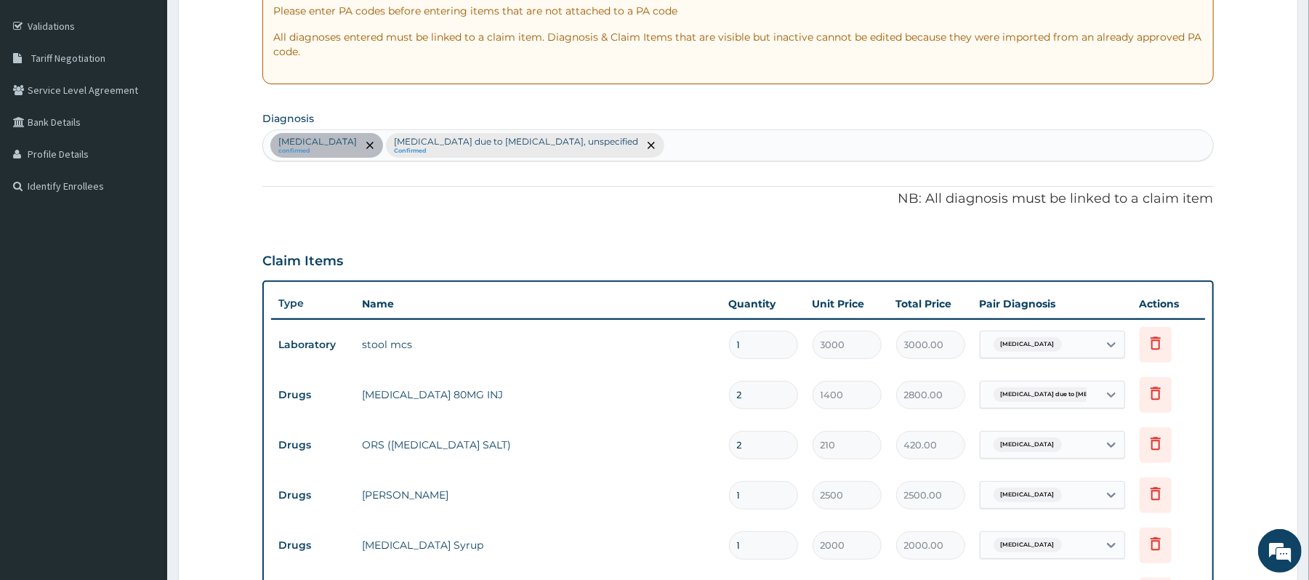
scroll to position [651, 0]
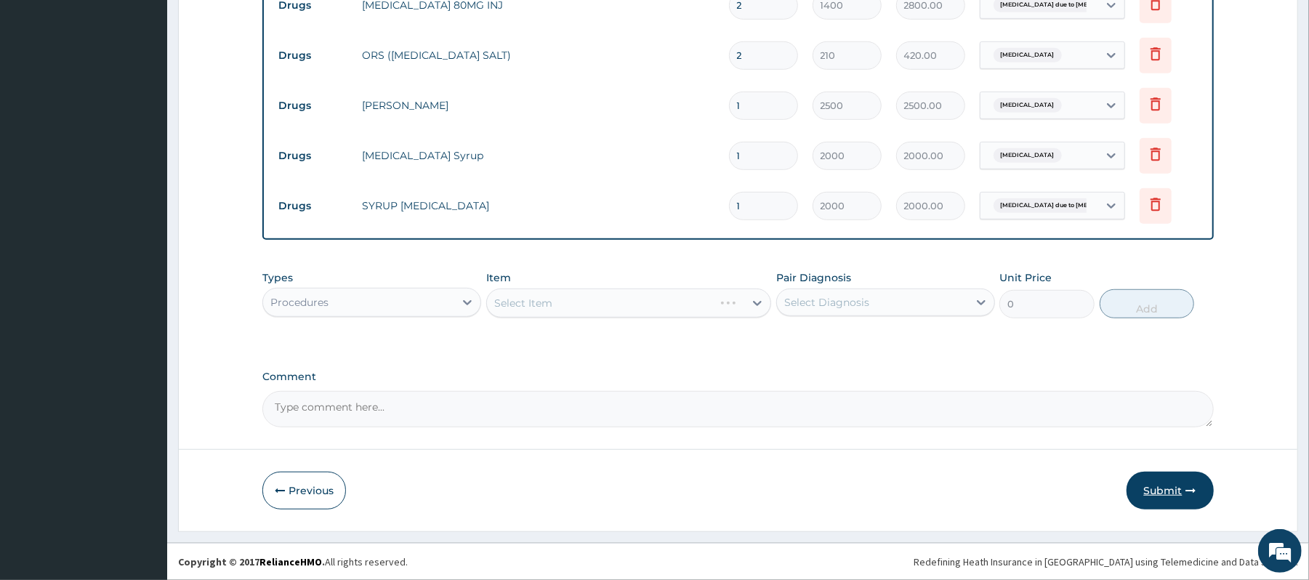
click at [892, 395] on button "Submit" at bounding box center [1169, 491] width 87 height 38
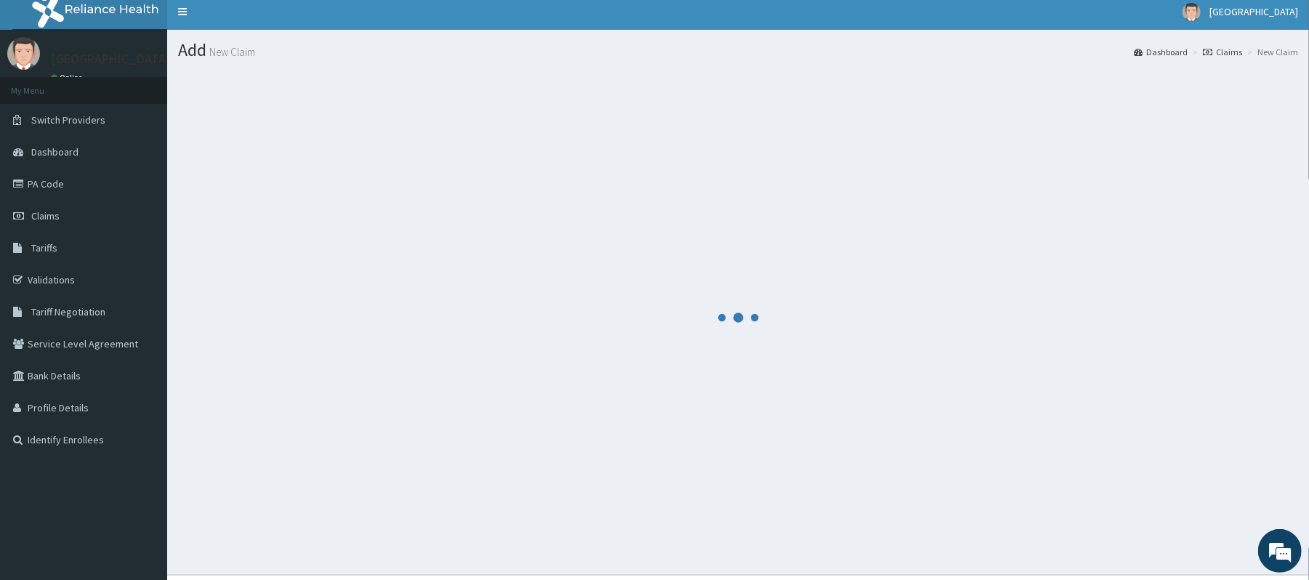
scroll to position [0, 0]
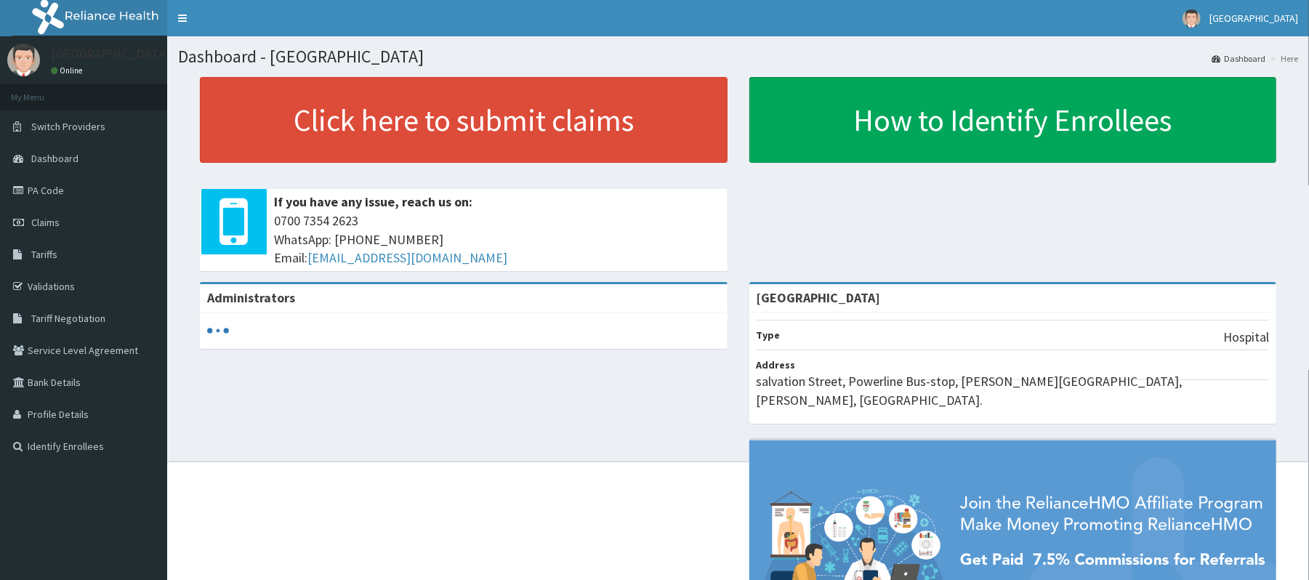
click at [73, 221] on link "Claims" at bounding box center [83, 222] width 167 height 32
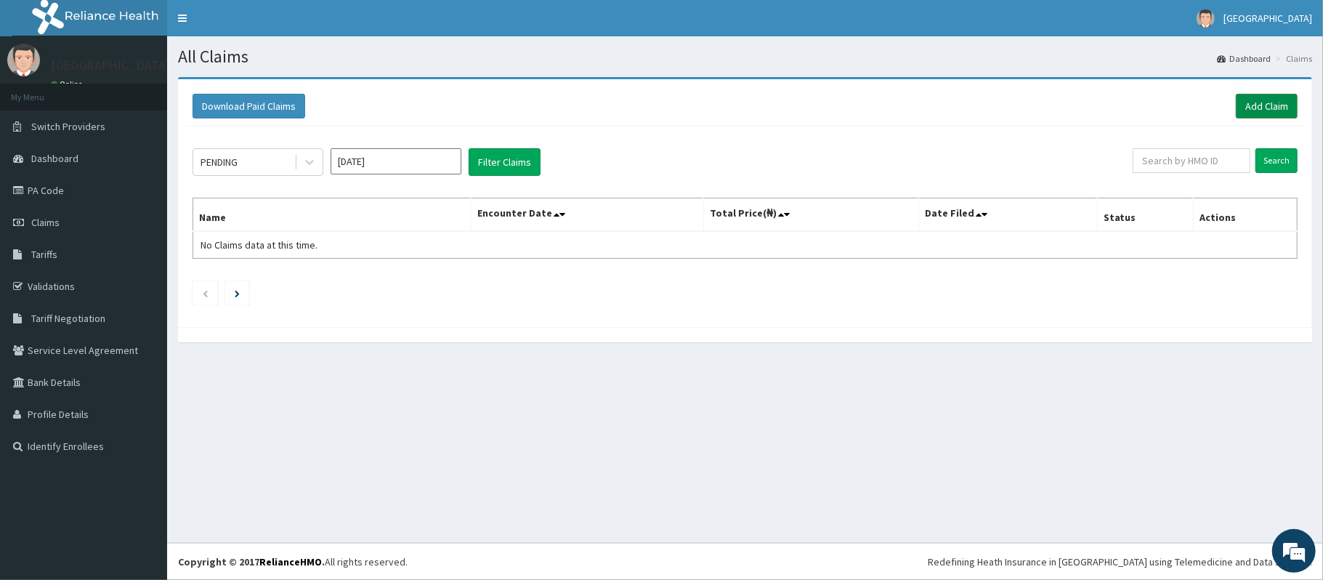
click at [1256, 109] on link "Add Claim" at bounding box center [1267, 106] width 62 height 25
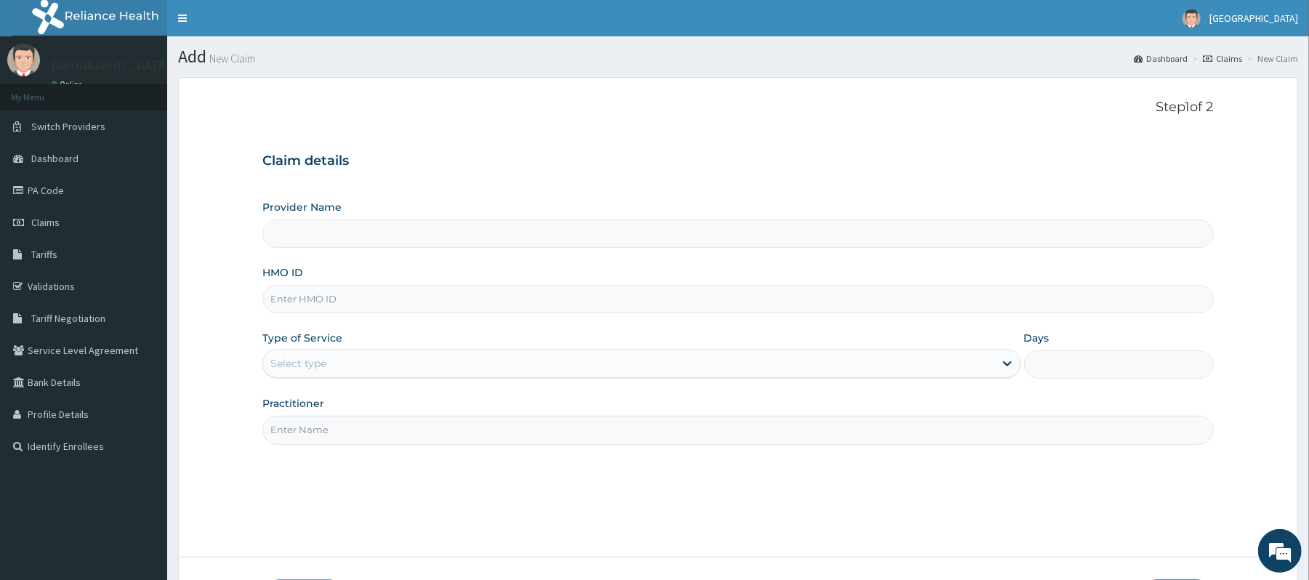
type input "[GEOGRAPHIC_DATA]"
click at [532, 303] on input "HMO ID" at bounding box center [737, 299] width 950 height 28
type input "RSS/10006/D"
click at [530, 368] on div "Select type" at bounding box center [628, 363] width 730 height 23
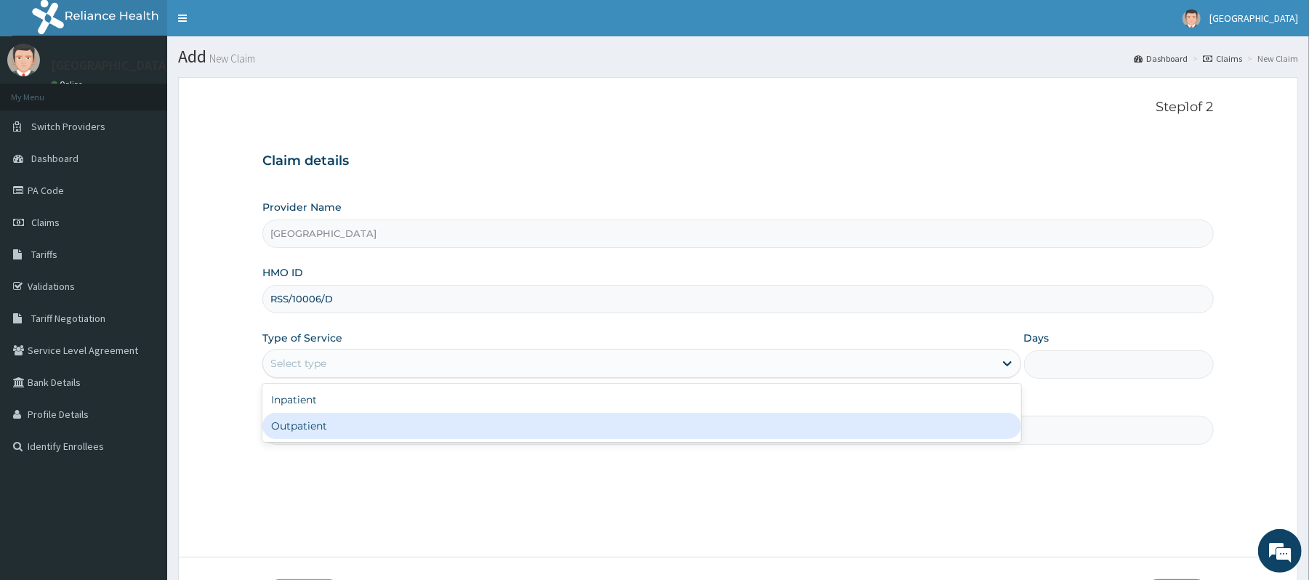
click at [436, 435] on div "Outpatient" at bounding box center [641, 426] width 758 height 26
type input "1"
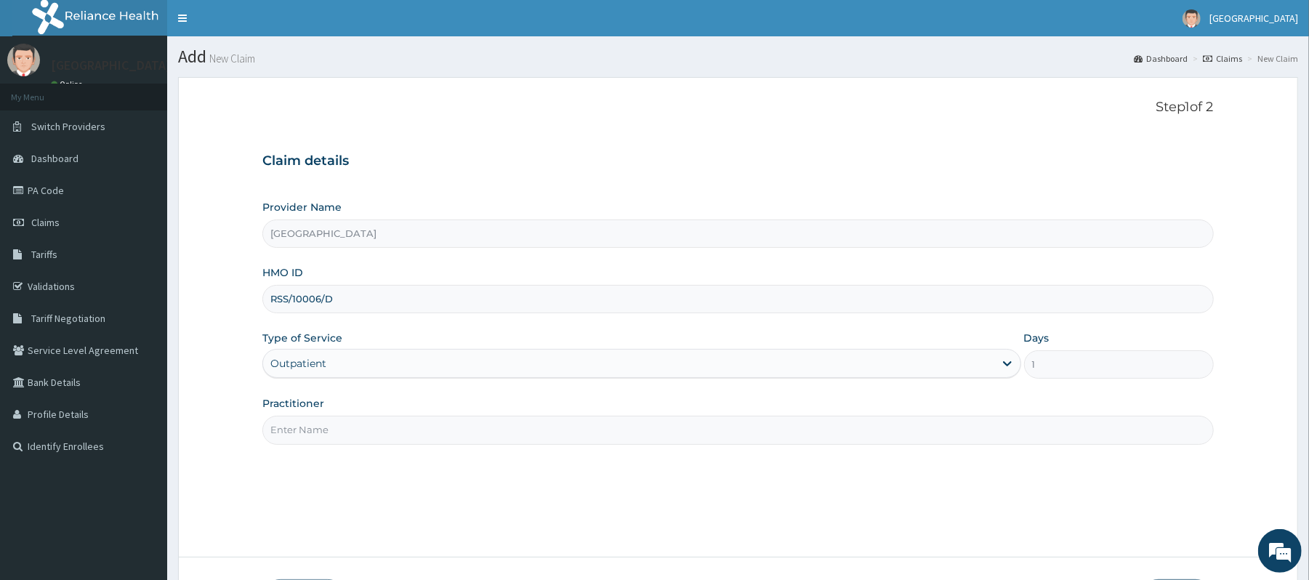
click at [376, 436] on input "Practitioner" at bounding box center [737, 430] width 950 height 28
type input "DR ERIYE"
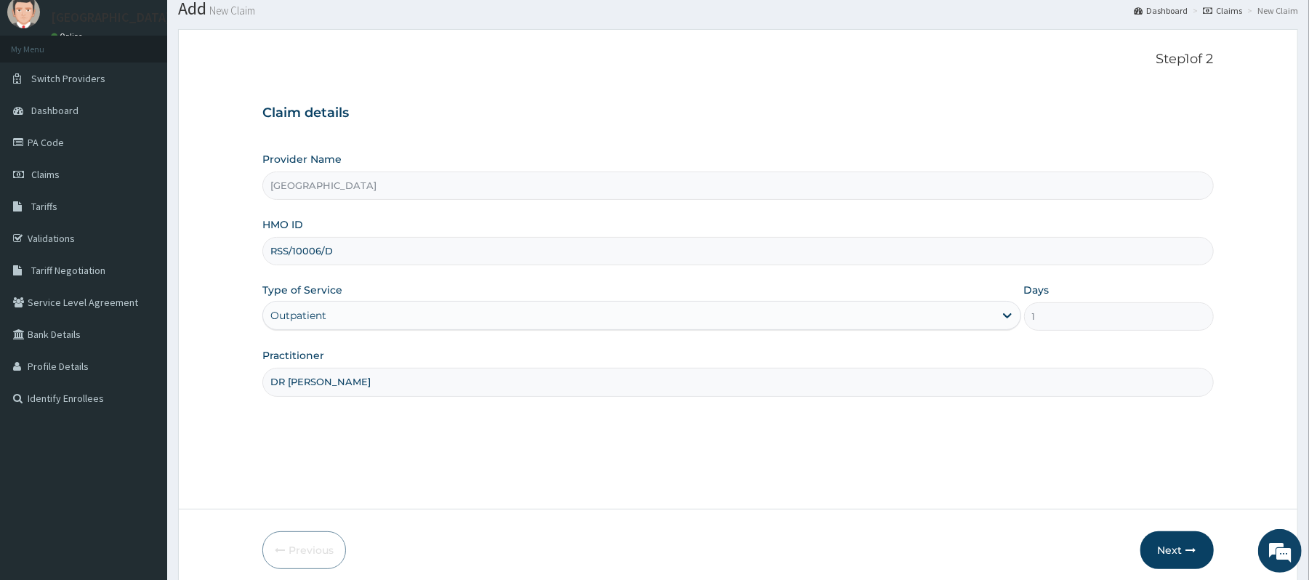
scroll to position [108, 0]
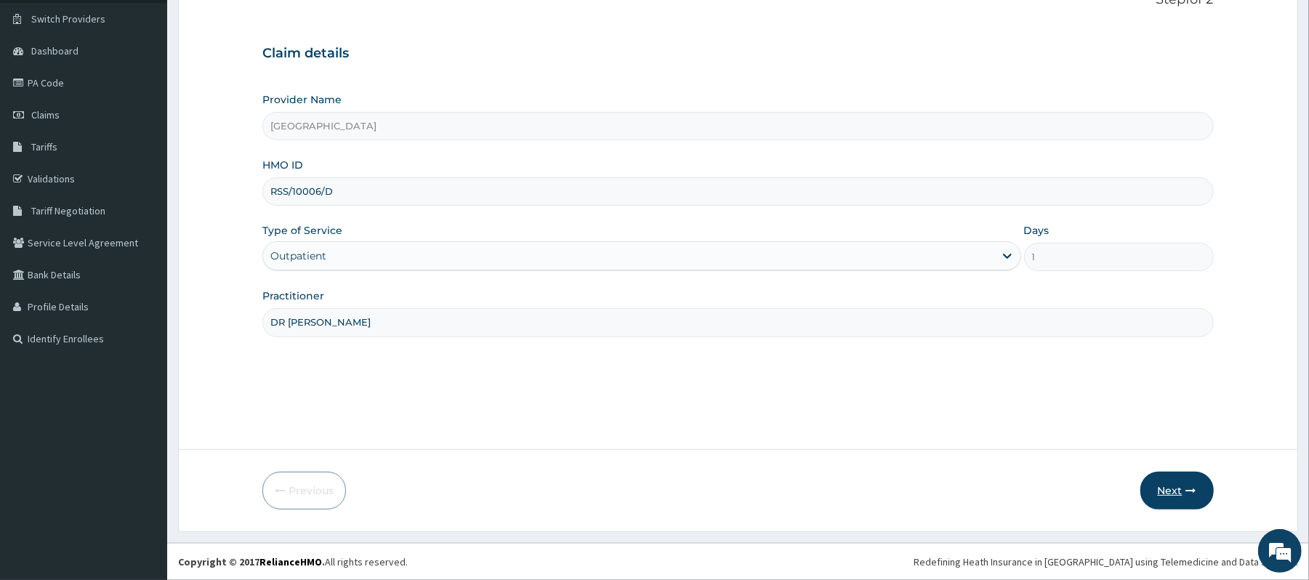
click at [1166, 484] on button "Next" at bounding box center [1176, 491] width 73 height 38
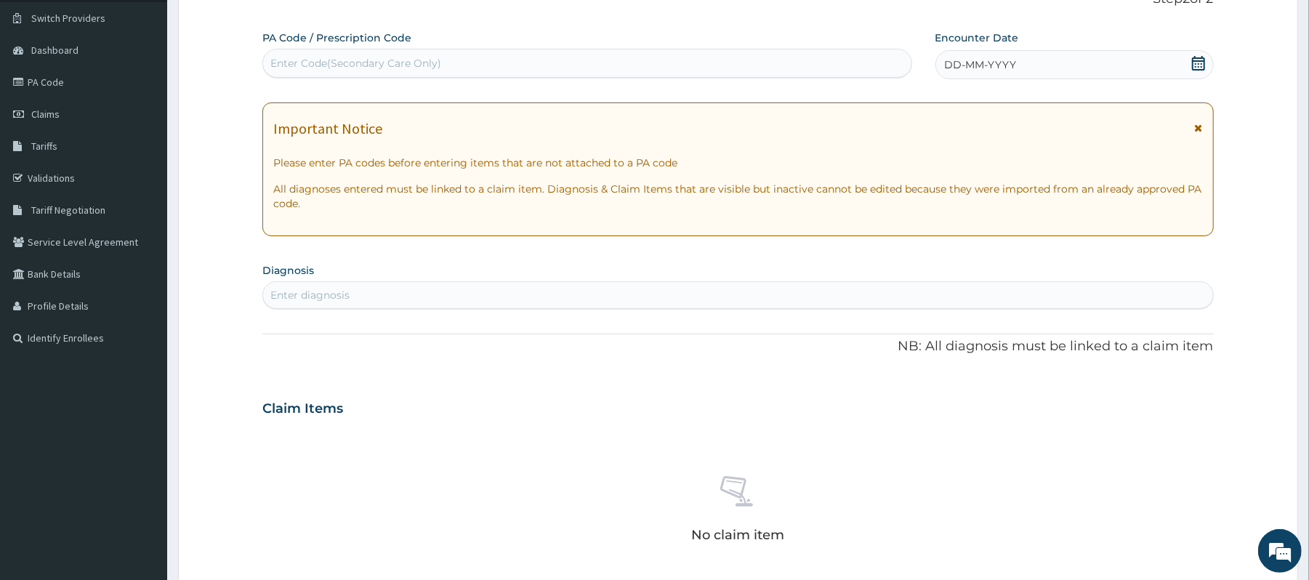
click at [820, 62] on div "Enter Code(Secondary Care Only)" at bounding box center [586, 63] width 647 height 23
type input "PA/10A3D6"
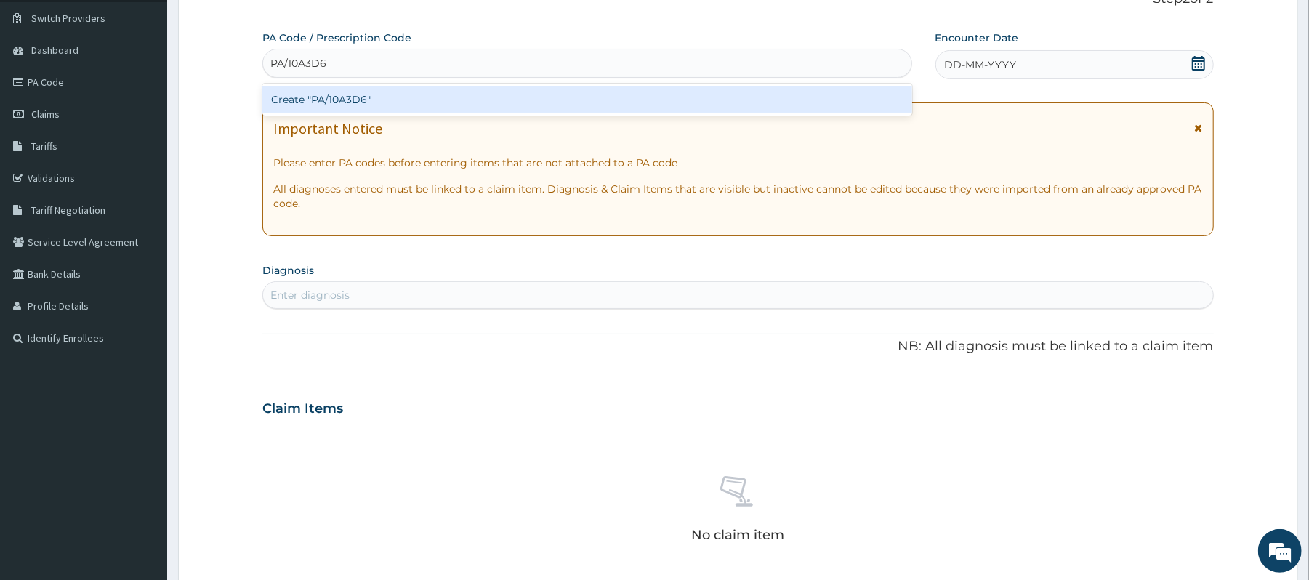
click at [832, 94] on div "Create "PA/10A3D6"" at bounding box center [586, 99] width 649 height 26
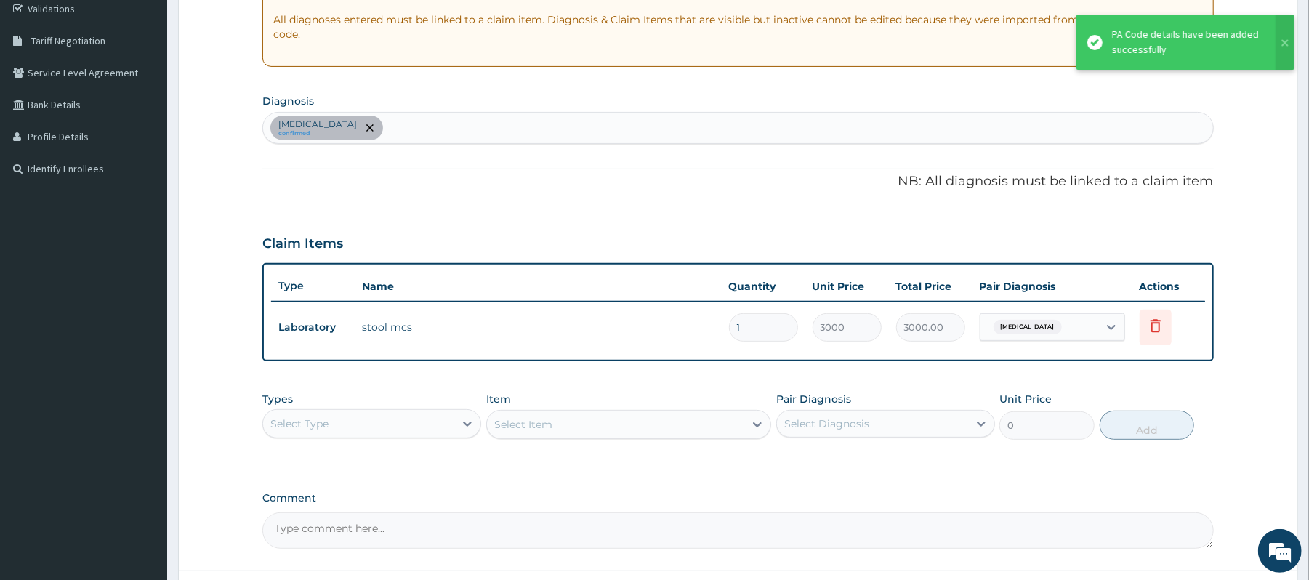
scroll to position [318, 0]
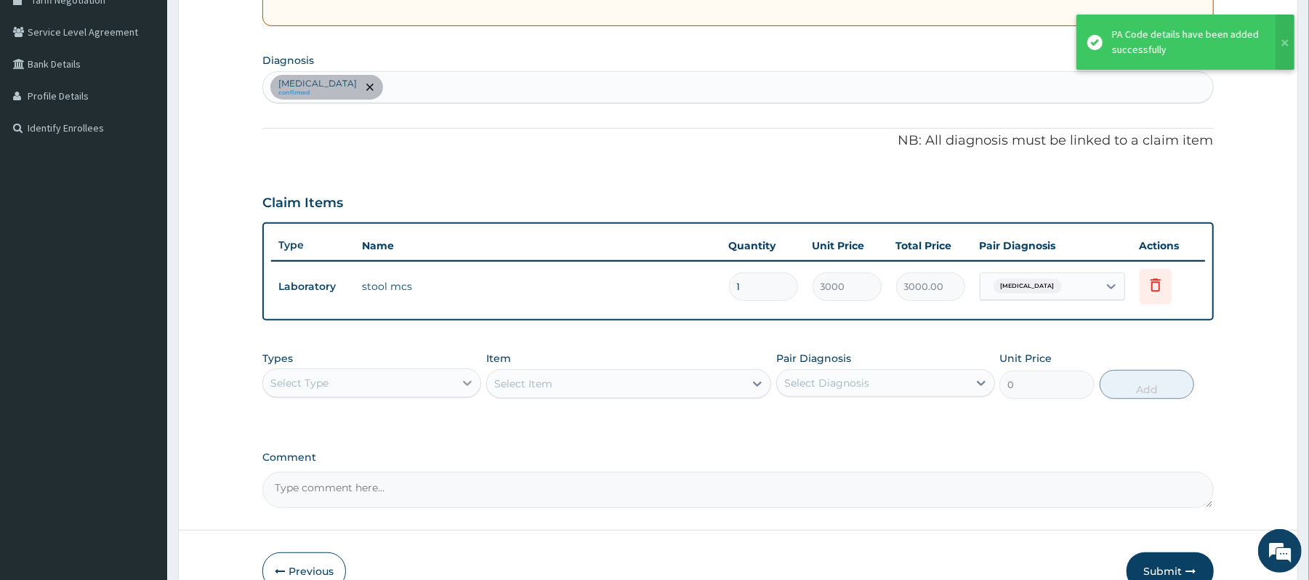
click at [457, 384] on div at bounding box center [467, 383] width 26 height 26
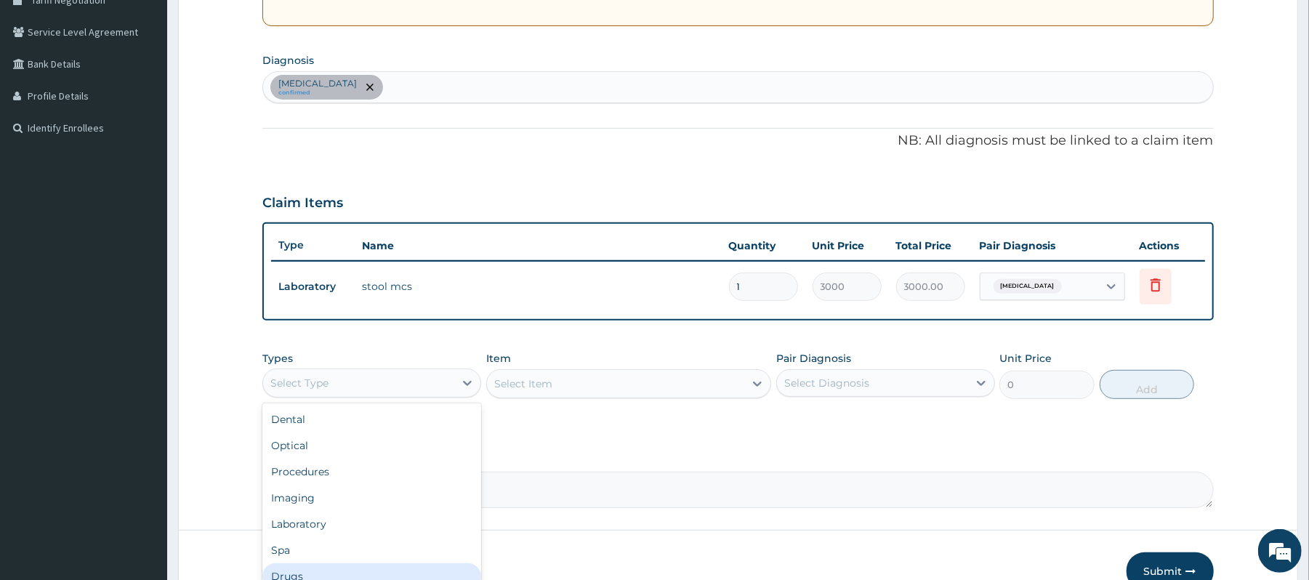
click at [340, 568] on div "Drugs" at bounding box center [371, 576] width 219 height 26
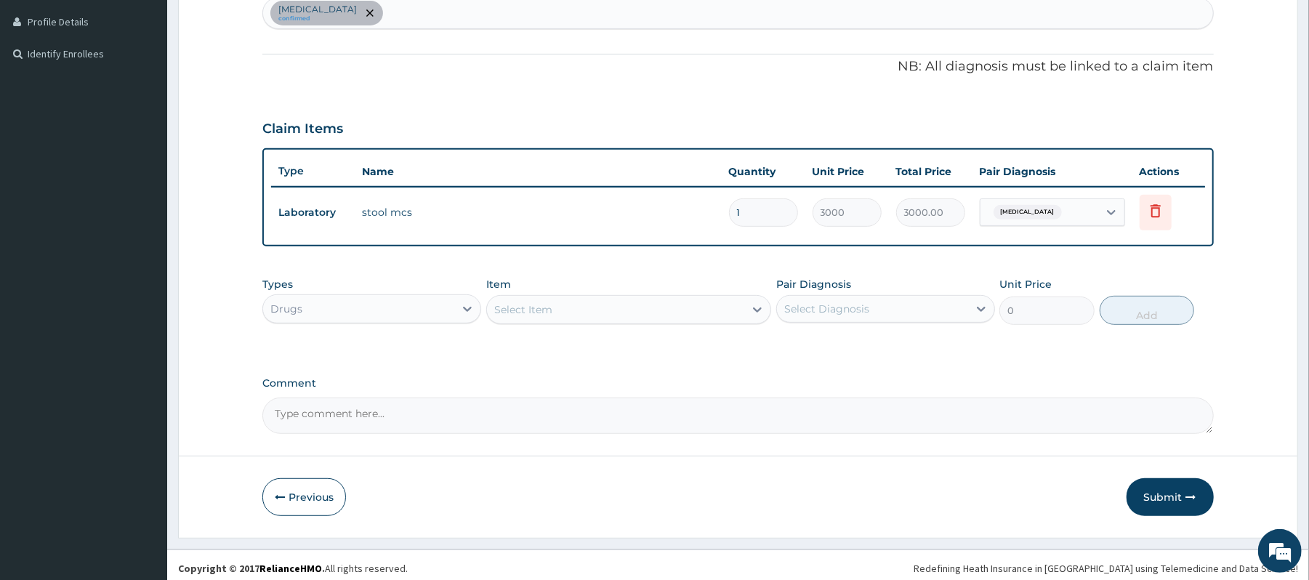
scroll to position [399, 0]
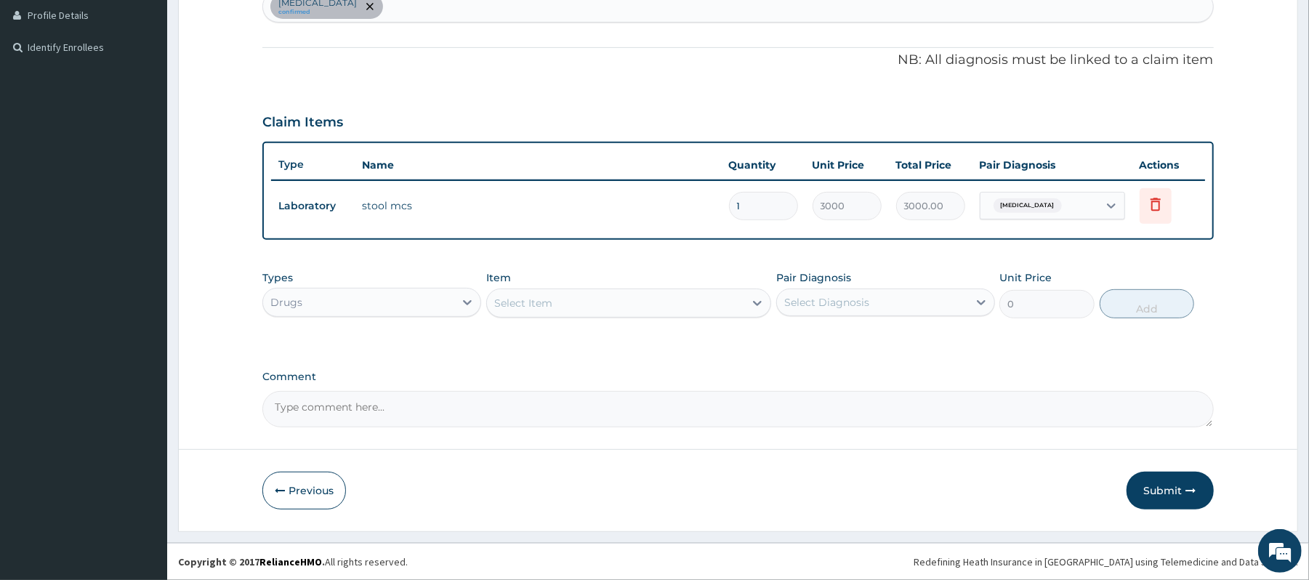
click at [692, 314] on div "Select Item" at bounding box center [615, 302] width 257 height 23
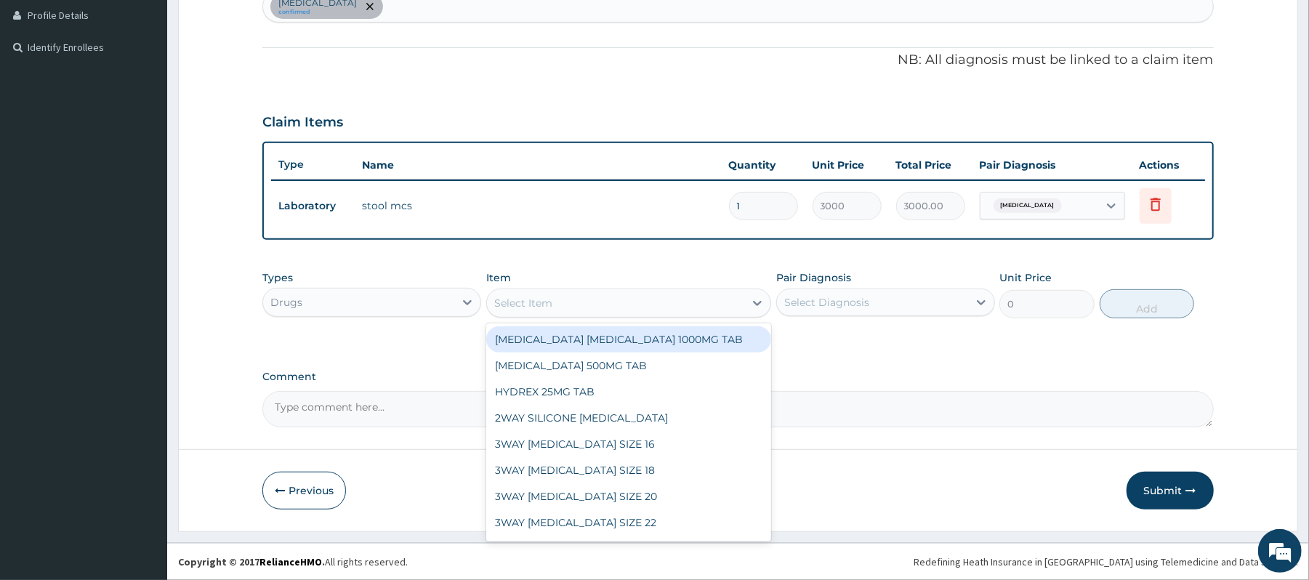
click at [701, 299] on div "Select Item" at bounding box center [615, 302] width 257 height 23
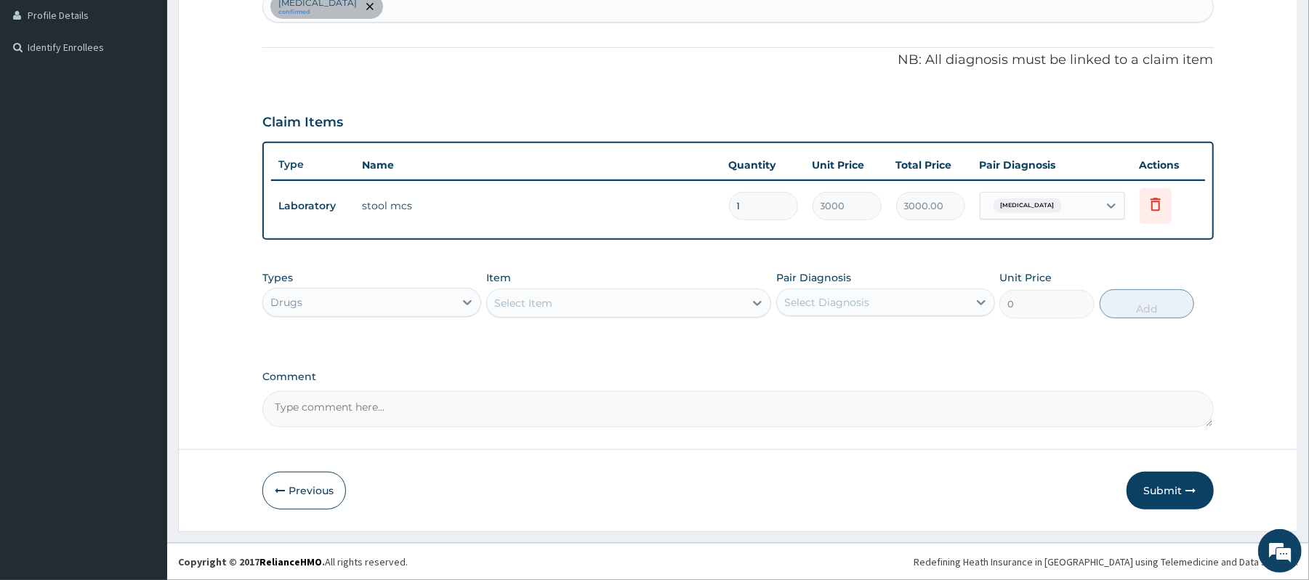
click at [701, 299] on div "Select Item" at bounding box center [615, 302] width 257 height 23
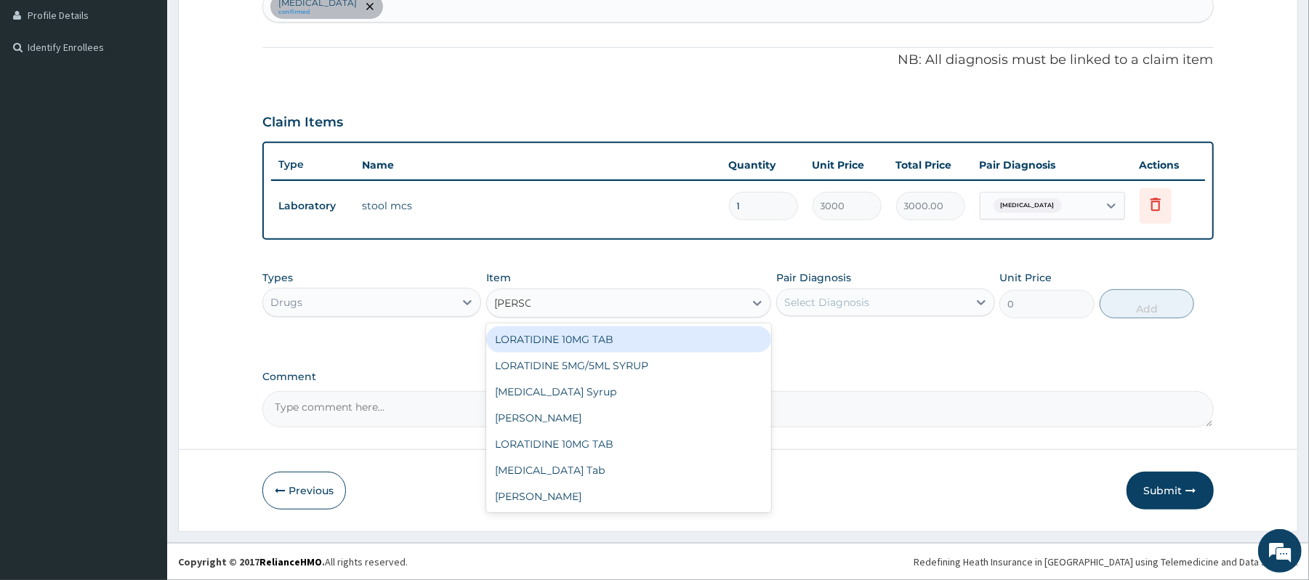
type input "LORAT"
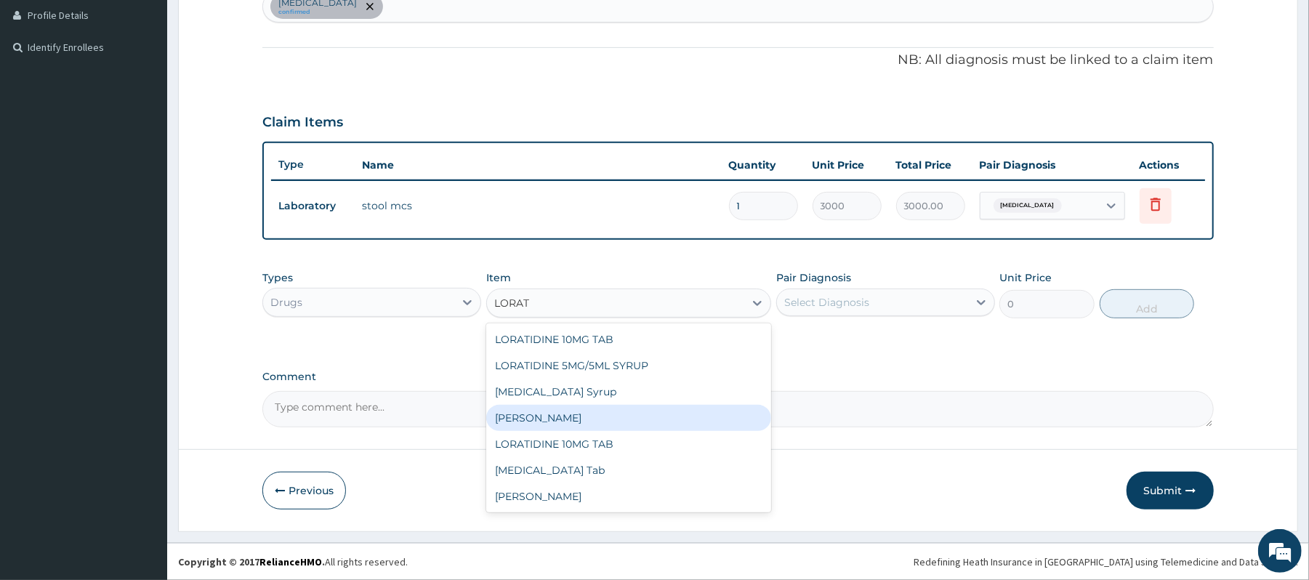
click at [639, 420] on div "SYR LORATADIN" at bounding box center [628, 418] width 285 height 26
type input "2500"
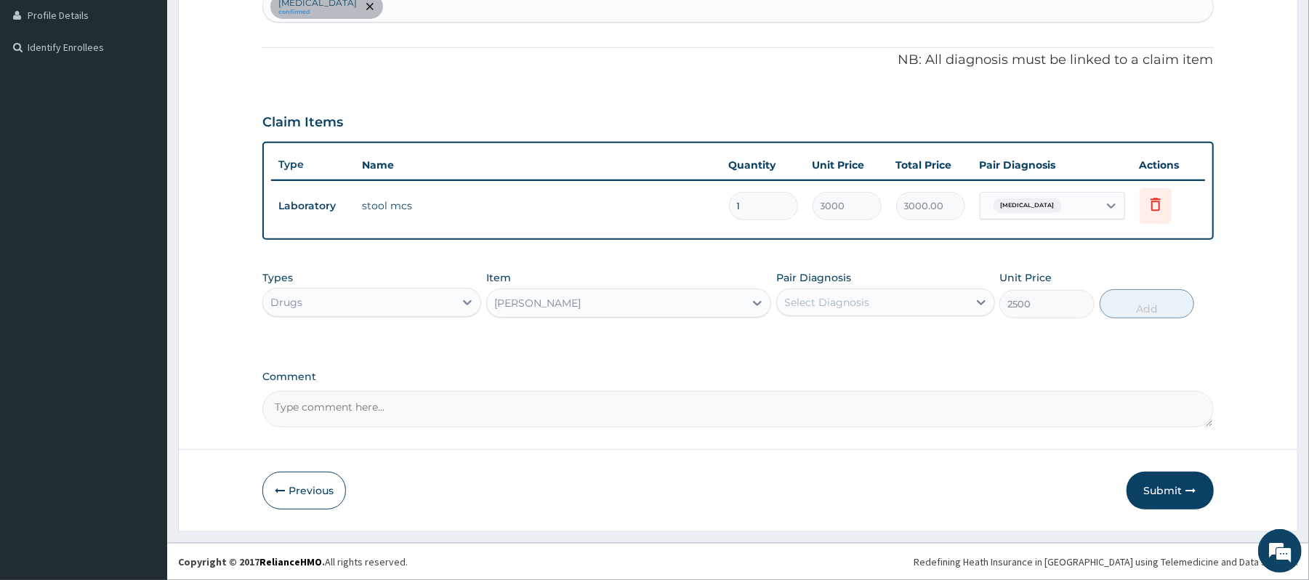
click at [942, 305] on div "Select Diagnosis" at bounding box center [872, 302] width 191 height 23
click at [875, 344] on label "Salmonella enteritis" at bounding box center [845, 338] width 90 height 15
checkbox input "true"
click at [1129, 308] on button "Add" at bounding box center [1146, 303] width 95 height 29
type input "0"
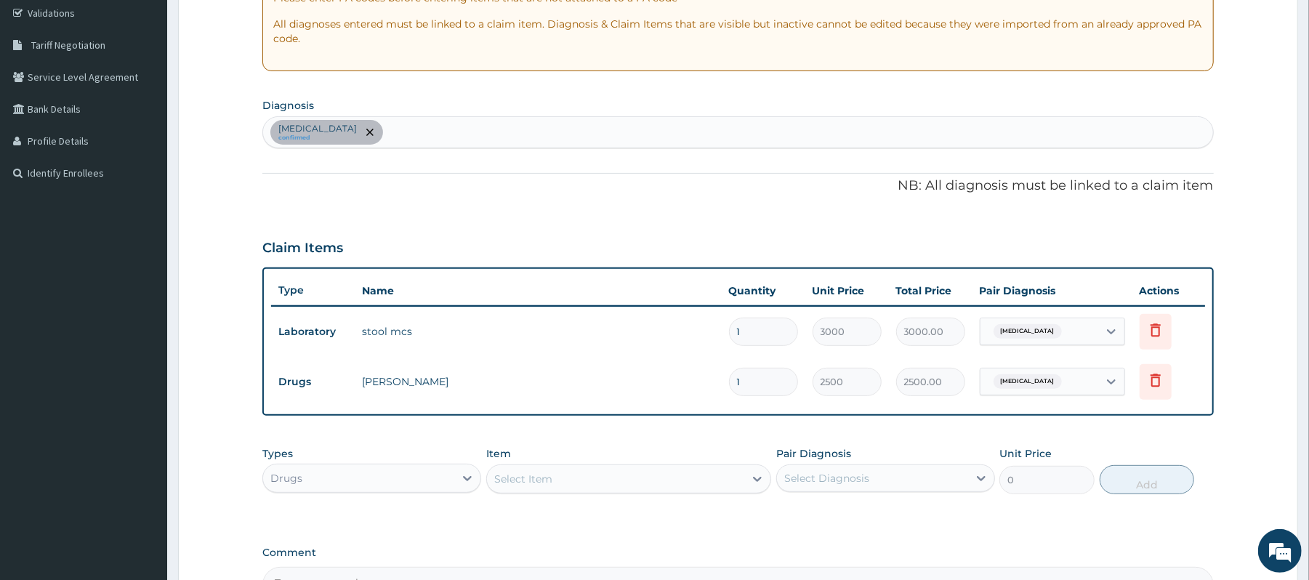
scroll to position [270, 0]
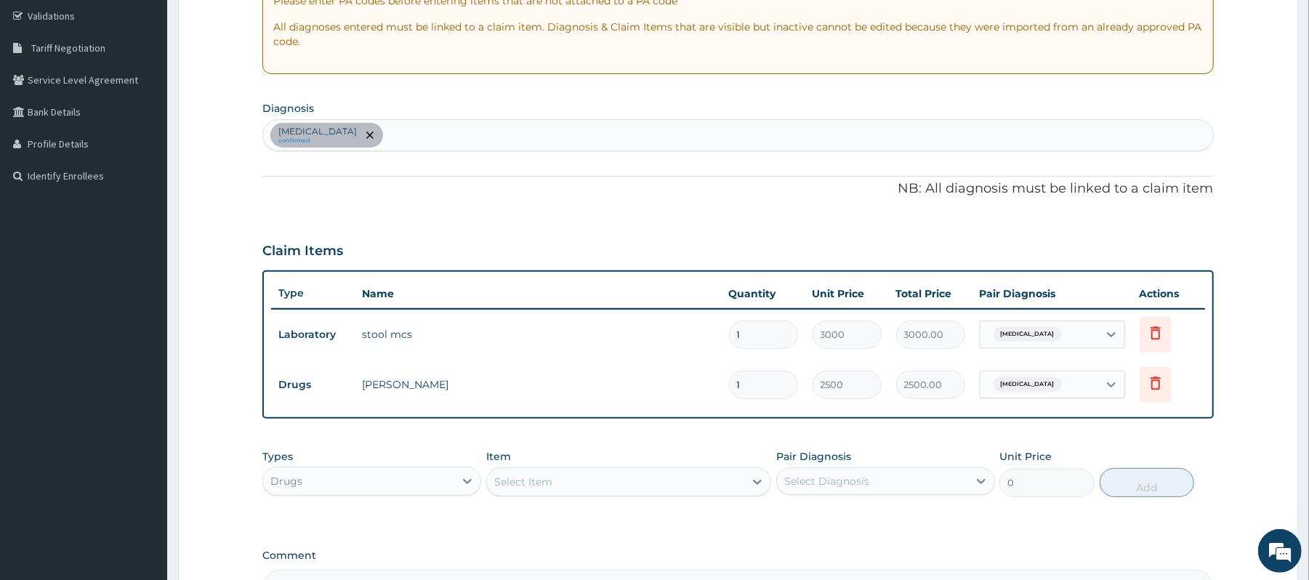
click at [687, 134] on div "Salmonella enteritis confirmed" at bounding box center [737, 135] width 949 height 31
type input "MALARIA"
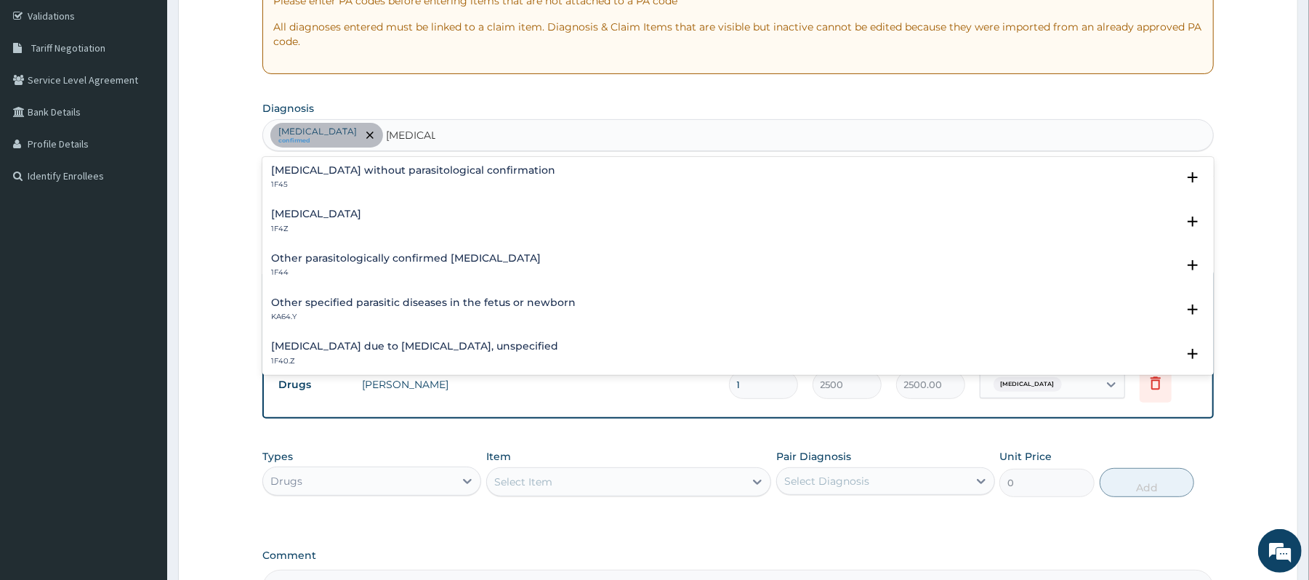
scroll to position [65, 0]
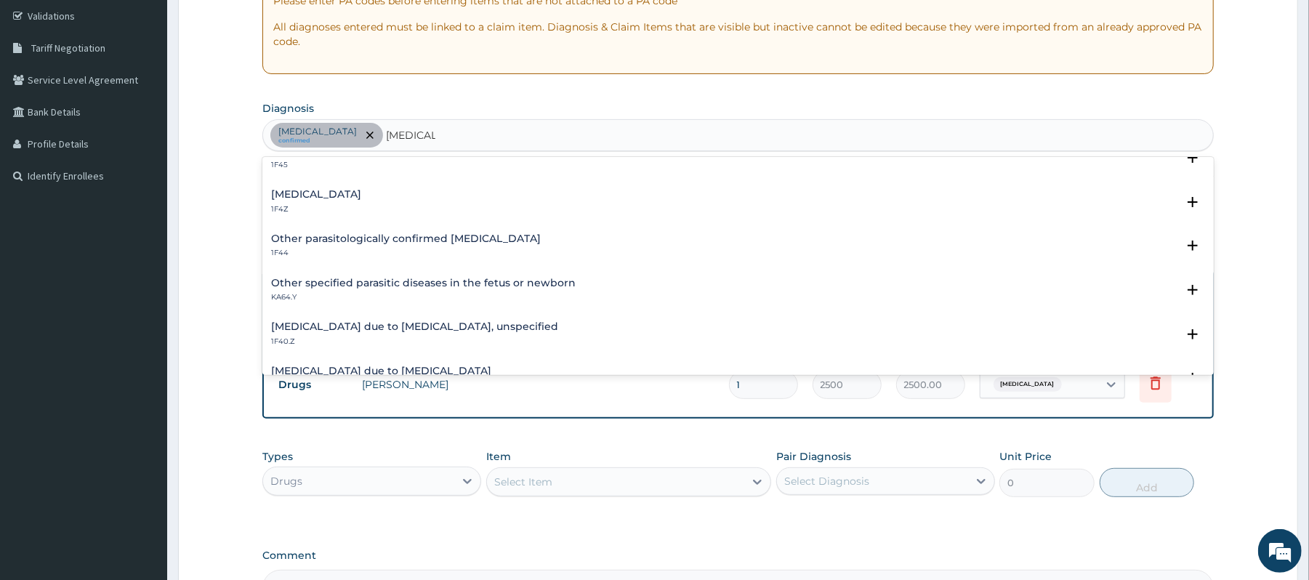
click at [503, 330] on h4 "Malaria due to Plasmodium falciparum, unspecified" at bounding box center [414, 326] width 287 height 11
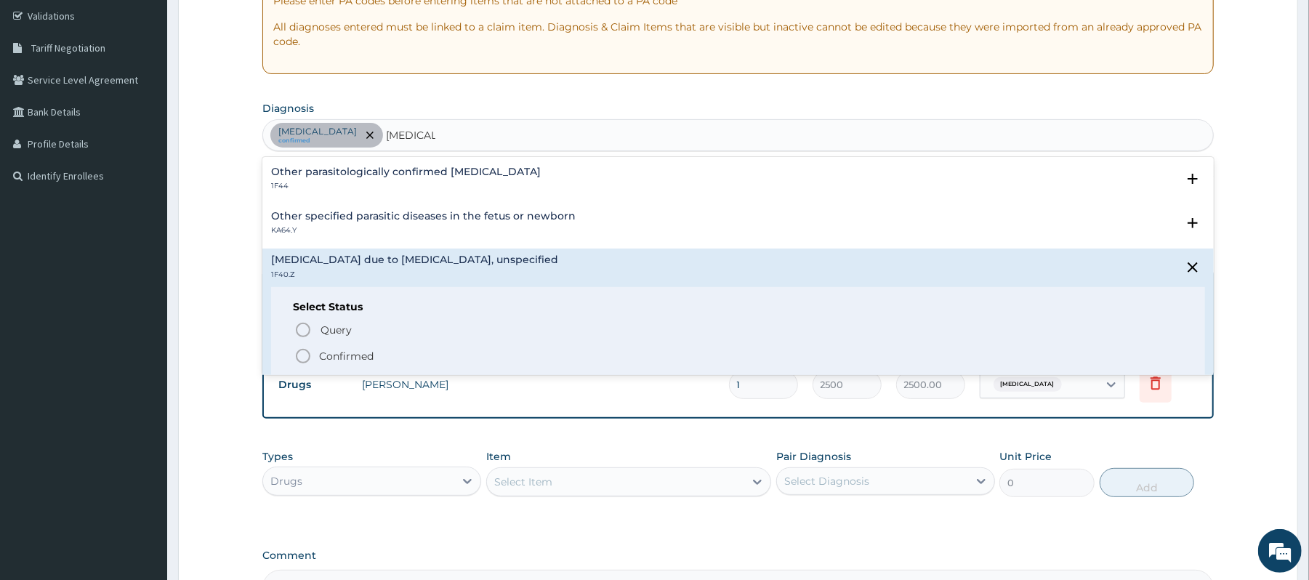
scroll to position [145, 0]
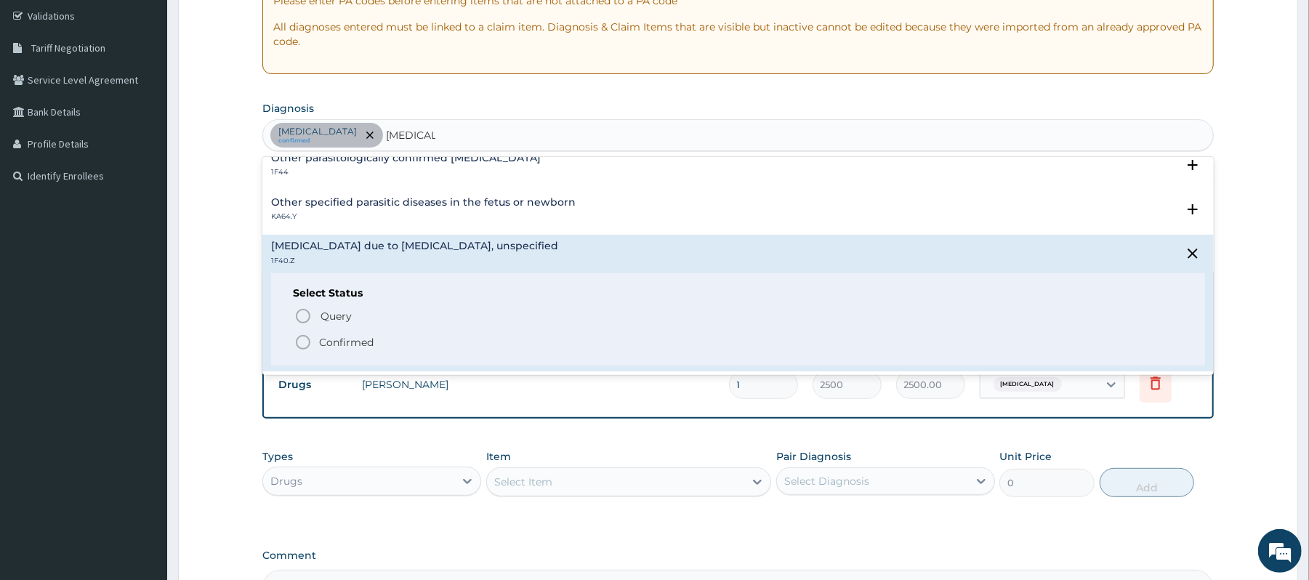
click at [298, 341] on icon "status option filled" at bounding box center [302, 342] width 17 height 17
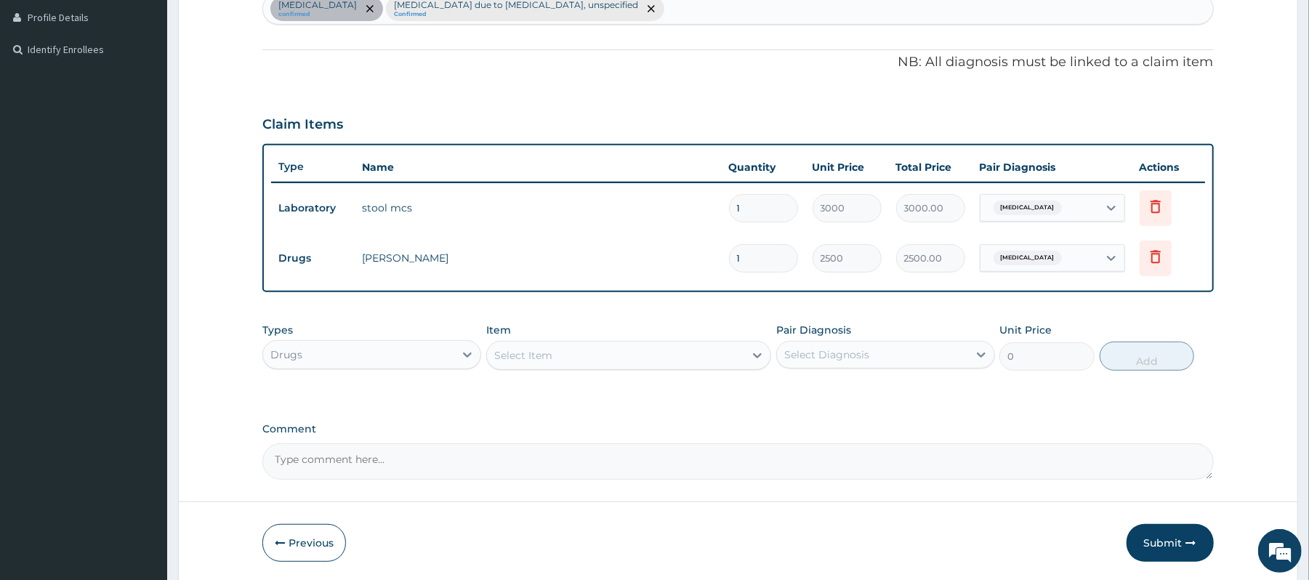
scroll to position [416, 0]
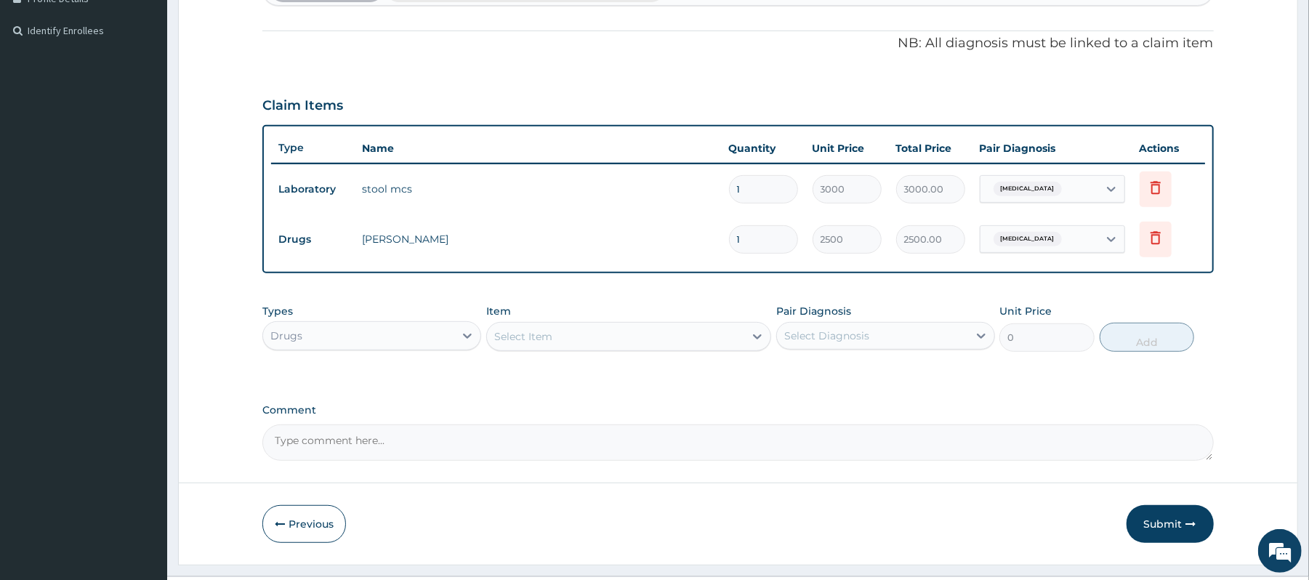
click at [631, 334] on div "Select Item" at bounding box center [615, 336] width 257 height 23
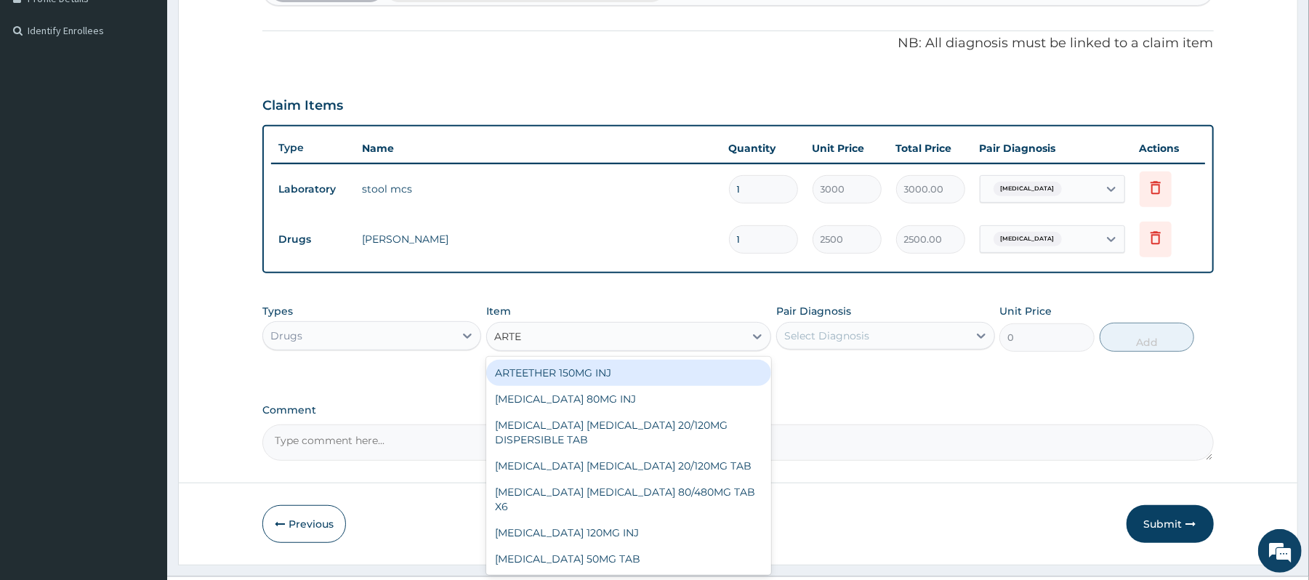
type input "ARTEM"
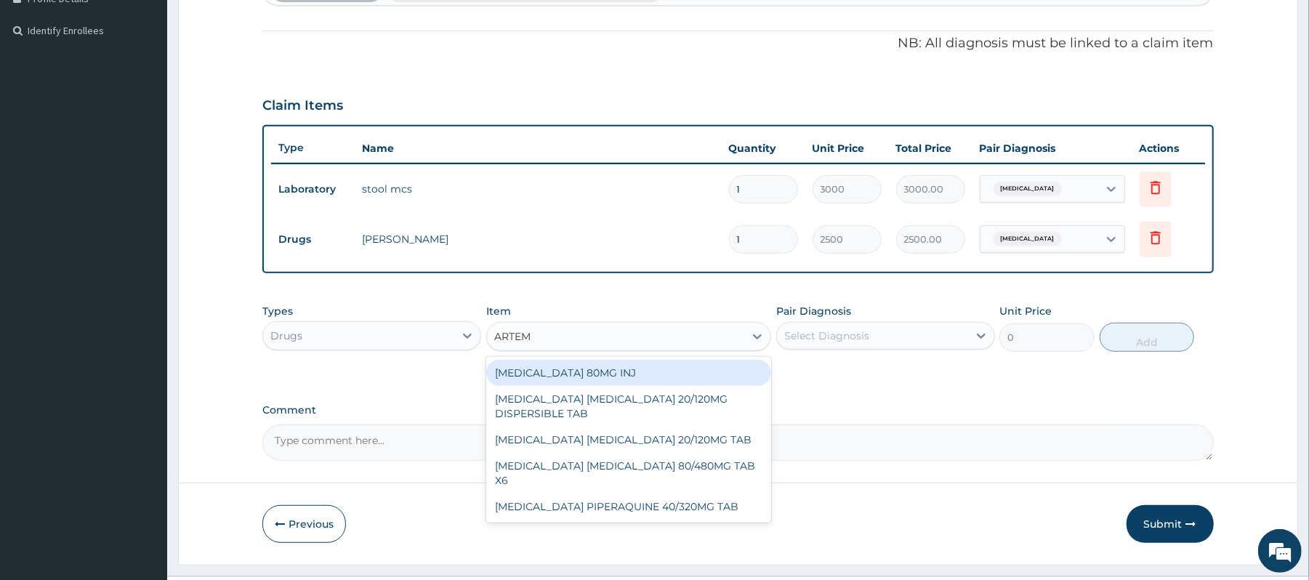
click at [648, 376] on div "ARTEMETHER 80MG INJ" at bounding box center [628, 373] width 285 height 26
type input "1400"
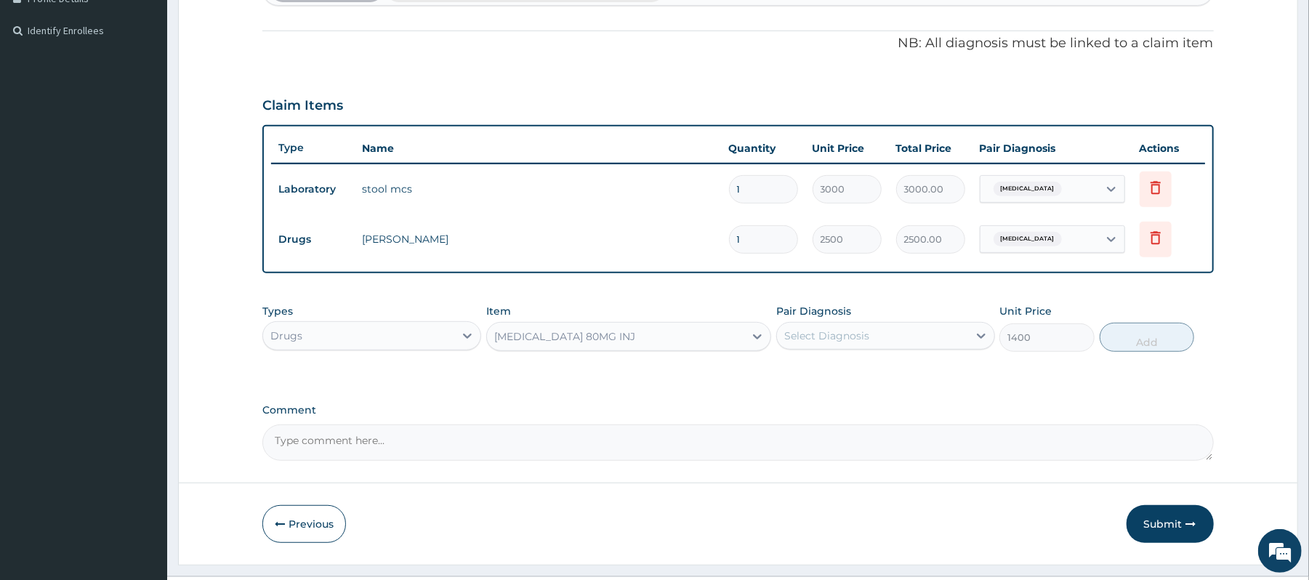
click at [917, 323] on div "Select Diagnosis" at bounding box center [885, 336] width 219 height 28
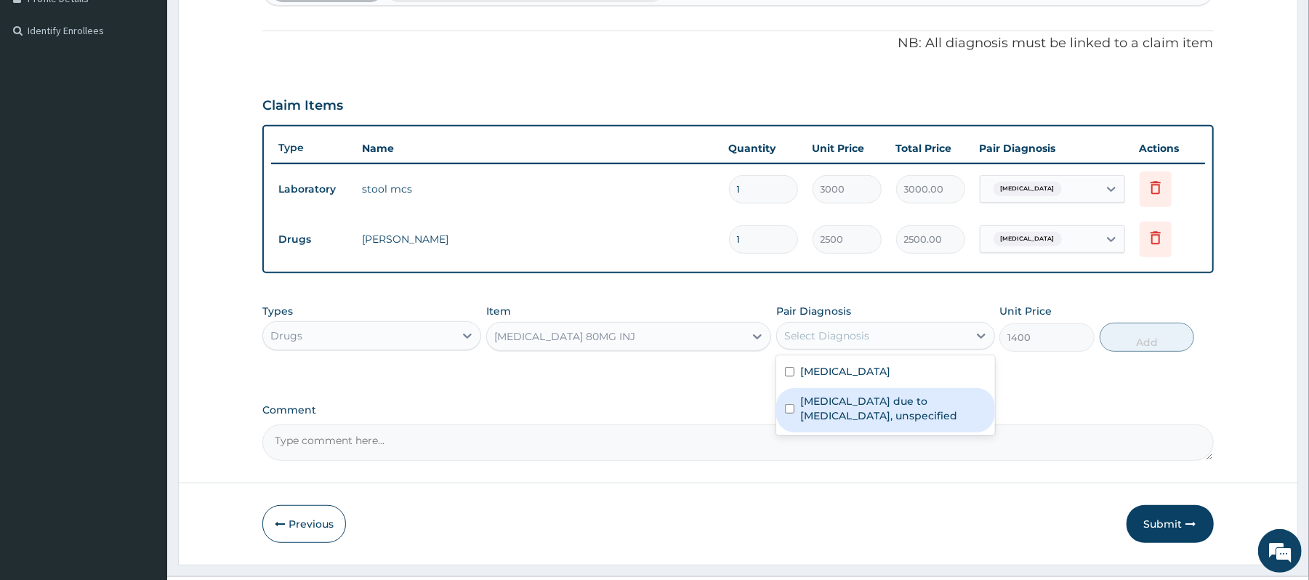
click at [916, 408] on label "Malaria due to Plasmodium falciparum, unspecified" at bounding box center [893, 408] width 186 height 29
checkbox input "true"
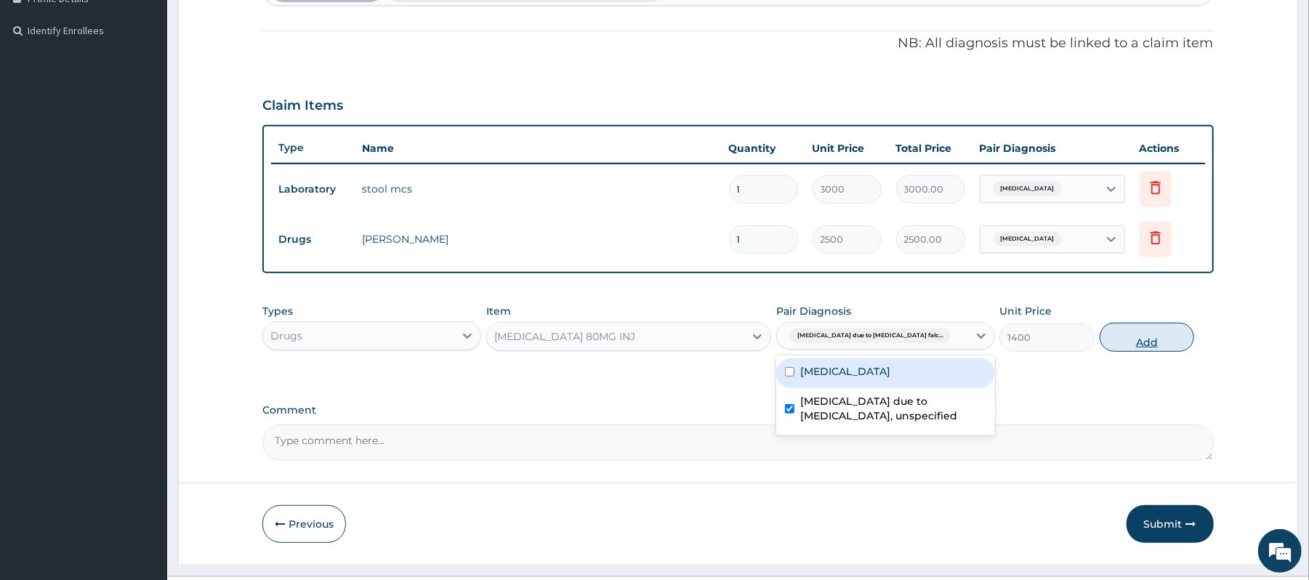
click at [1157, 347] on button "Add" at bounding box center [1146, 337] width 95 height 29
type input "0"
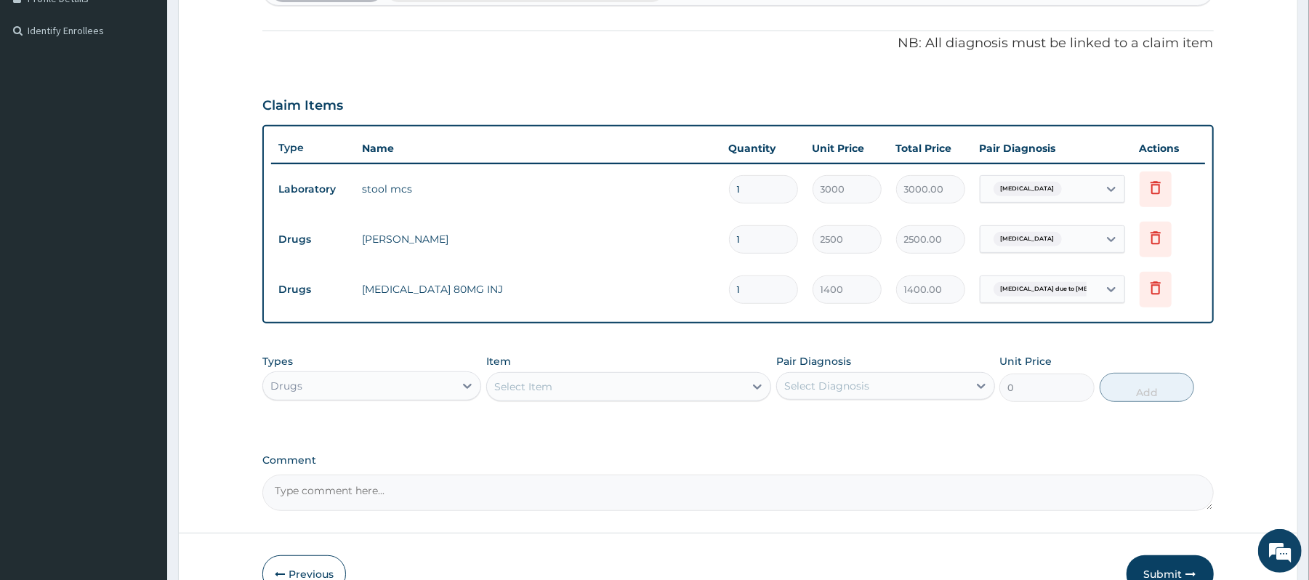
type input "0.00"
type input "2"
type input "2800.00"
type input "2"
click at [570, 392] on div "Select Item" at bounding box center [615, 386] width 257 height 23
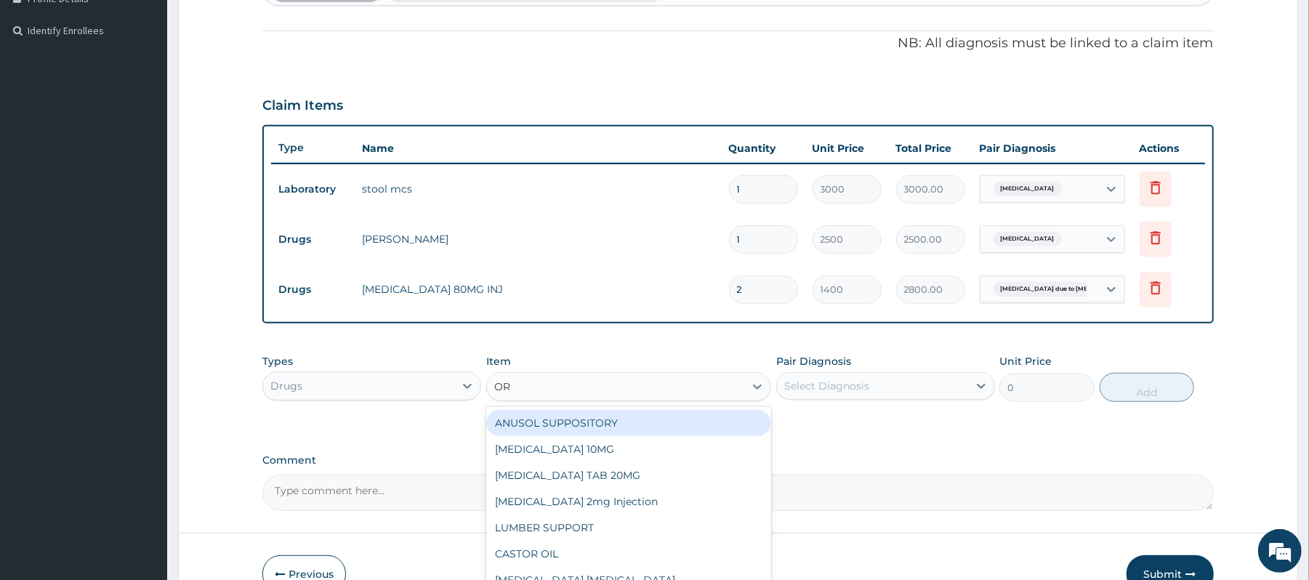
type input "ORS"
click at [588, 416] on div "ORS (ORAL REHYDRATION SALT)" at bounding box center [628, 423] width 285 height 26
type input "210"
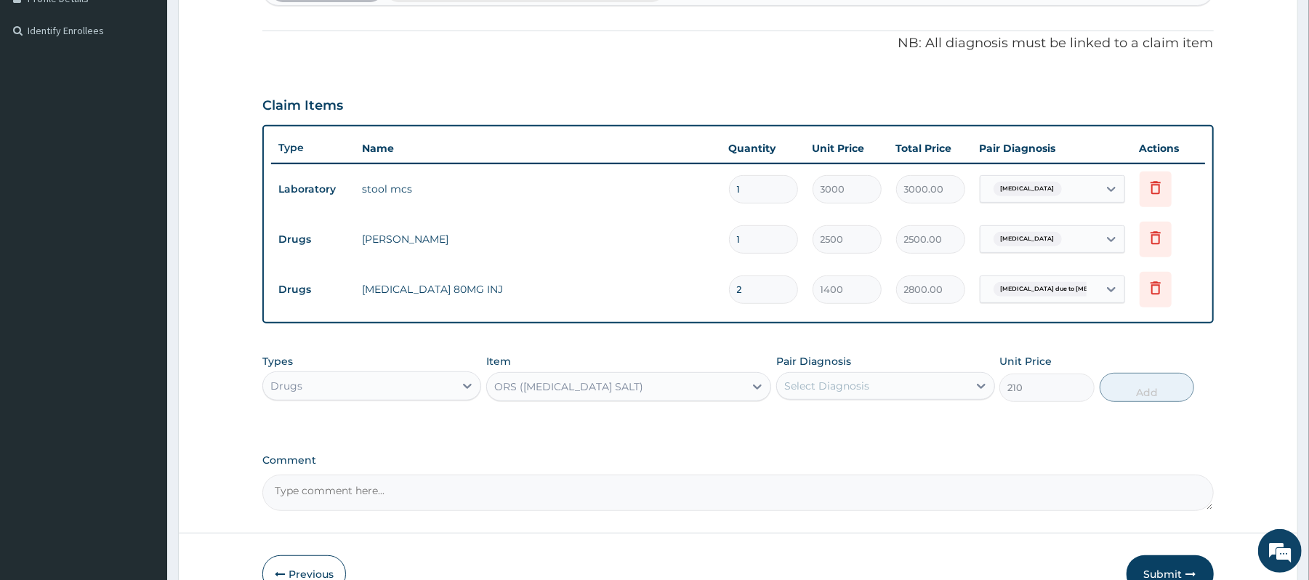
click at [943, 384] on div "Select Diagnosis" at bounding box center [872, 385] width 191 height 23
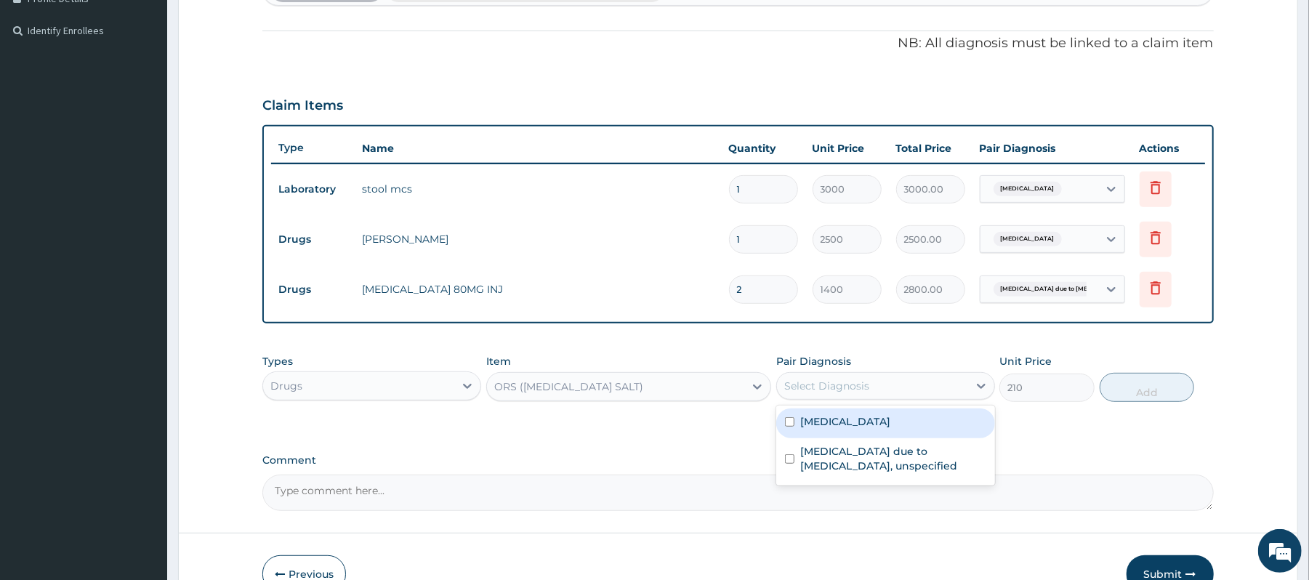
click at [927, 426] on div "Salmonella enteritis" at bounding box center [885, 423] width 219 height 30
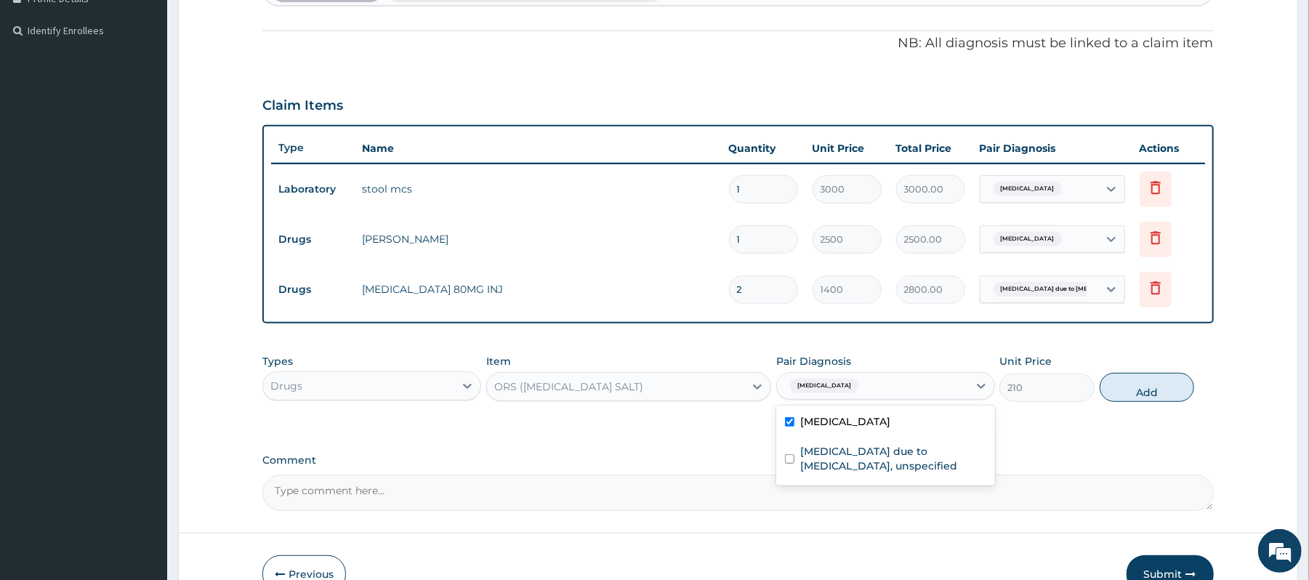
click at [927, 426] on div "Salmonella enteritis" at bounding box center [885, 423] width 219 height 30
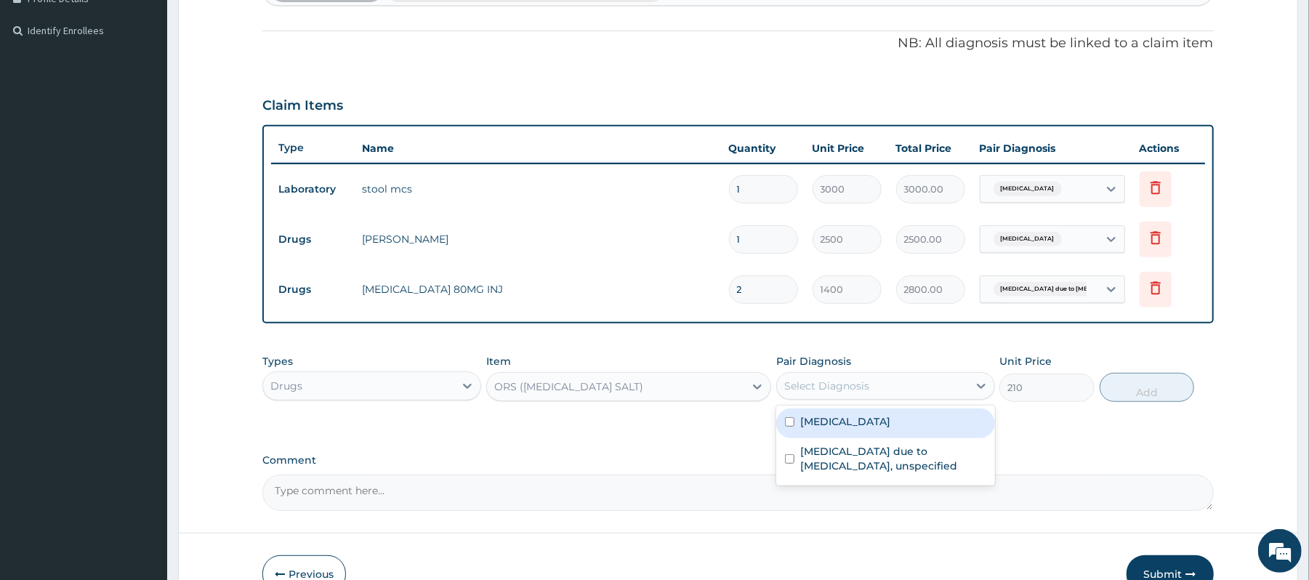
click at [910, 423] on div "Salmonella enteritis" at bounding box center [885, 423] width 219 height 30
checkbox input "true"
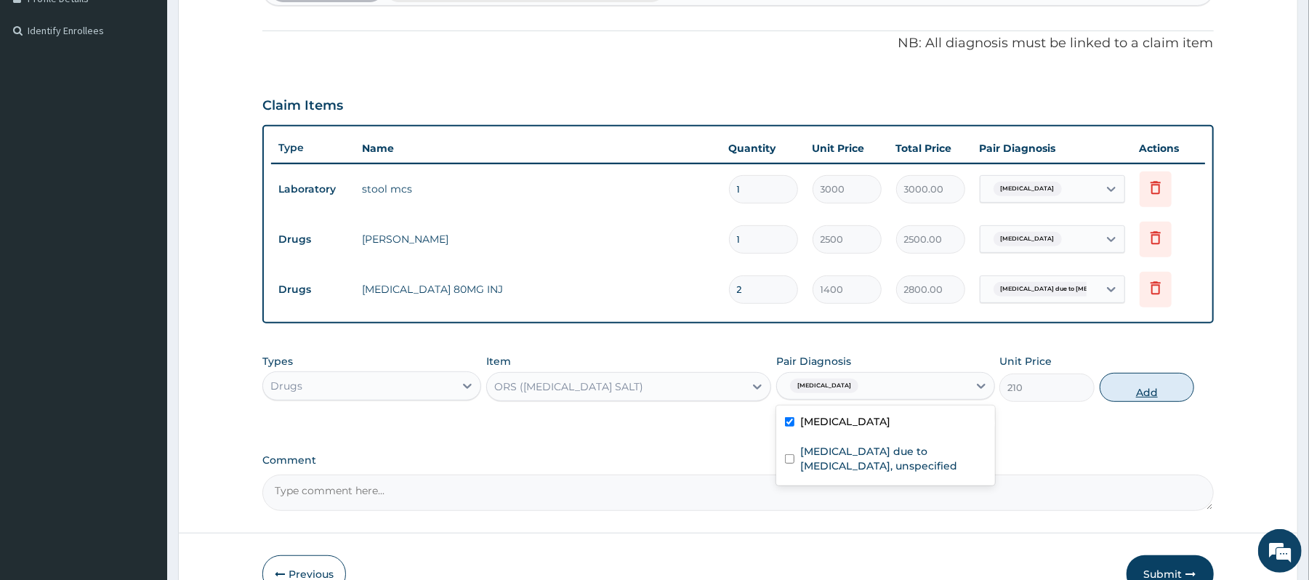
click at [1139, 387] on button "Add" at bounding box center [1146, 387] width 95 height 29
type input "0"
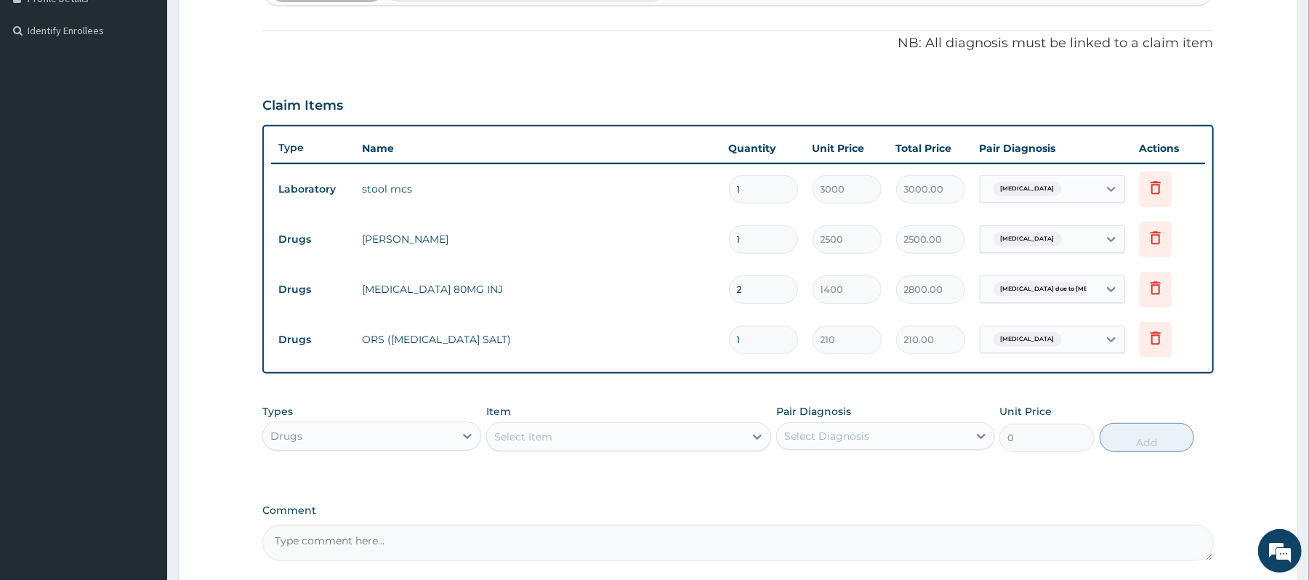
type input "0.00"
type input "2"
type input "420.00"
type input "2"
click at [574, 427] on div "Select Item" at bounding box center [615, 436] width 257 height 23
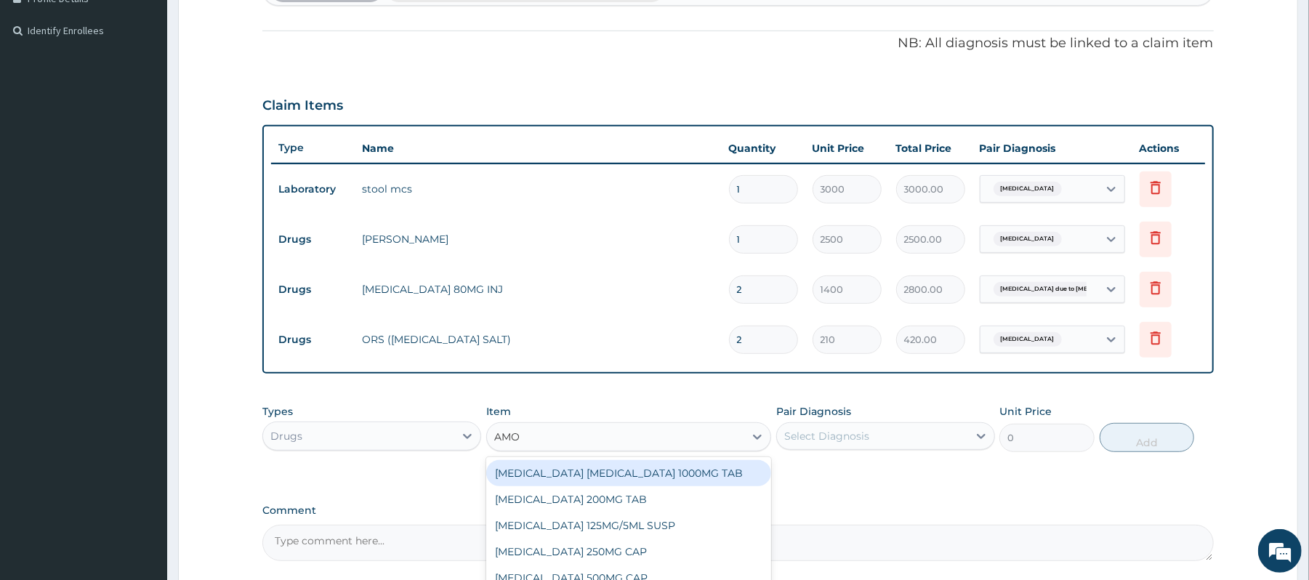
type input "AMOX"
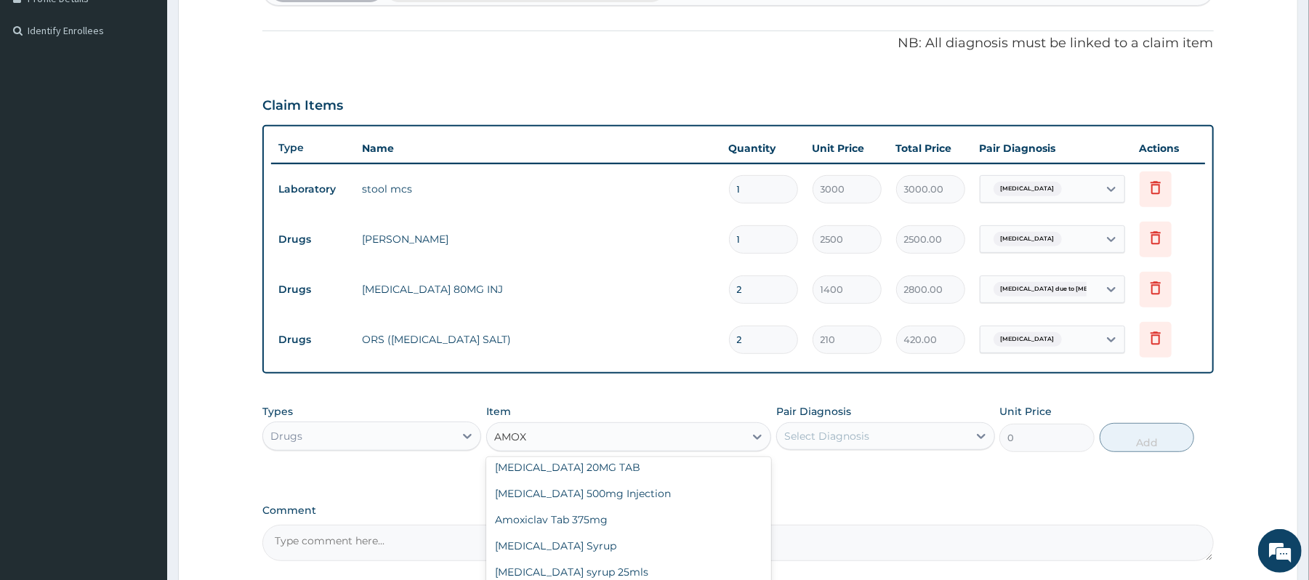
scroll to position [392, 0]
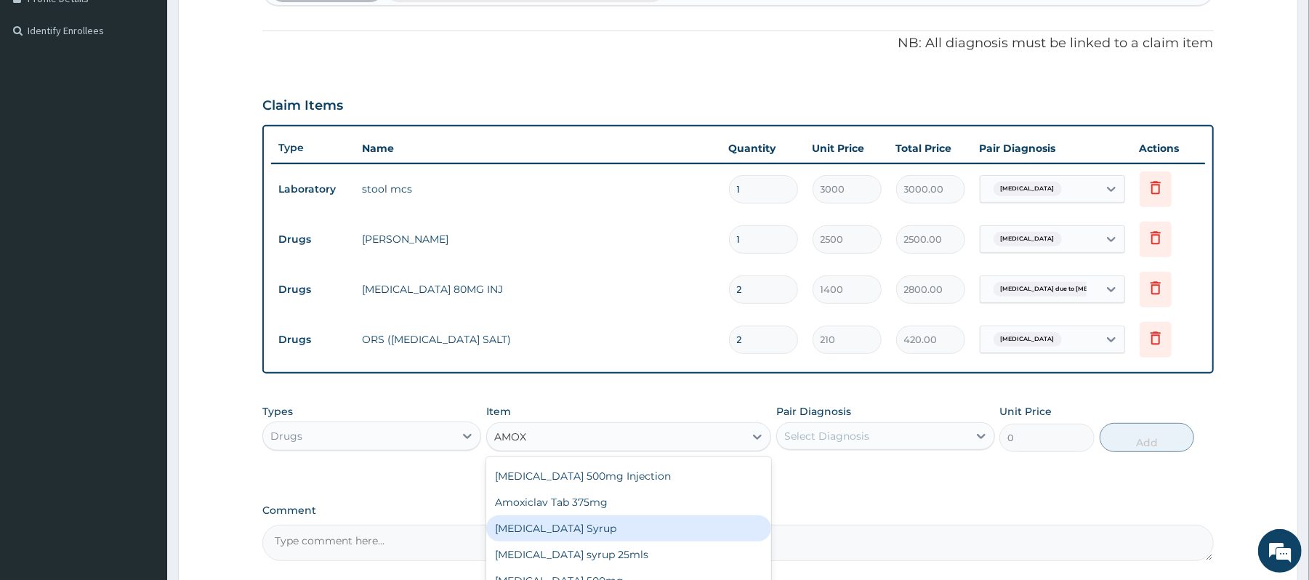
click at [568, 532] on div "Amoxil Syrup" at bounding box center [628, 528] width 285 height 26
type input "2000"
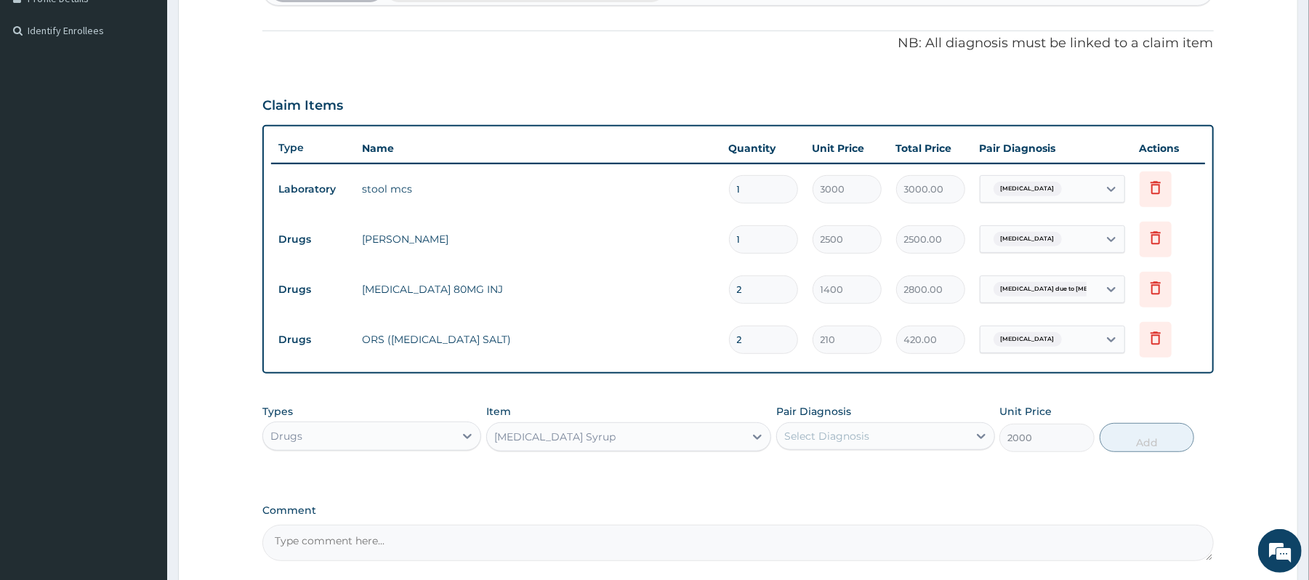
click at [881, 427] on div "Select Diagnosis" at bounding box center [872, 435] width 191 height 23
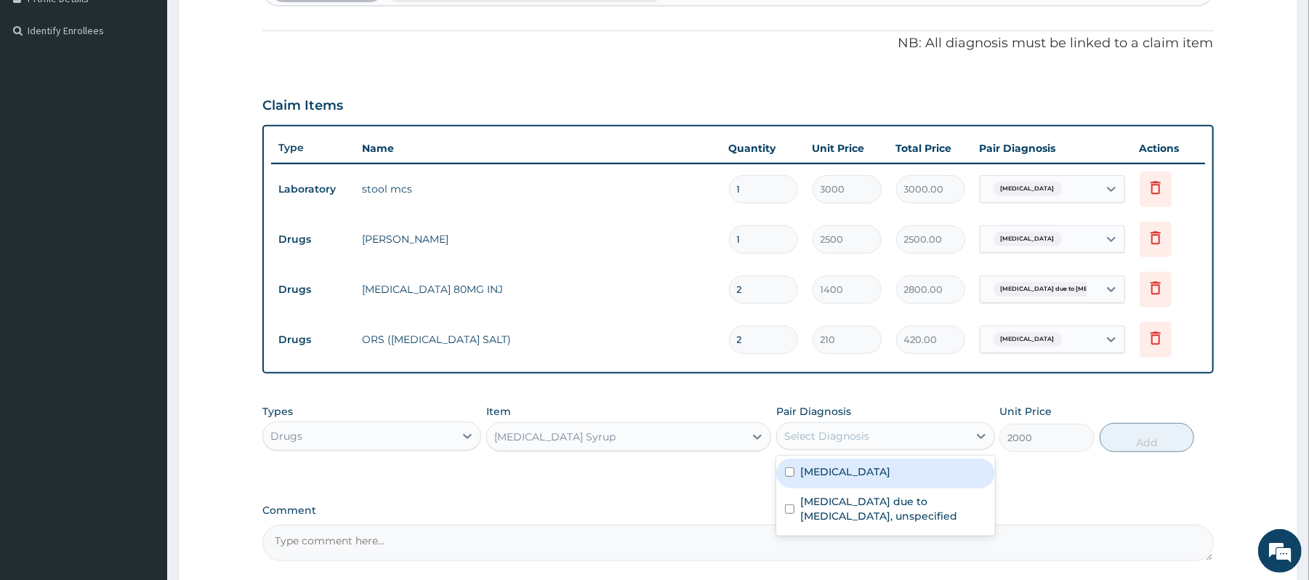
click at [869, 462] on div "Salmonella enteritis" at bounding box center [885, 473] width 219 height 30
checkbox input "true"
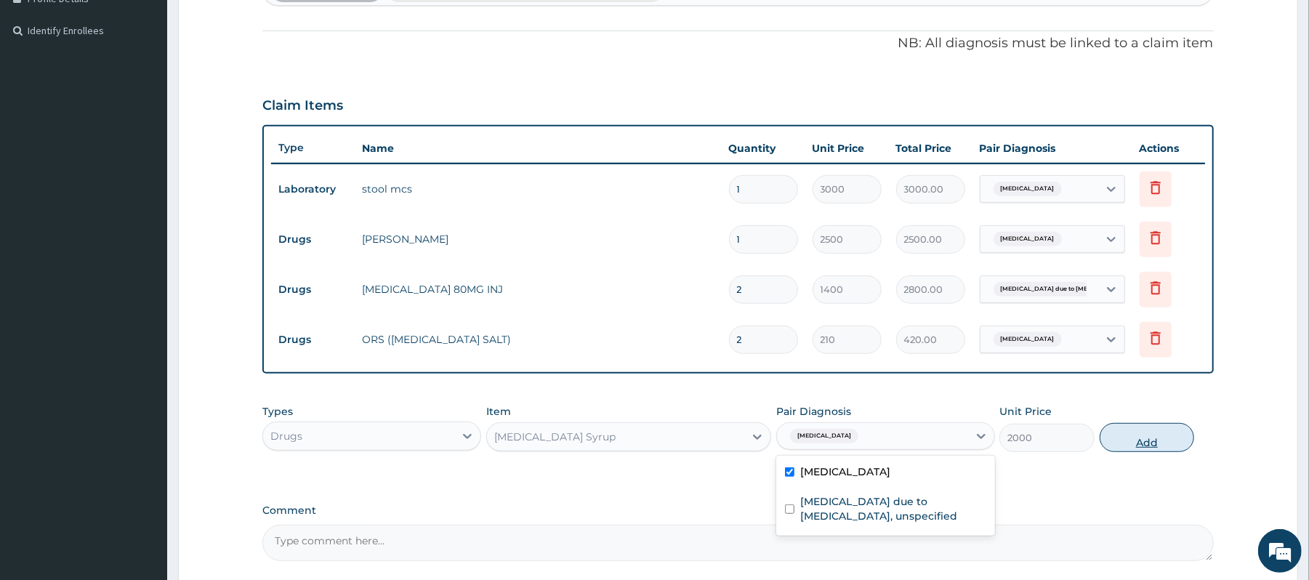
click at [1147, 443] on button "Add" at bounding box center [1146, 437] width 95 height 29
type input "0"
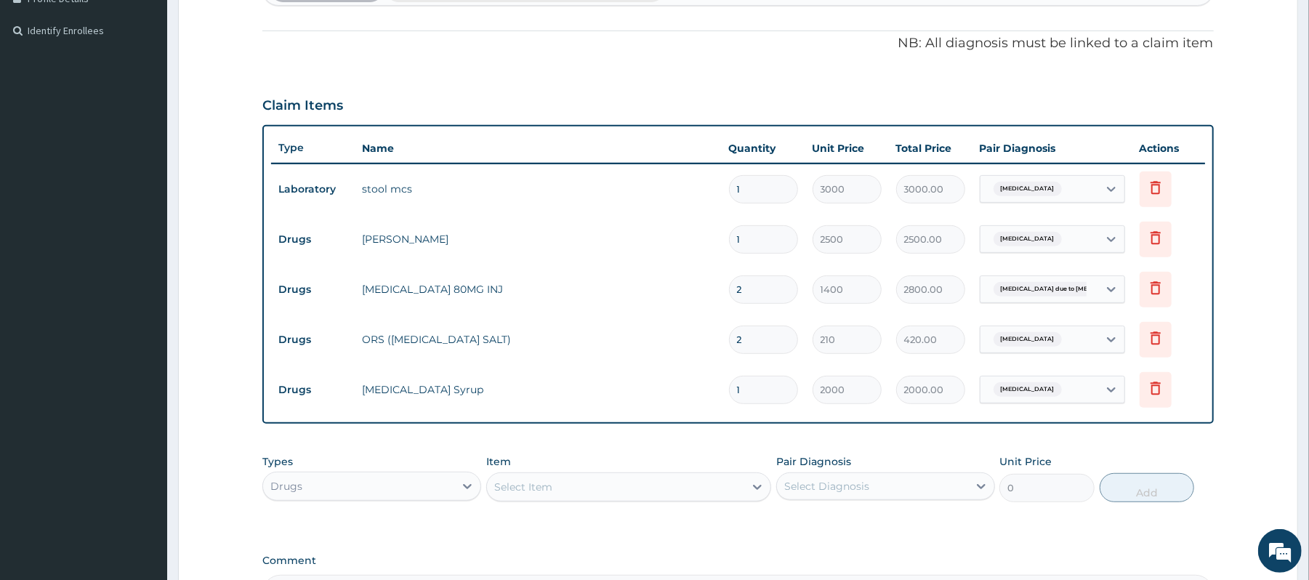
click at [602, 488] on div "Select Item" at bounding box center [615, 486] width 257 height 23
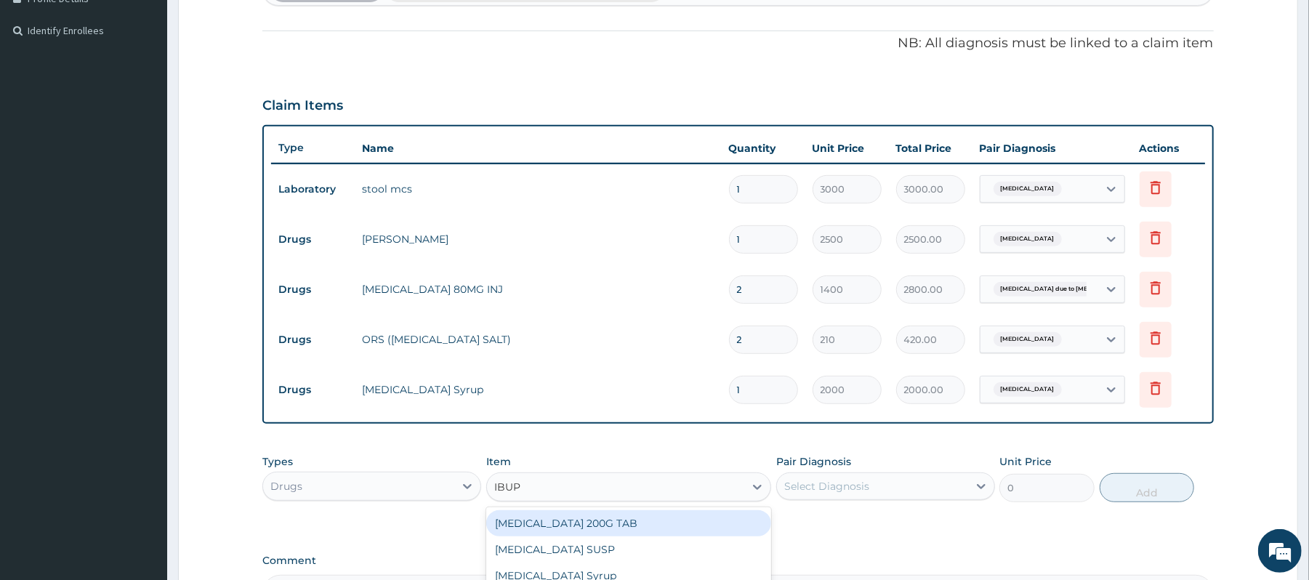
type input "IBUPR"
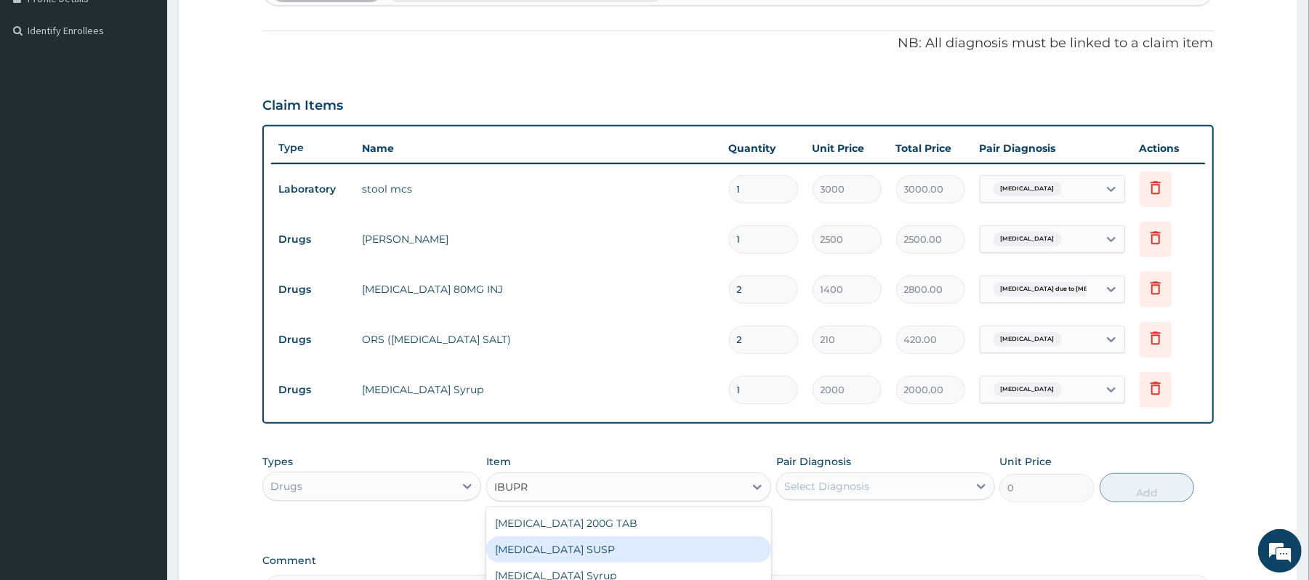
click at [611, 548] on div "IBUPROFEN SUSP" at bounding box center [628, 549] width 285 height 26
type input "525"
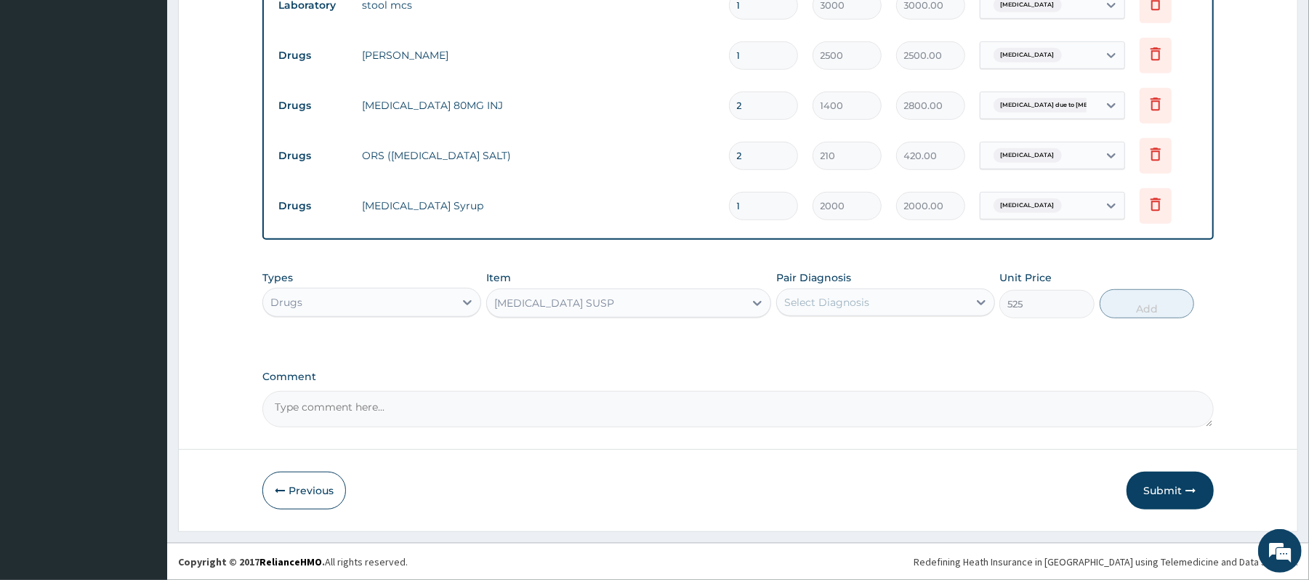
scroll to position [600, 0]
click at [660, 299] on div "IBUPROFEN SUSP" at bounding box center [615, 302] width 257 height 23
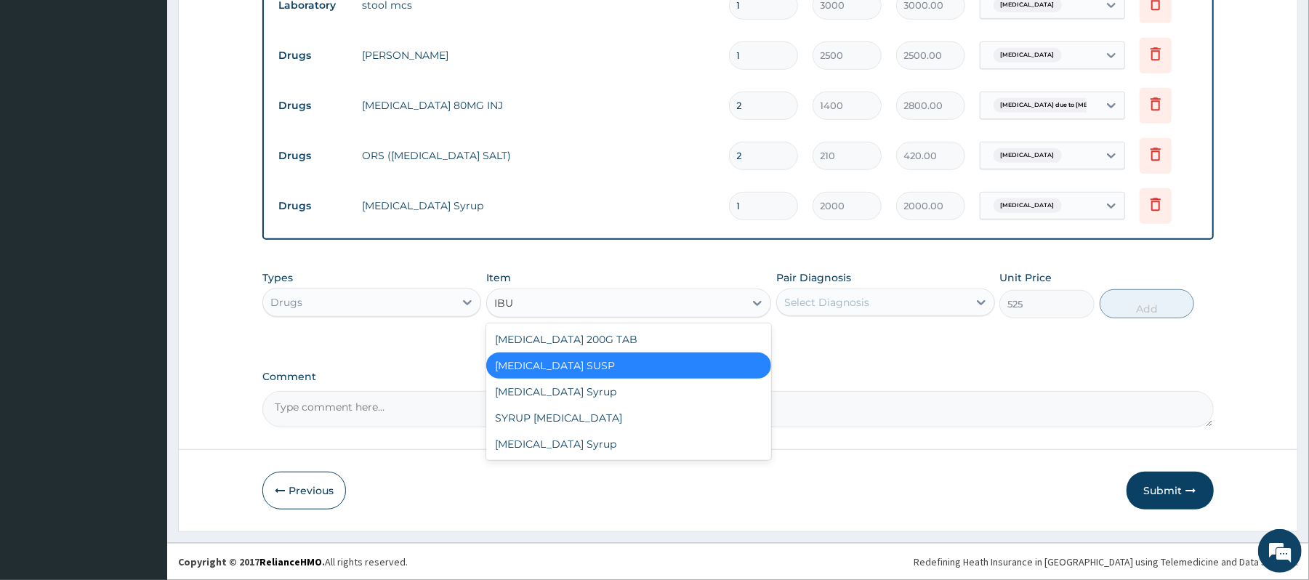
scroll to position [0, 0]
type input "IBUPR"
click at [642, 416] on div "SYRUP IBUPROFEN" at bounding box center [628, 418] width 285 height 26
type input "2000"
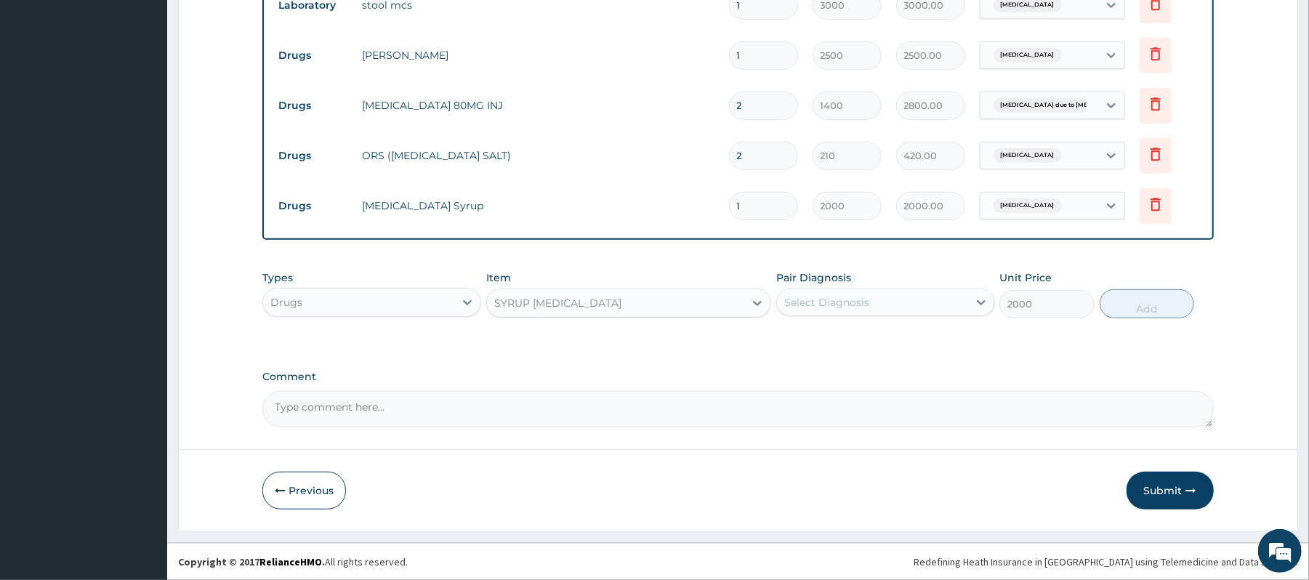
click at [901, 304] on div "Select Diagnosis" at bounding box center [872, 302] width 191 height 23
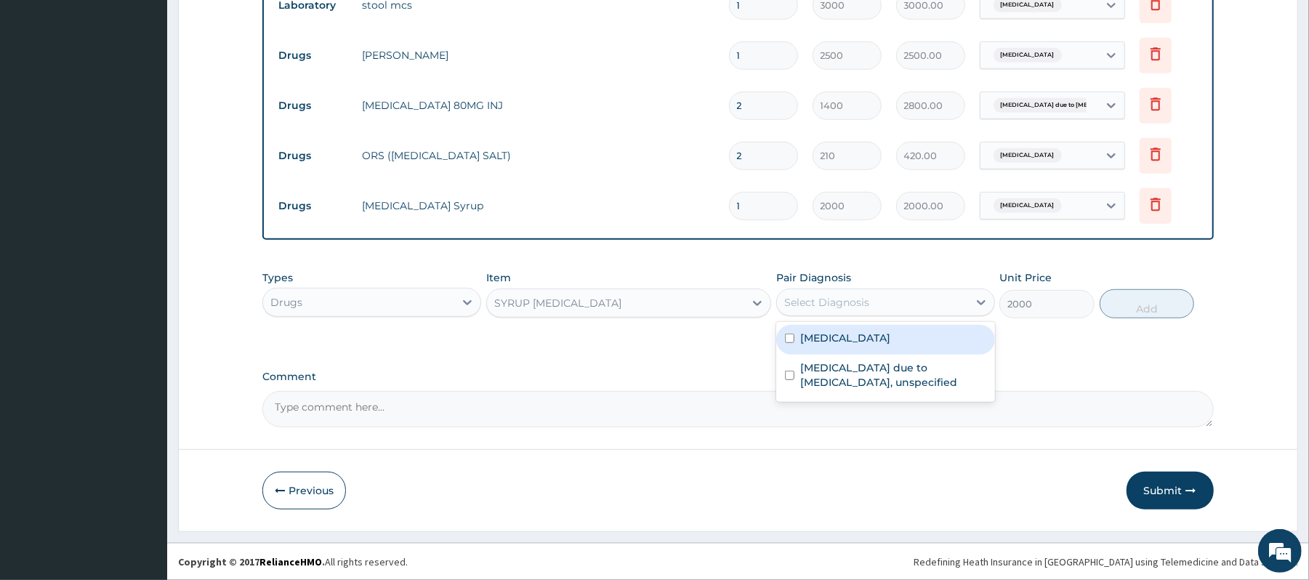
click at [884, 341] on label "Salmonella enteritis" at bounding box center [845, 338] width 90 height 15
checkbox input "true"
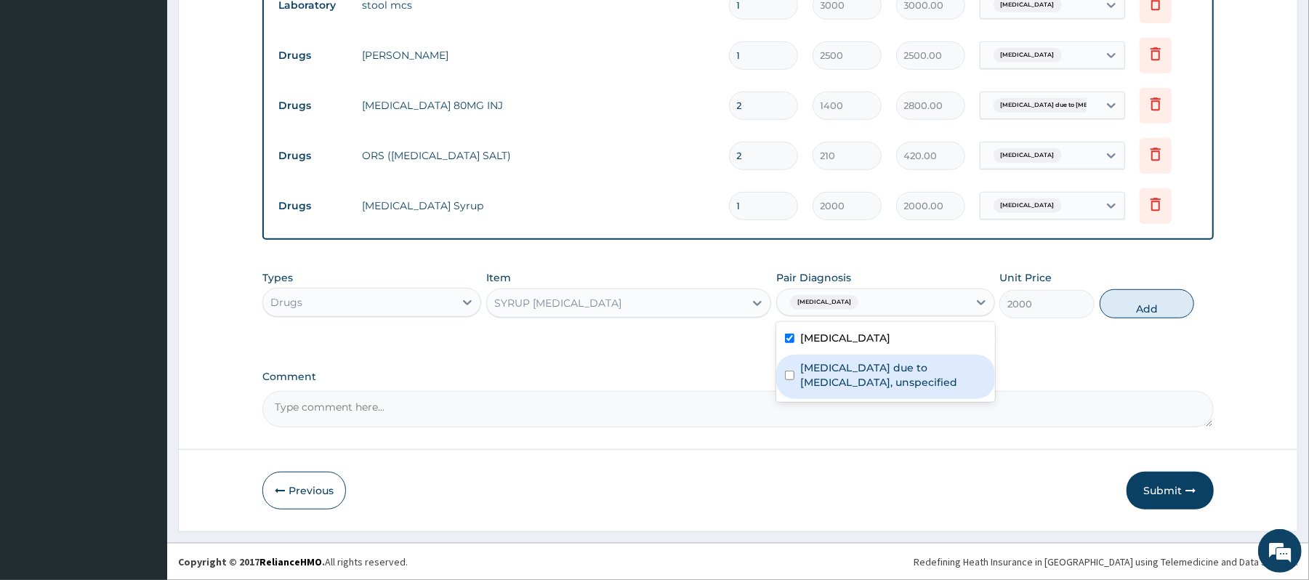
click at [895, 379] on label "Malaria due to Plasmodium falciparum, unspecified" at bounding box center [893, 374] width 186 height 29
checkbox input "true"
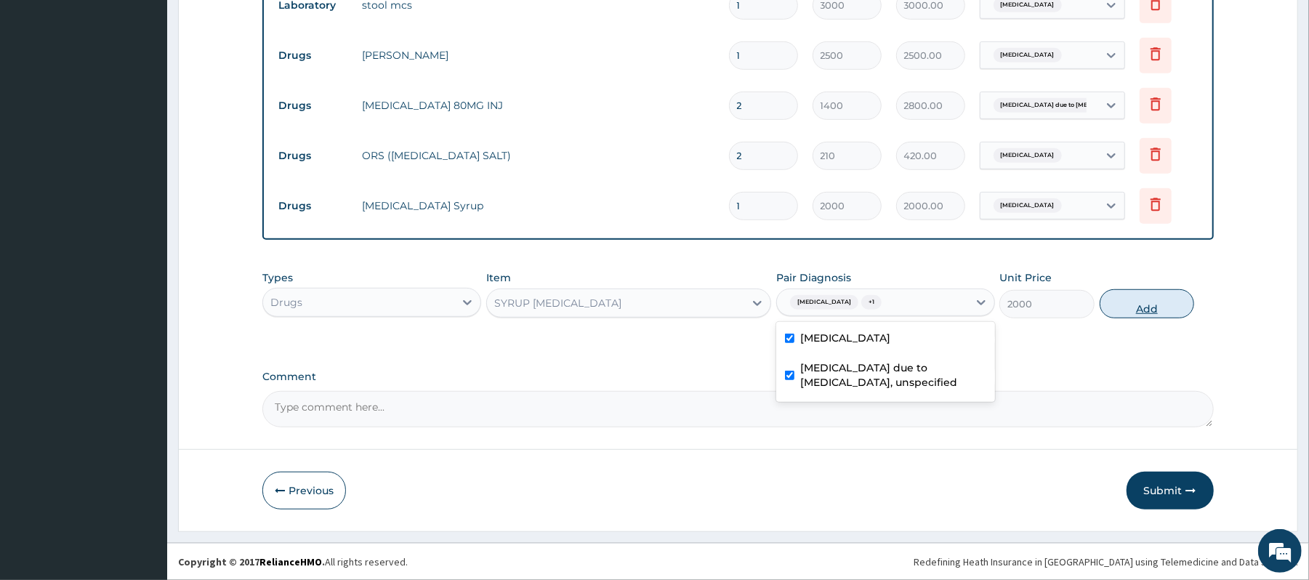
click at [1137, 309] on button "Add" at bounding box center [1146, 303] width 95 height 29
type input "0"
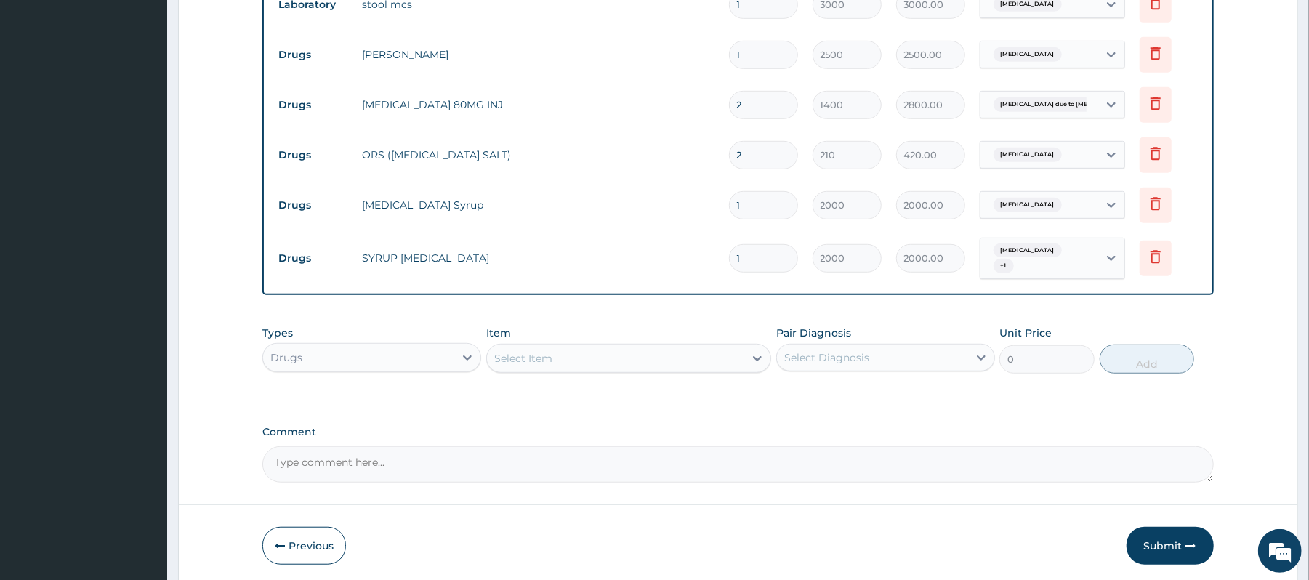
click at [687, 360] on div "Select Item" at bounding box center [615, 358] width 257 height 23
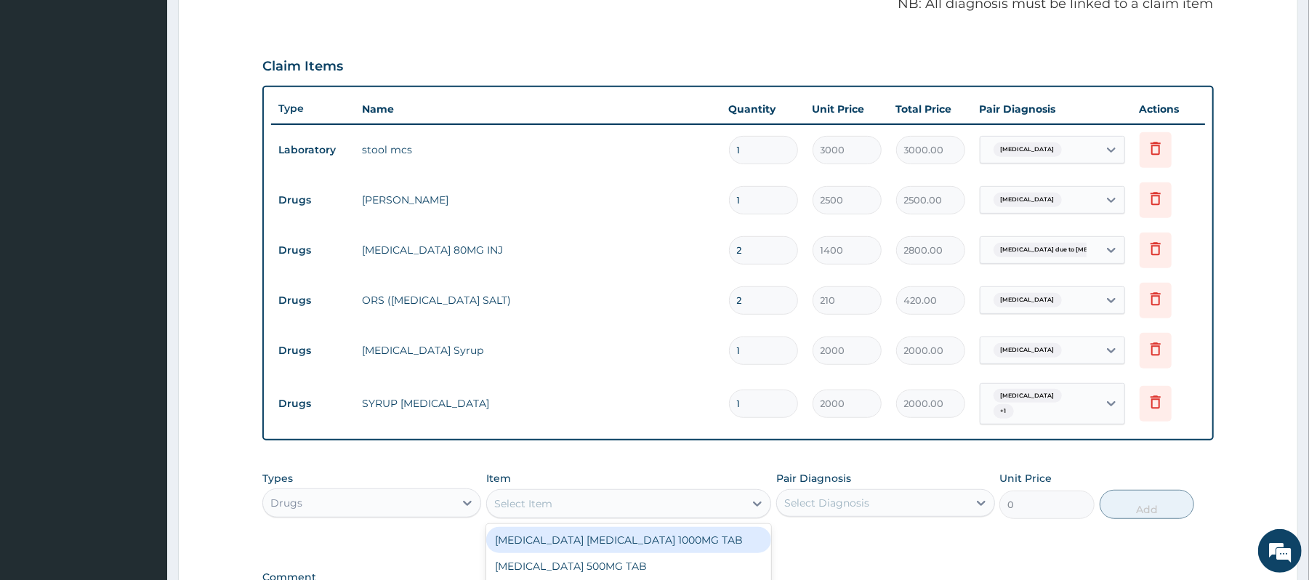
scroll to position [658, 0]
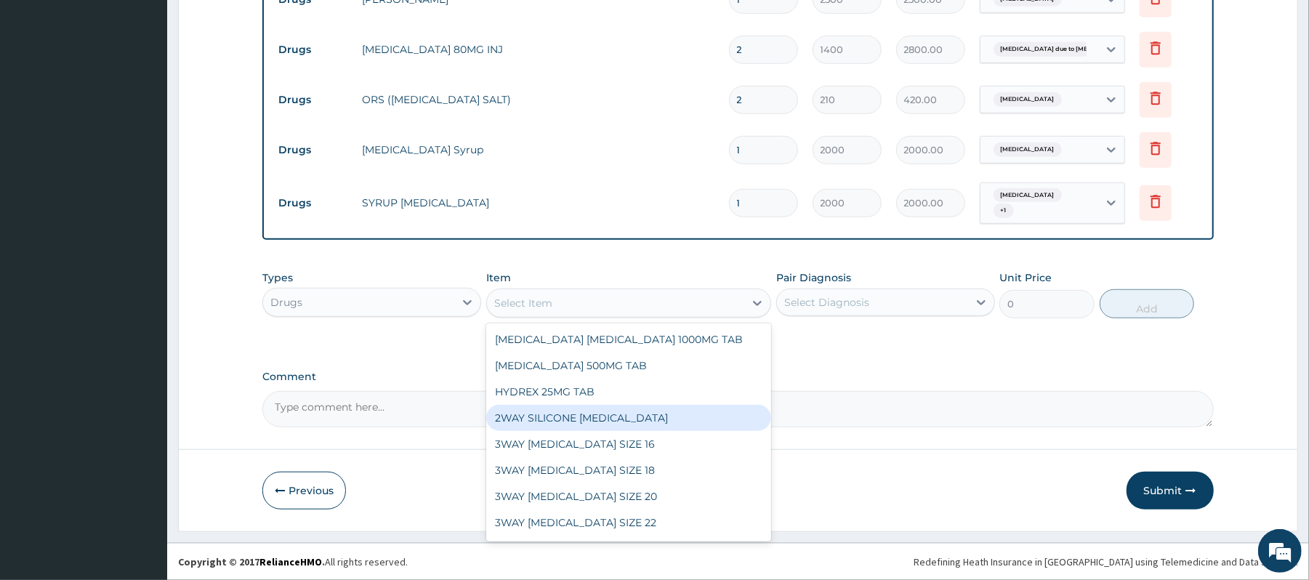
click at [394, 300] on div "Drugs" at bounding box center [358, 302] width 191 height 23
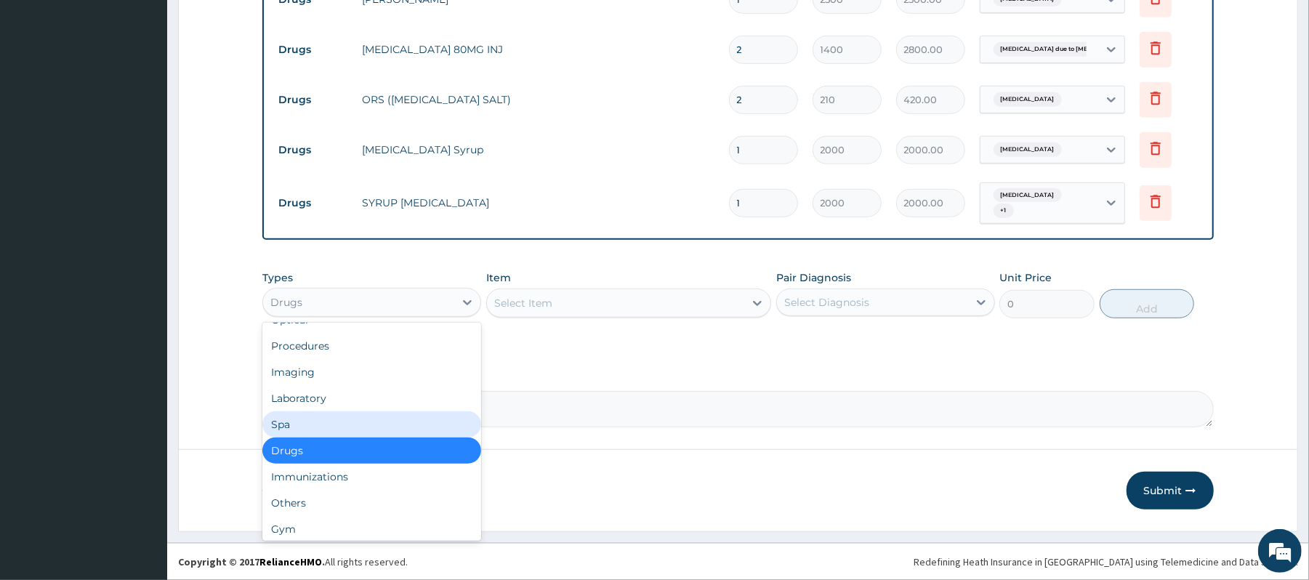
scroll to position [49, 0]
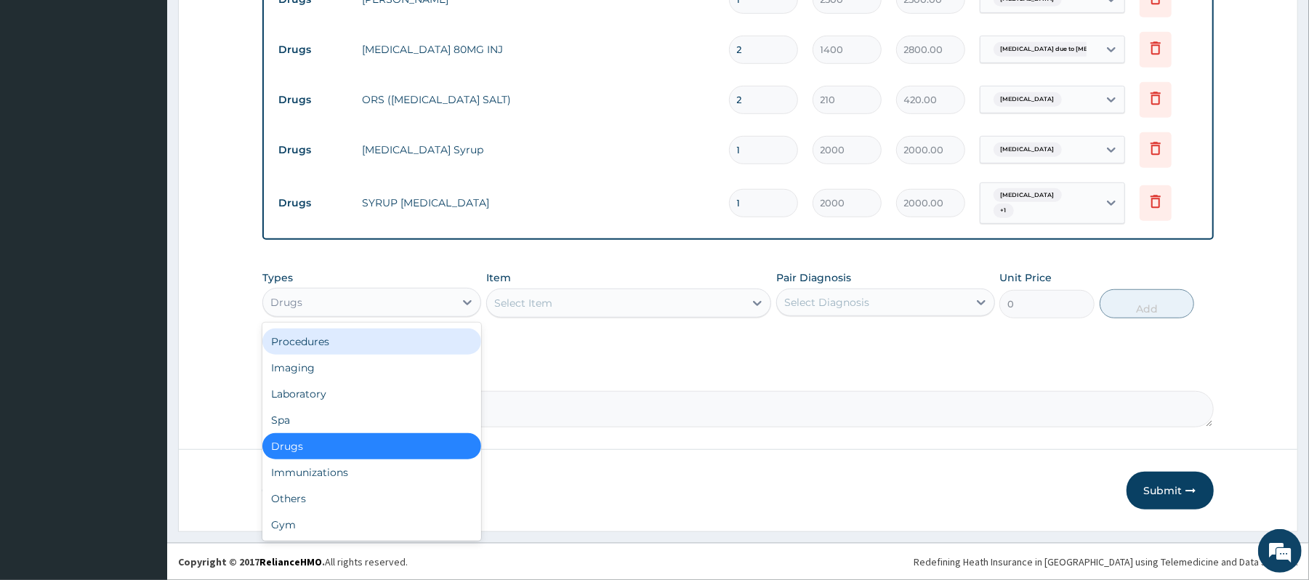
click at [359, 349] on div "Procedures" at bounding box center [371, 341] width 219 height 26
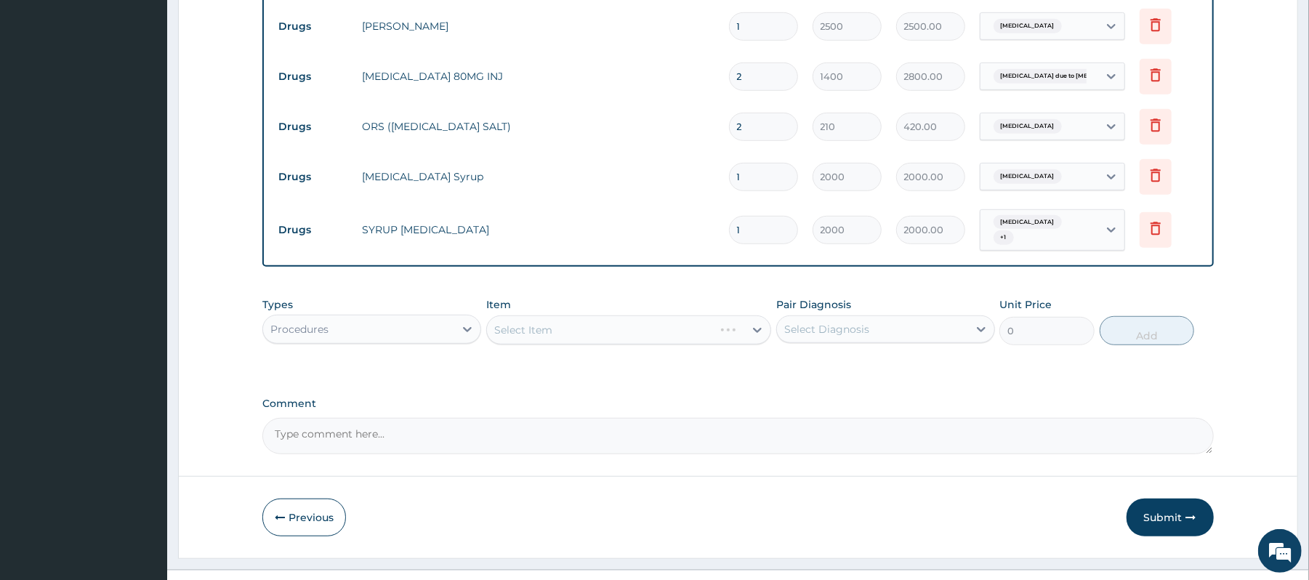
scroll to position [658, 0]
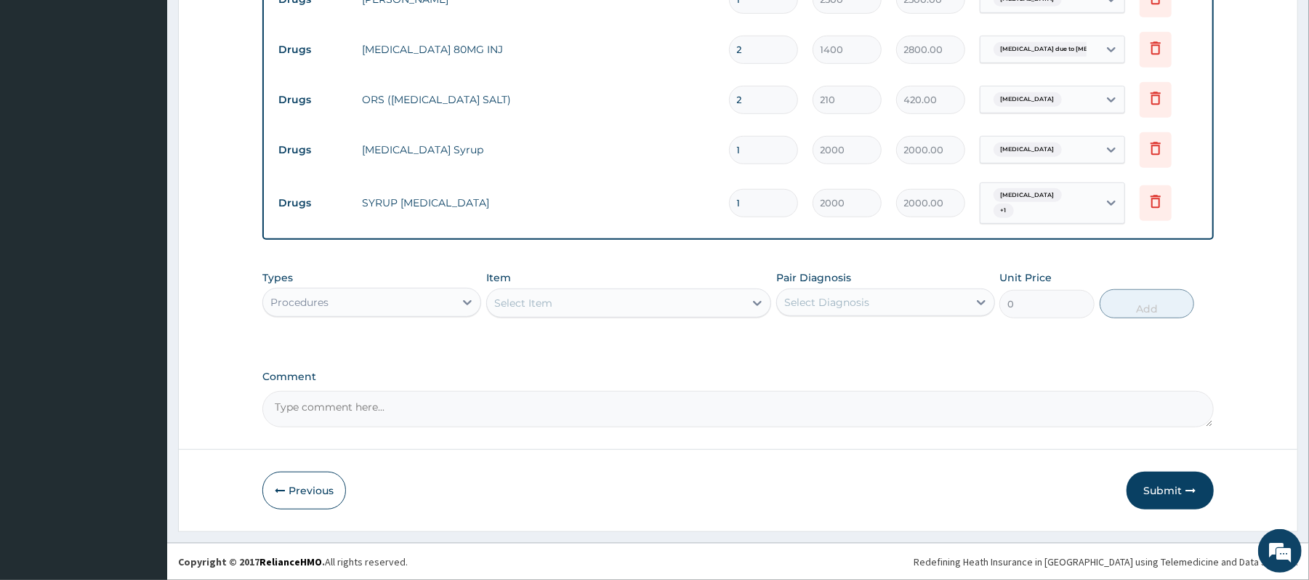
click at [677, 296] on div "Select Item" at bounding box center [615, 302] width 257 height 23
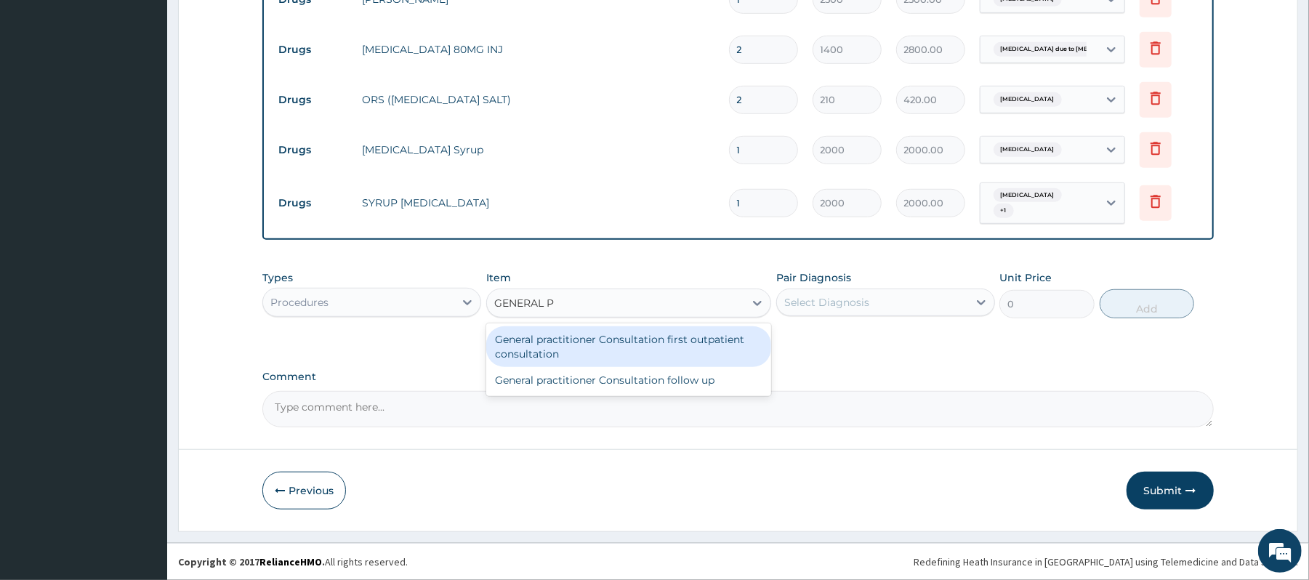
type input "GENERAL PR"
click at [690, 341] on div "General practitioner Consultation first outpatient consultation" at bounding box center [628, 346] width 285 height 41
type input "3000"
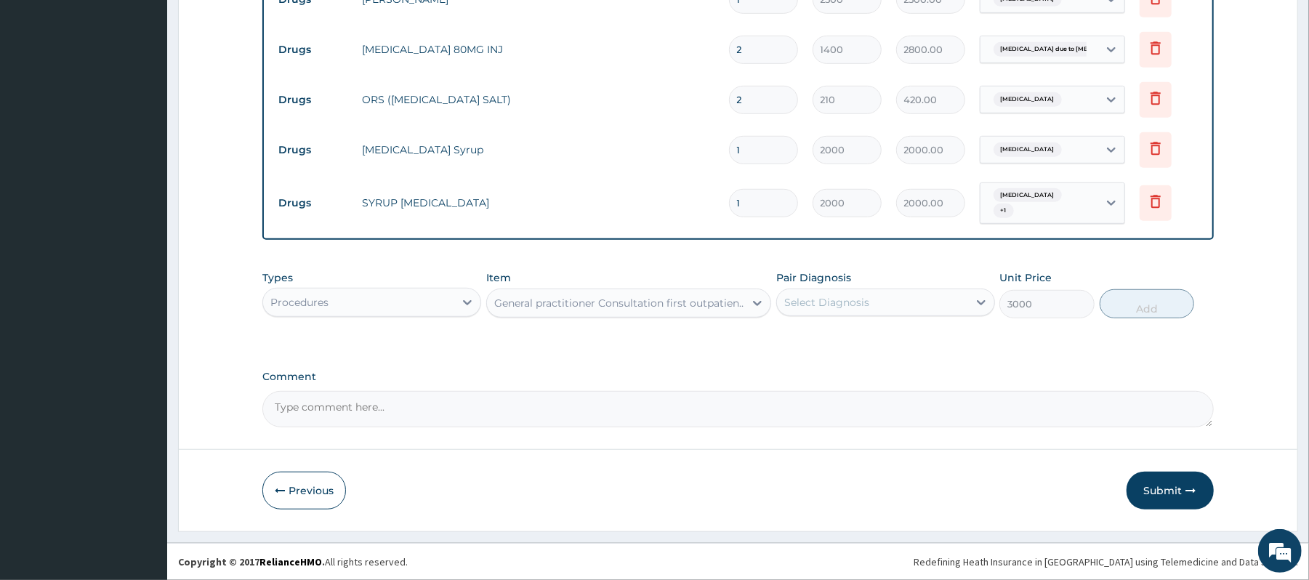
click at [876, 298] on div "Select Diagnosis" at bounding box center [872, 302] width 191 height 23
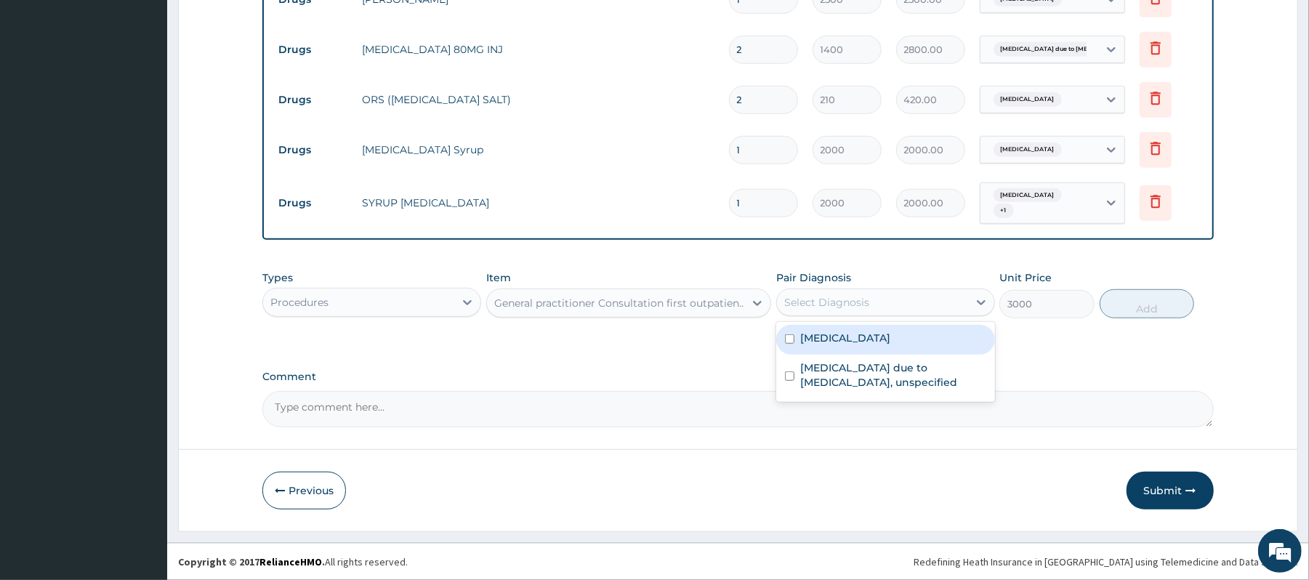
click at [873, 331] on label "Salmonella enteritis" at bounding box center [845, 338] width 90 height 15
checkbox input "true"
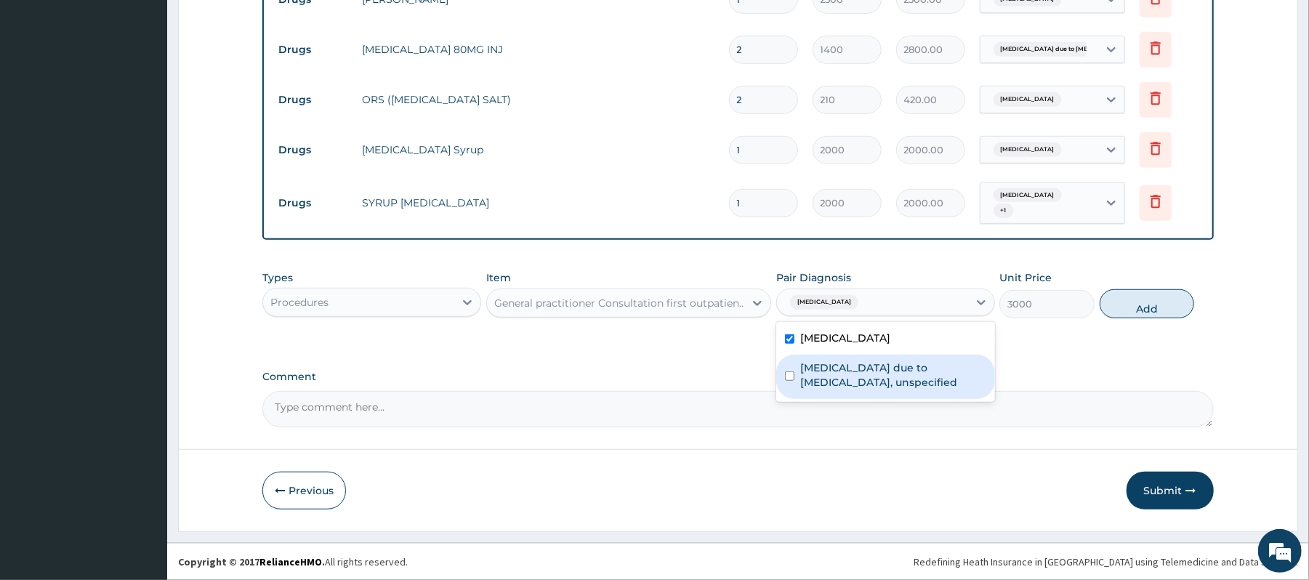
click at [879, 372] on label "Malaria due to Plasmodium falciparum, unspecified" at bounding box center [893, 374] width 186 height 29
checkbox input "true"
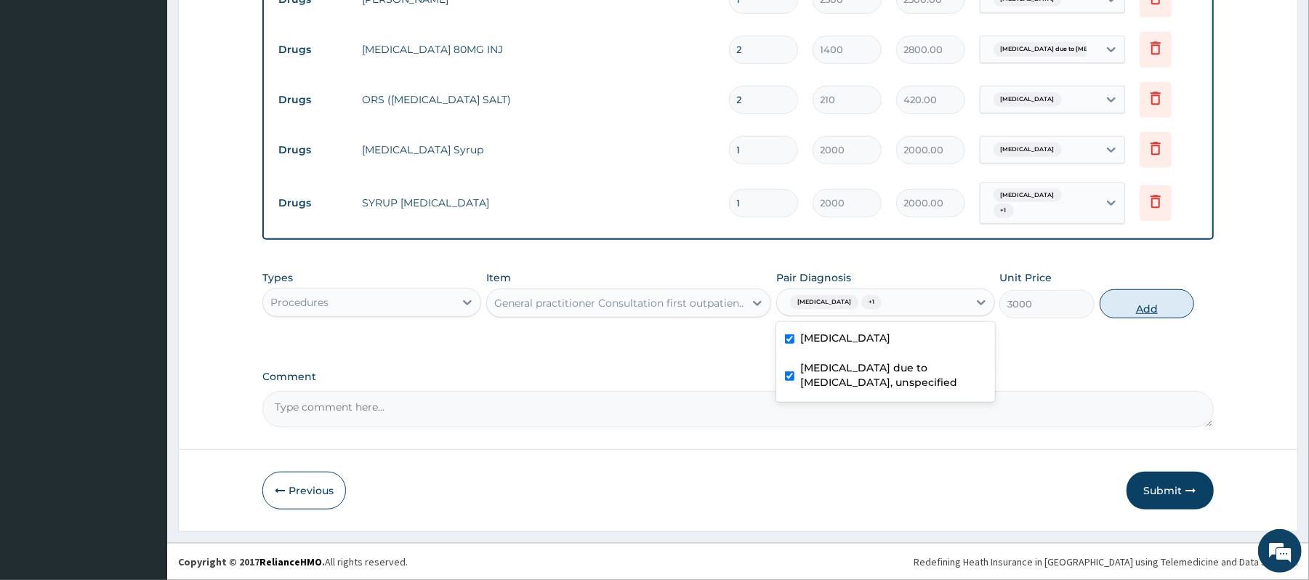
click at [1138, 311] on button "Add" at bounding box center [1146, 303] width 95 height 29
type input "0"
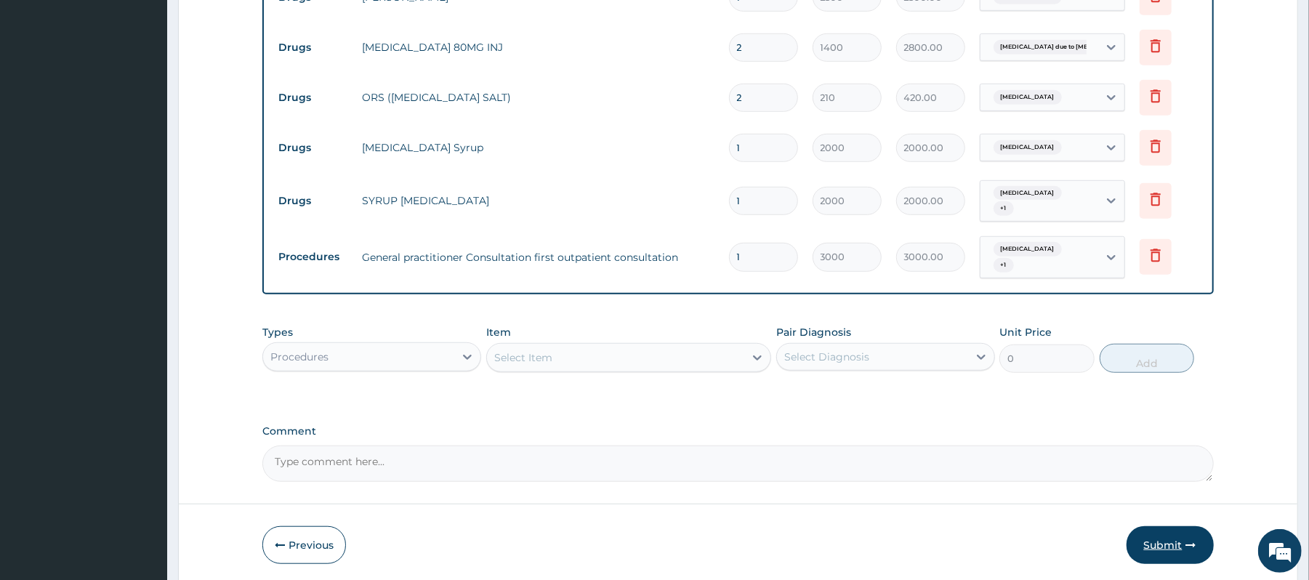
click at [1163, 544] on button "Submit" at bounding box center [1169, 545] width 87 height 38
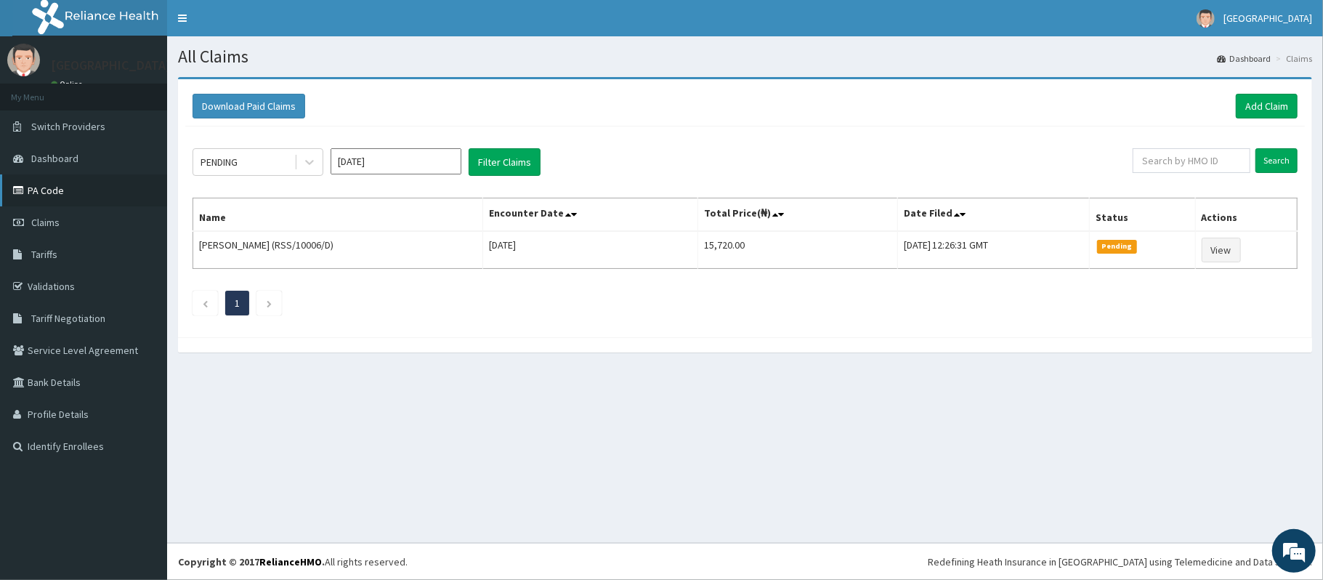
click at [68, 187] on link "PA Code" at bounding box center [83, 190] width 167 height 32
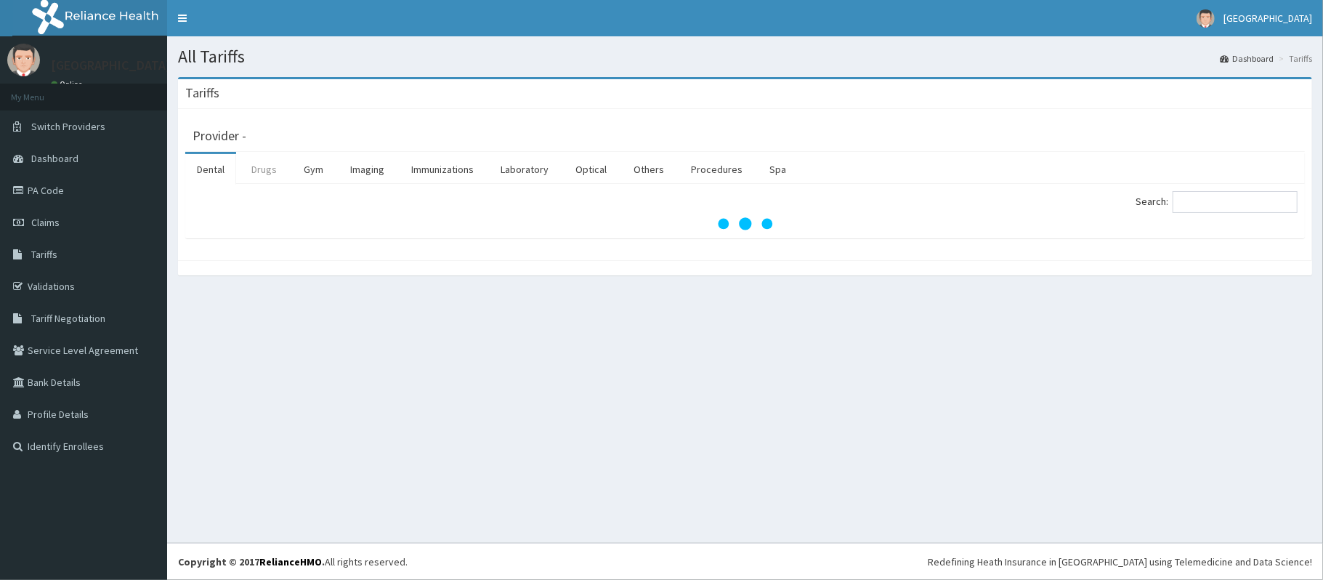
click at [274, 175] on link "Drugs" at bounding box center [264, 169] width 49 height 31
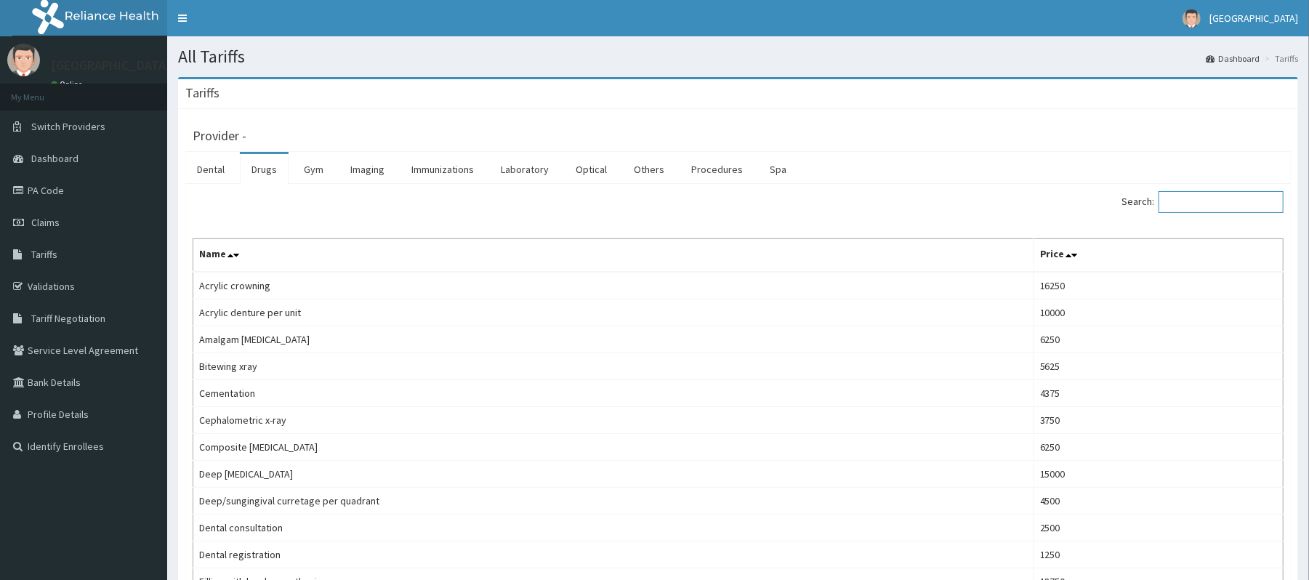
click at [1202, 204] on input "Search:" at bounding box center [1220, 202] width 125 height 22
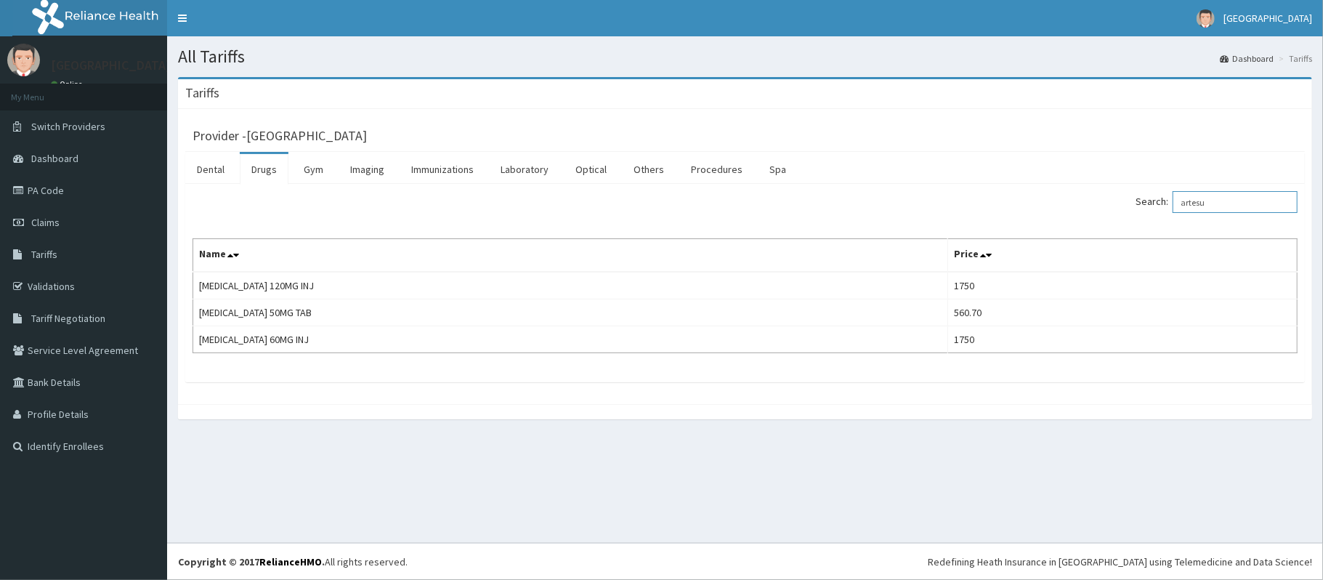
type input "artesu"
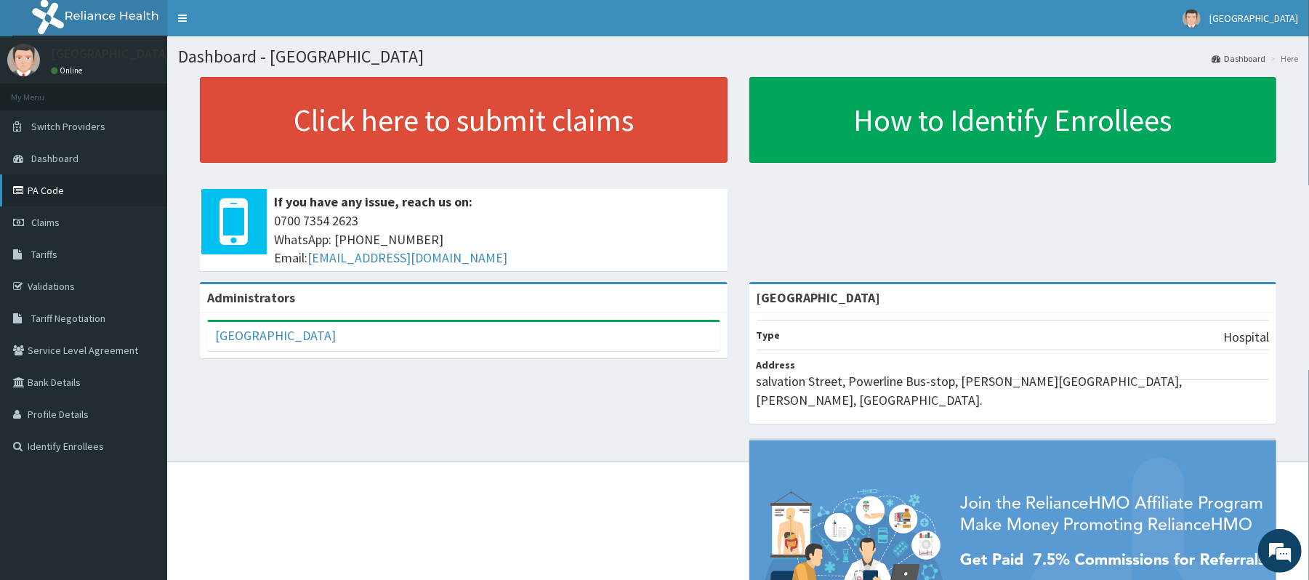
click at [74, 186] on link "PA Code" at bounding box center [83, 190] width 167 height 32
